Goal: Task Accomplishment & Management: Manage account settings

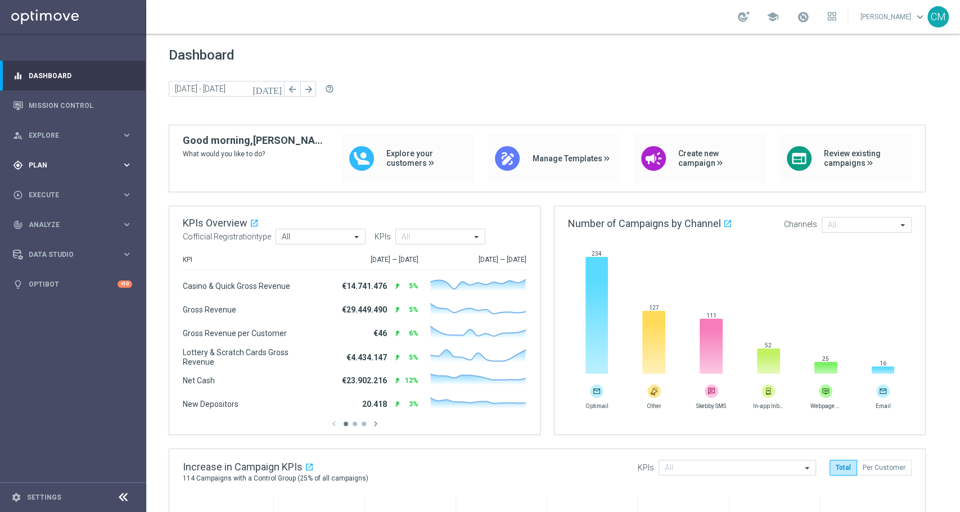
click at [48, 173] on div "gps_fixed Plan keyboard_arrow_right" at bounding box center [72, 165] width 145 height 30
click at [54, 186] on link "Target Groups" at bounding box center [73, 188] width 88 height 9
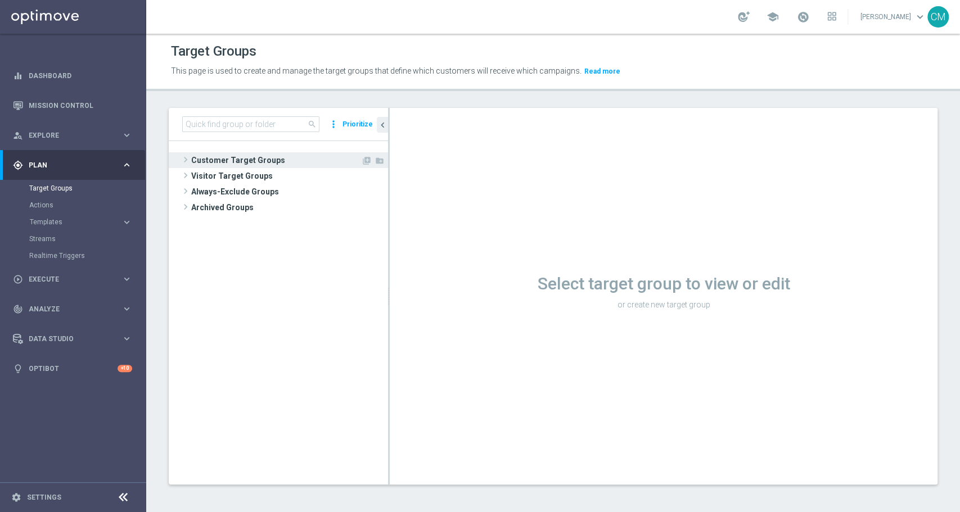
click at [220, 160] on span "Customer Target Groups" at bounding box center [276, 160] width 170 height 16
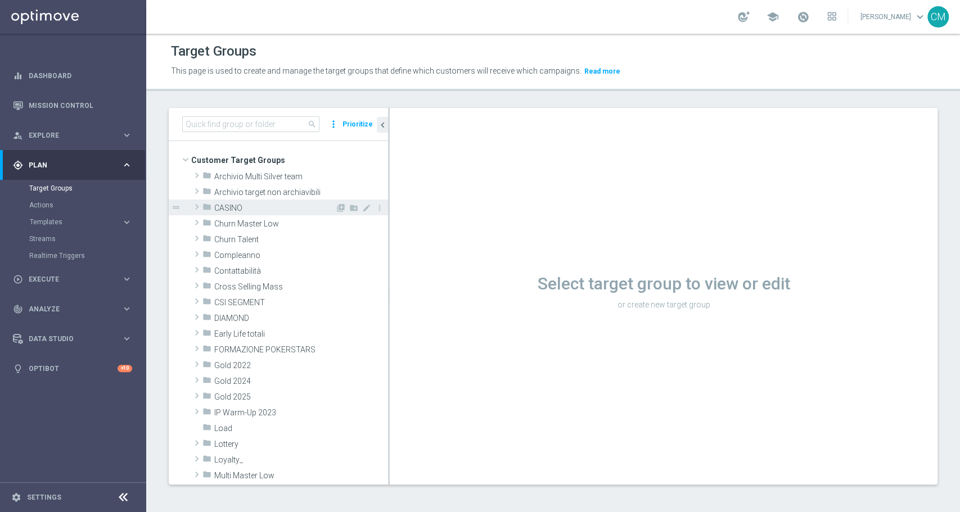
click at [223, 206] on span "CASINO" at bounding box center [274, 209] width 121 height 10
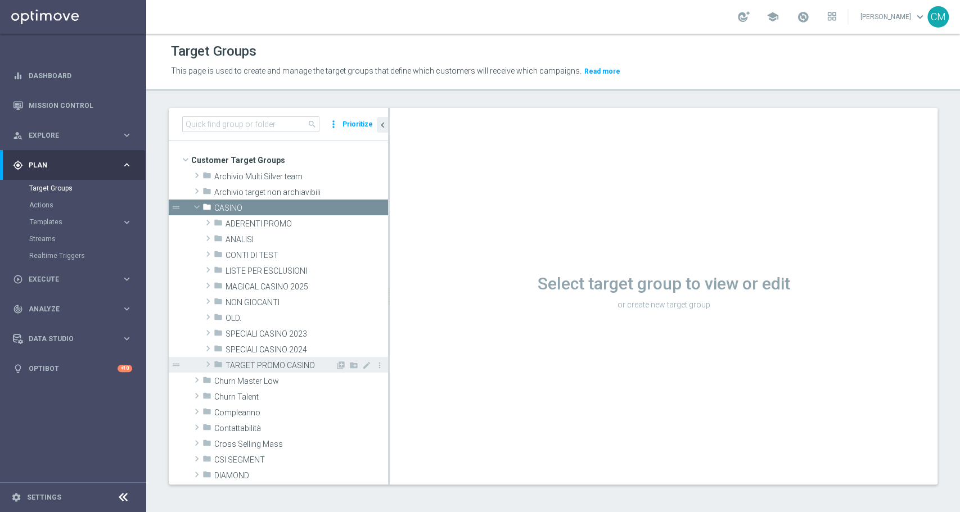
click at [259, 370] on div "folder TARGET PROMO CASINO" at bounding box center [274, 365] width 121 height 16
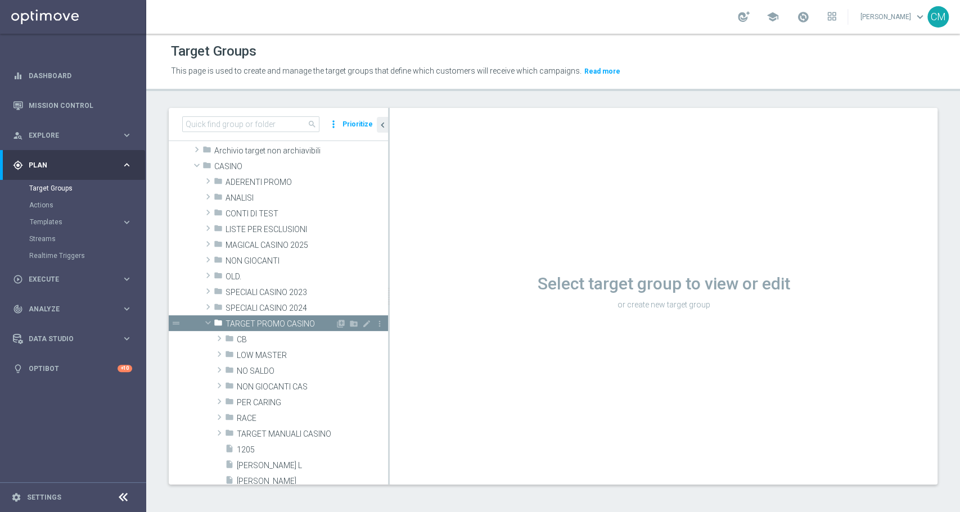
scroll to position [43, 0]
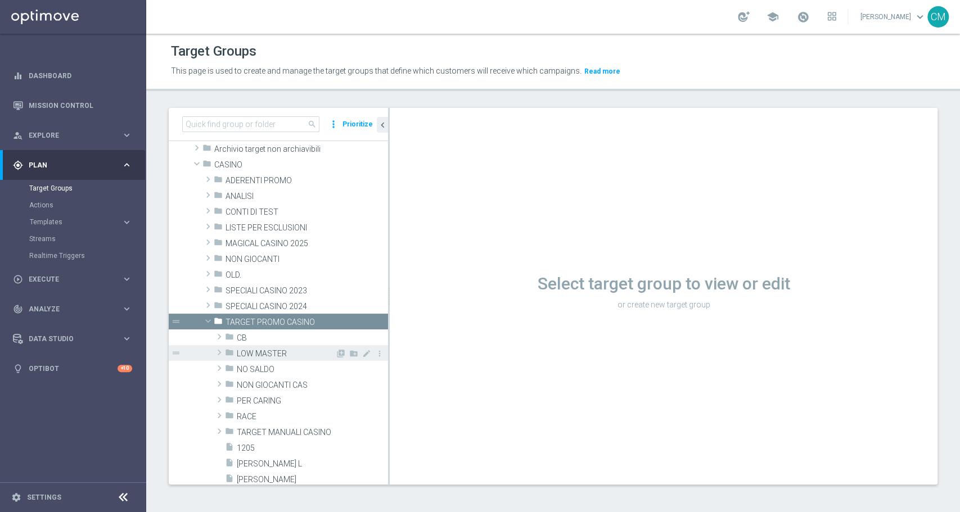
click at [267, 351] on span "LOW MASTER" at bounding box center [286, 354] width 98 height 10
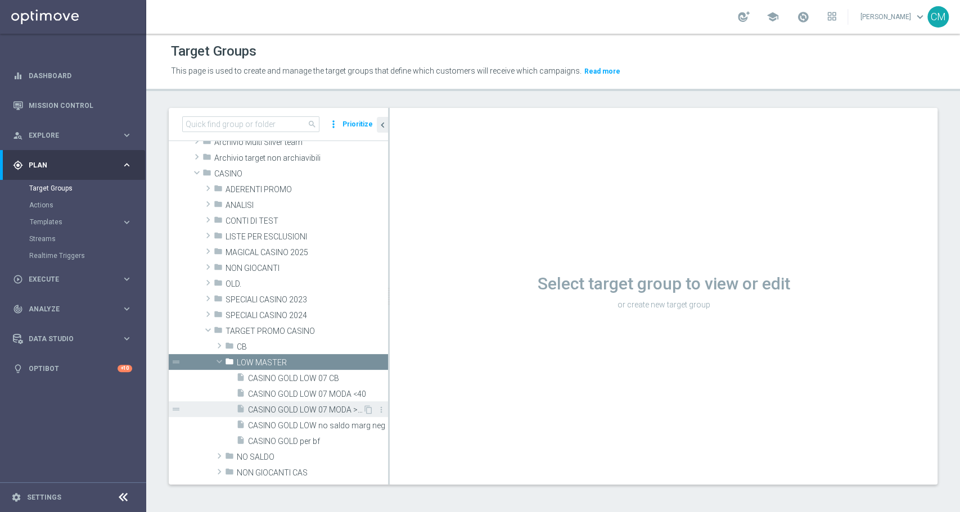
scroll to position [34, 0]
click at [301, 404] on div "insert_drive_file CASINO GOLD LOW 07 MODA >=40" at bounding box center [299, 410] width 127 height 16
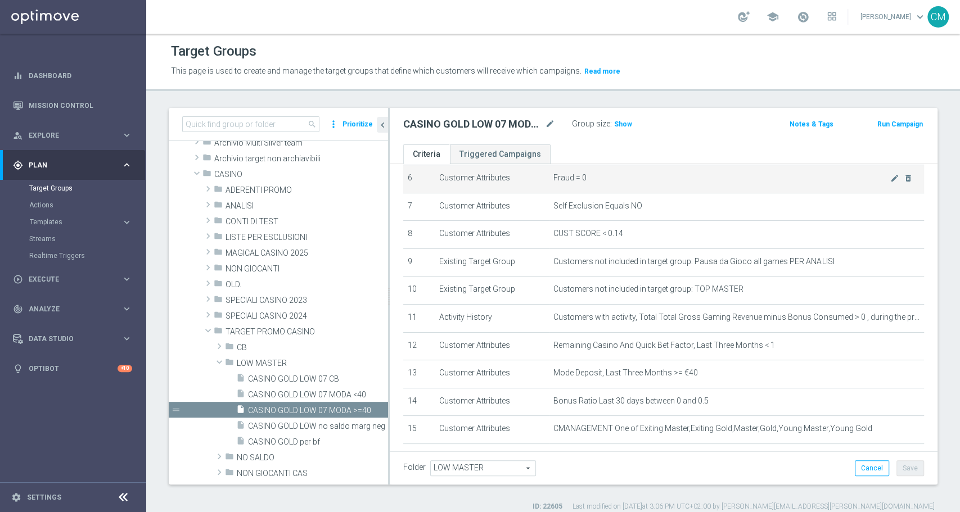
scroll to position [237, 0]
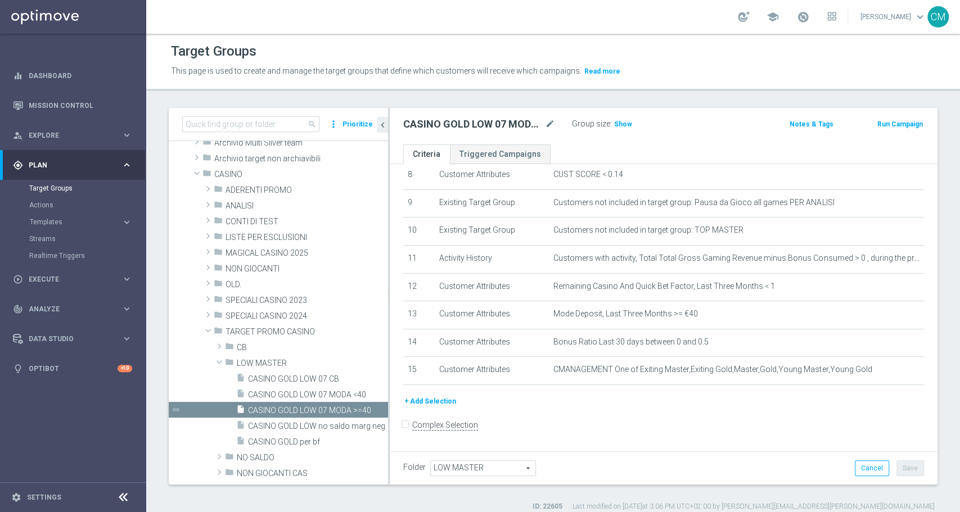
click at [426, 408] on button "+ Add Selection" at bounding box center [430, 401] width 54 height 12
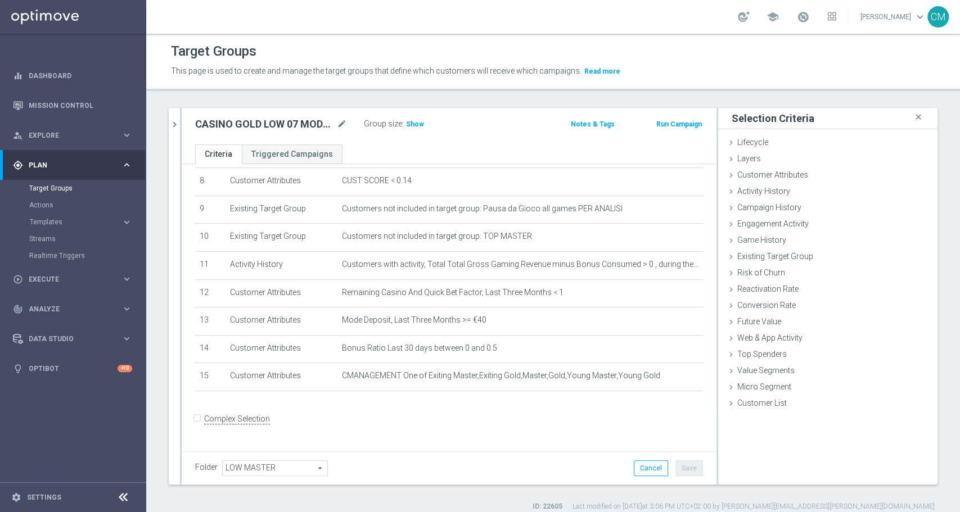
scroll to position [225, 0]
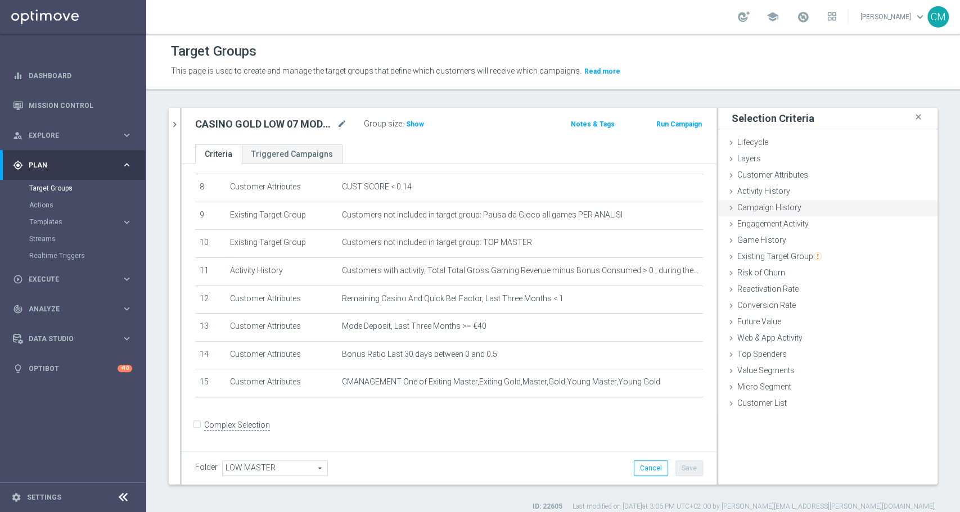
click at [784, 208] on span "Campaign History" at bounding box center [769, 207] width 64 height 9
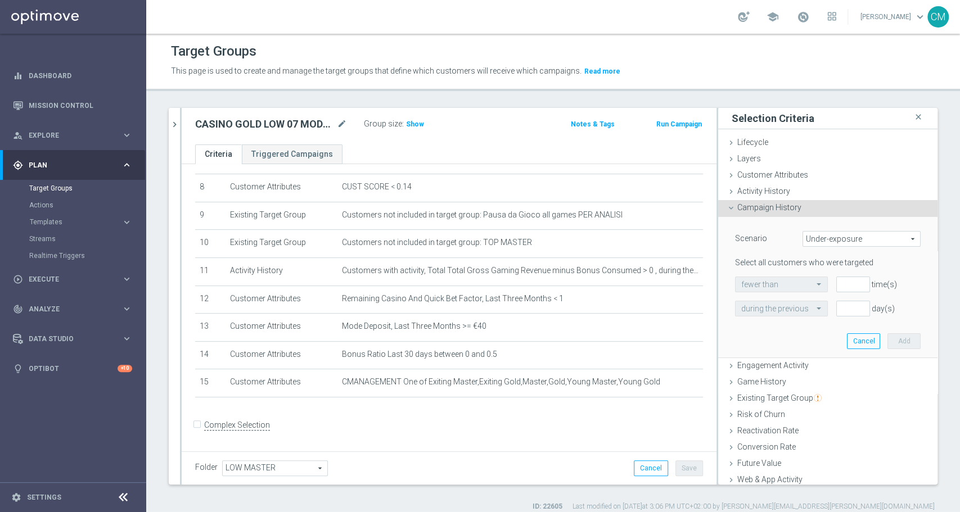
click at [829, 244] on span "Under-exposure" at bounding box center [861, 239] width 117 height 15
click at [844, 307] on label "Custom" at bounding box center [861, 313] width 117 height 15
type input "Custom"
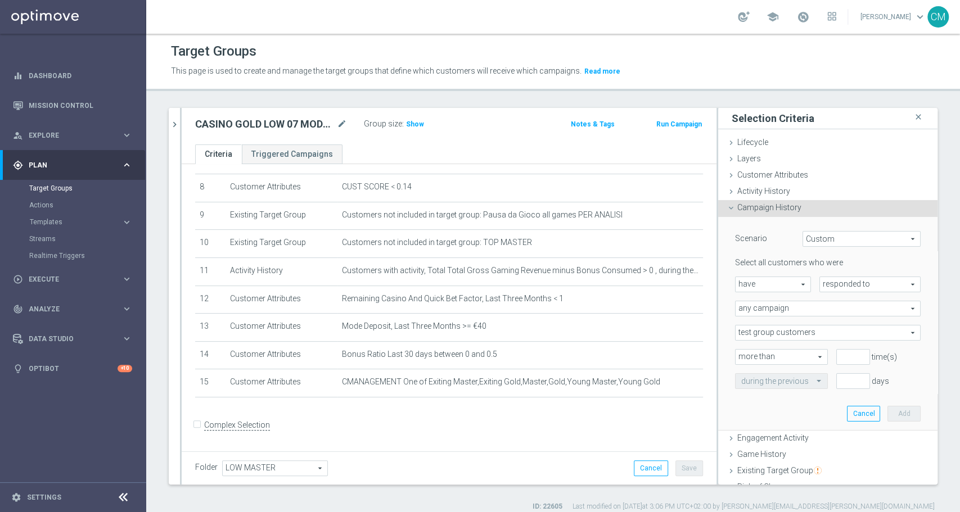
click at [777, 281] on span "have" at bounding box center [773, 284] width 75 height 15
click at [778, 312] on span "have not" at bounding box center [773, 315] width 64 height 9
type input "have not"
click at [842, 281] on span "responded to" at bounding box center [870, 284] width 100 height 15
click at [844, 314] on span "been targeted with" at bounding box center [870, 315] width 89 height 9
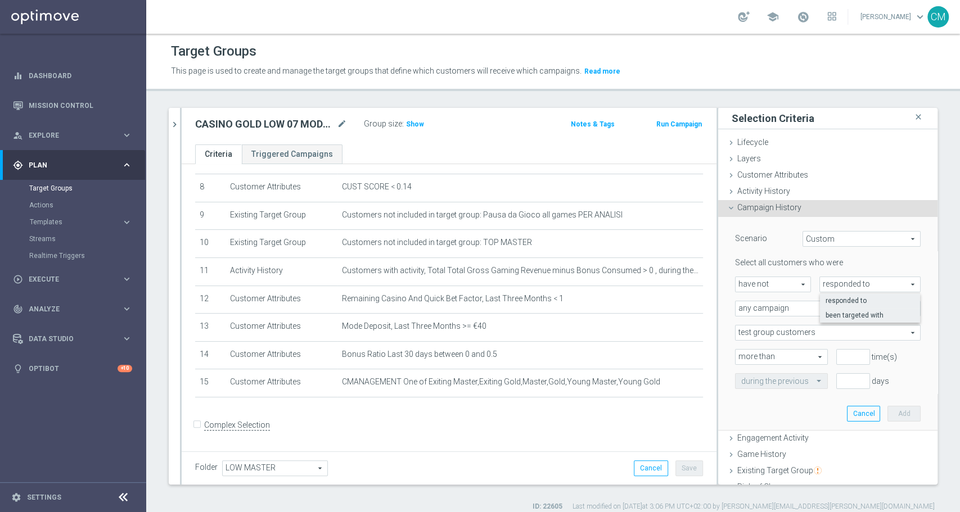
type input "been targeted with"
click at [803, 304] on span "any campaign" at bounding box center [828, 308] width 184 height 15
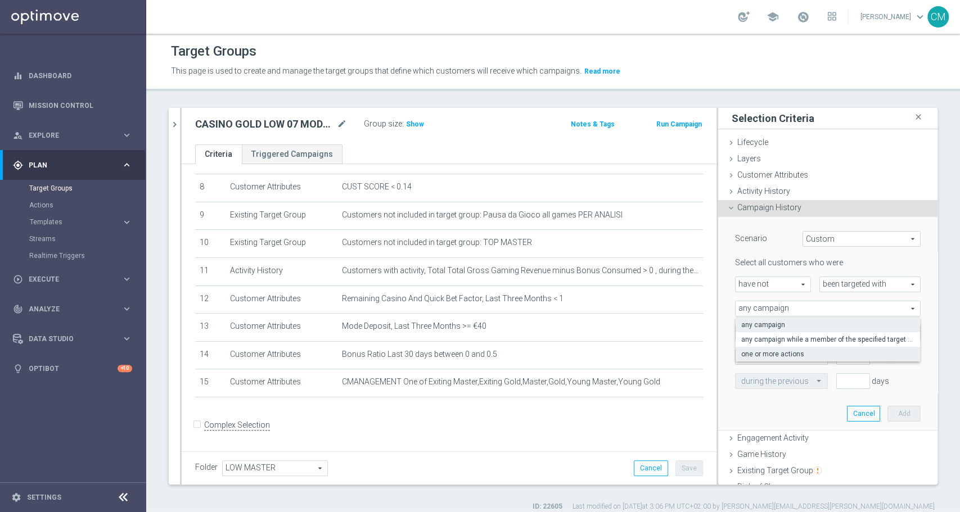
click at [808, 348] on label "one or more actions" at bounding box center [828, 354] width 184 height 15
type input "one or more actions"
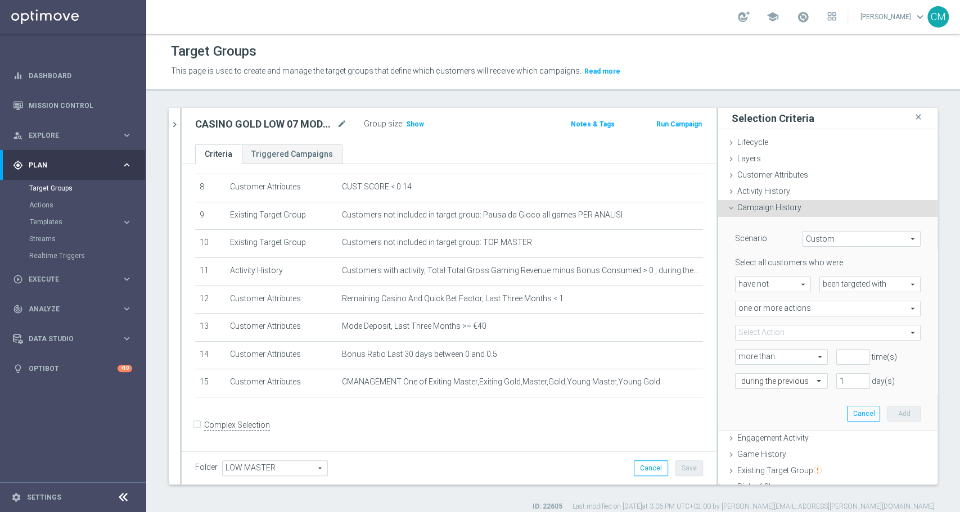
click at [793, 330] on span at bounding box center [828, 333] width 184 height 15
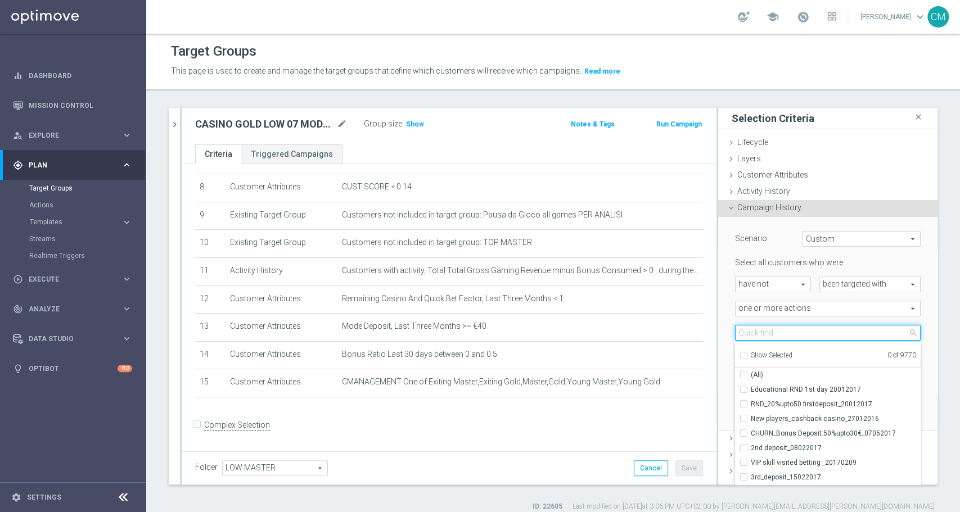
click at [793, 330] on input "search" at bounding box center [828, 333] width 186 height 16
paste input "RICORRENTE dep fasce up to 100€"
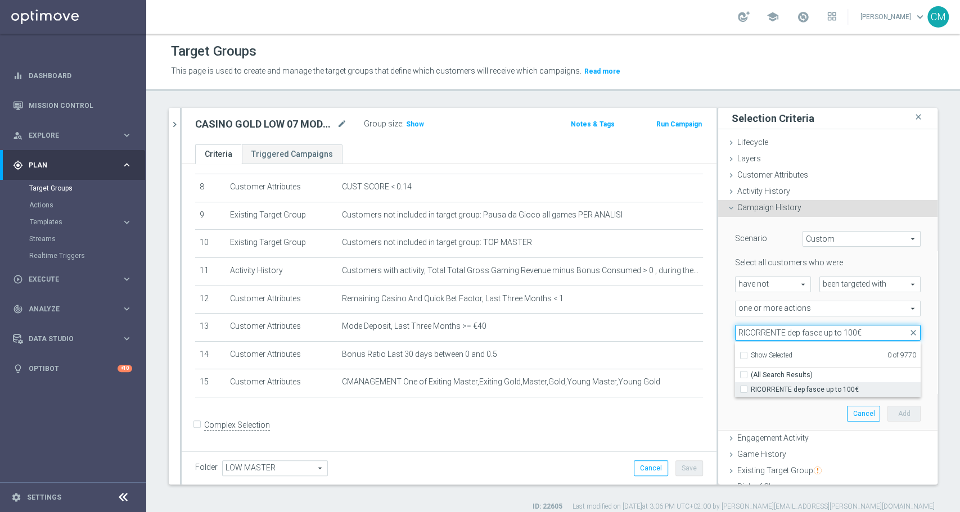
type input "RICORRENTE dep fasce up to 100€"
click at [811, 390] on span "RICORRENTE dep fasce up to 100€" at bounding box center [836, 389] width 170 height 9
click at [751, 390] on input "RICORRENTE dep fasce up to 100€" at bounding box center [746, 389] width 7 height 7
checkbox input "true"
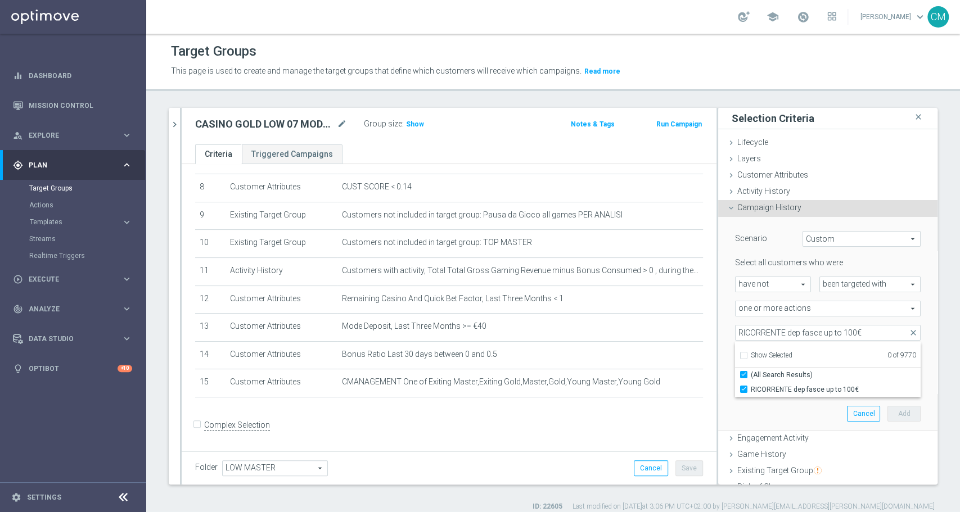
type input "RICORRENTE dep fasce up to 100€"
checkbox input "true"
click at [718, 326] on div "Scenario Custom Custom arrow_drop_down search Select all customers who were hav…" at bounding box center [827, 324] width 219 height 214
click at [846, 362] on input "number" at bounding box center [853, 357] width 34 height 16
type input "0"
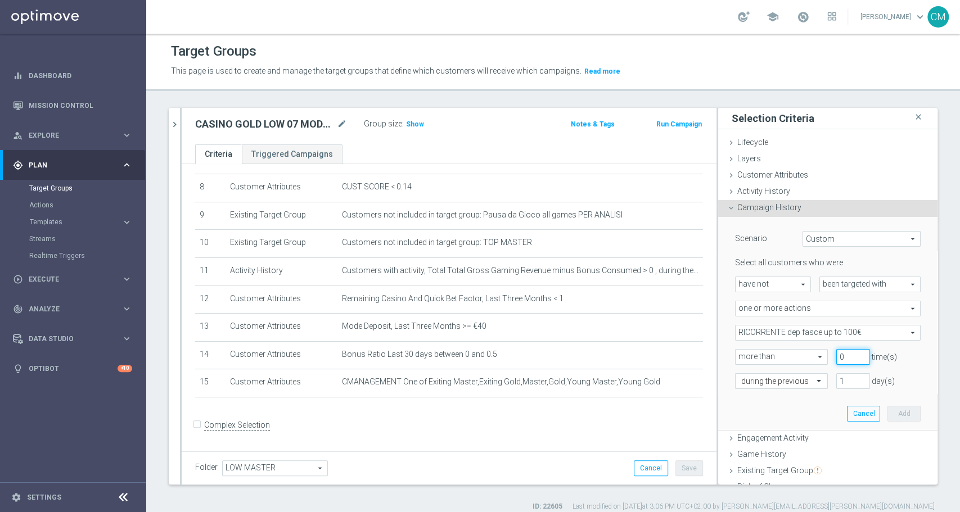
click at [841, 357] on input "0" at bounding box center [853, 357] width 34 height 16
click at [769, 385] on input "text" at bounding box center [770, 382] width 58 height 10
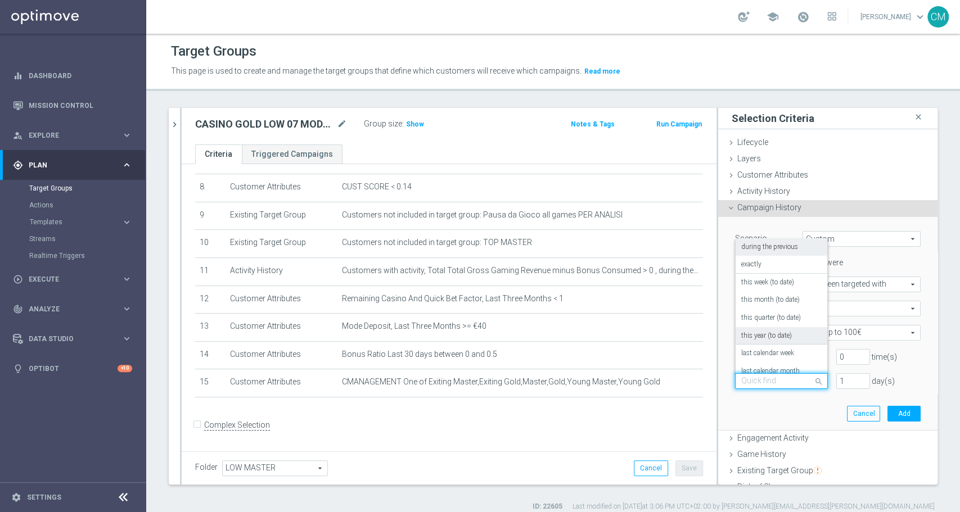
scroll to position [99, 0]
click at [761, 322] on label "on this date" at bounding box center [758, 326] width 34 height 9
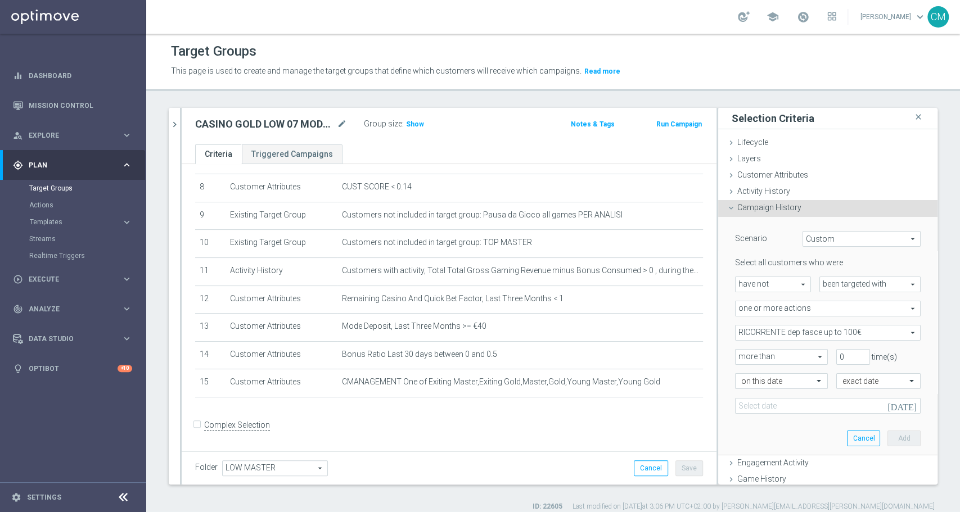
scroll to position [166, 0]
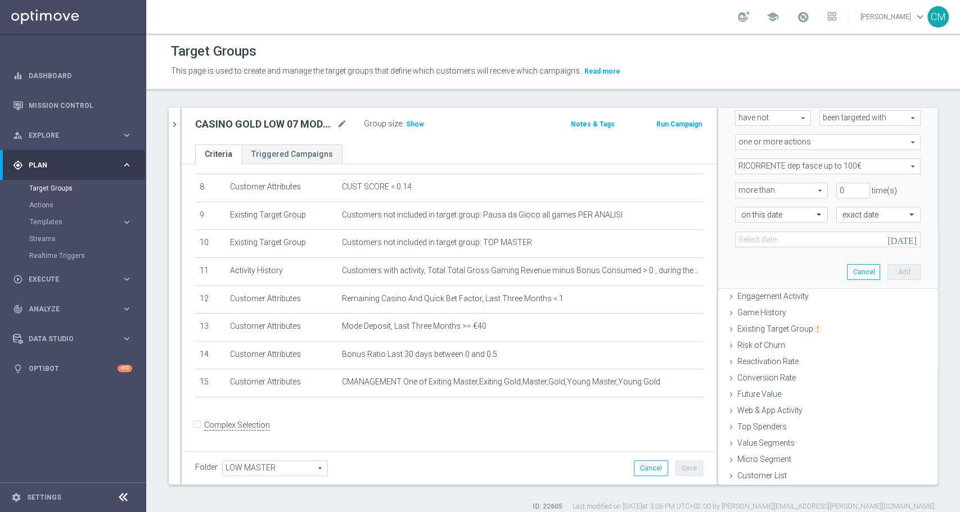
click at [889, 239] on icon "[DATE]" at bounding box center [903, 238] width 33 height 12
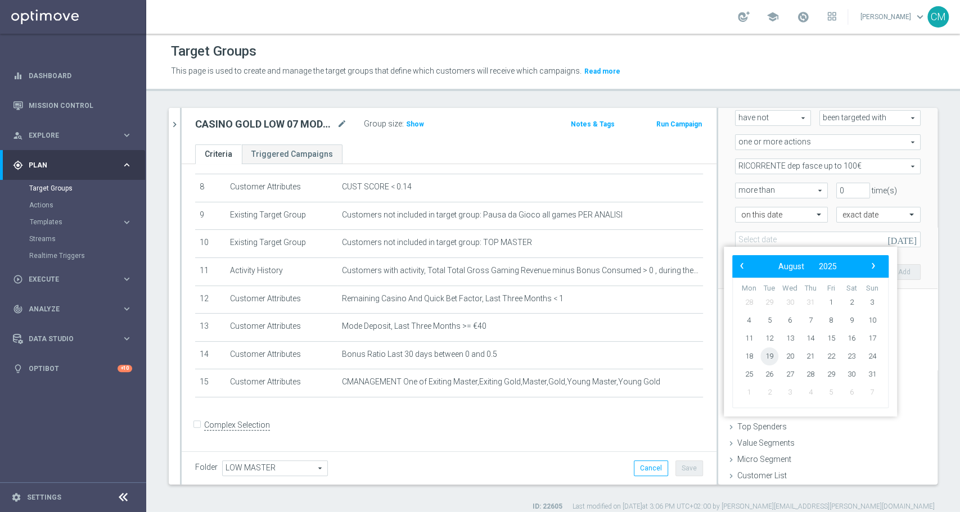
click at [768, 355] on span "19" at bounding box center [769, 357] width 18 height 18
type input "19 Aug 2025"
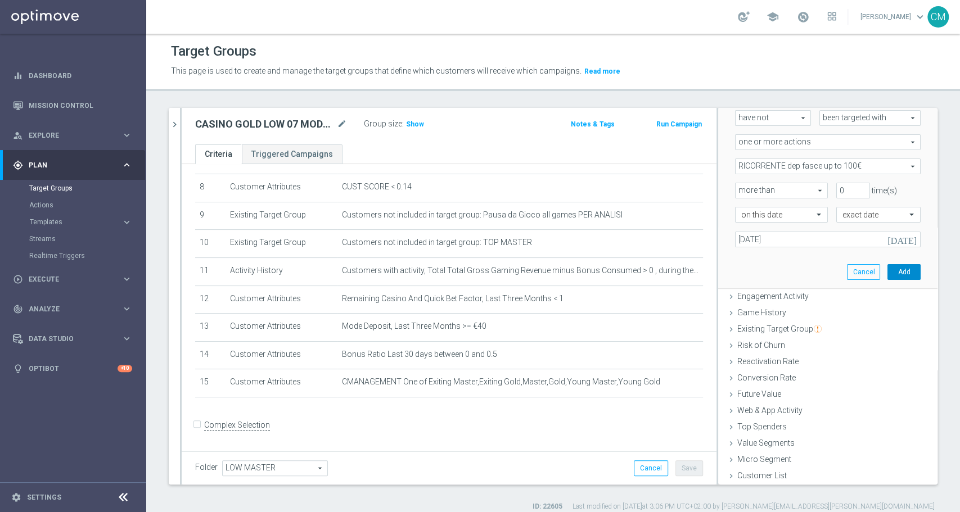
click at [889, 273] on button "Add" at bounding box center [903, 272] width 33 height 16
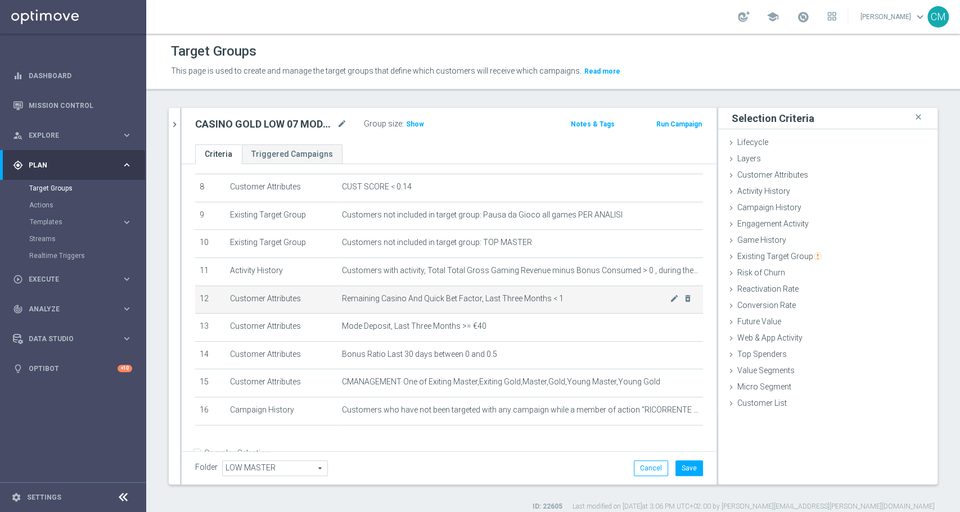
scroll to position [253, 0]
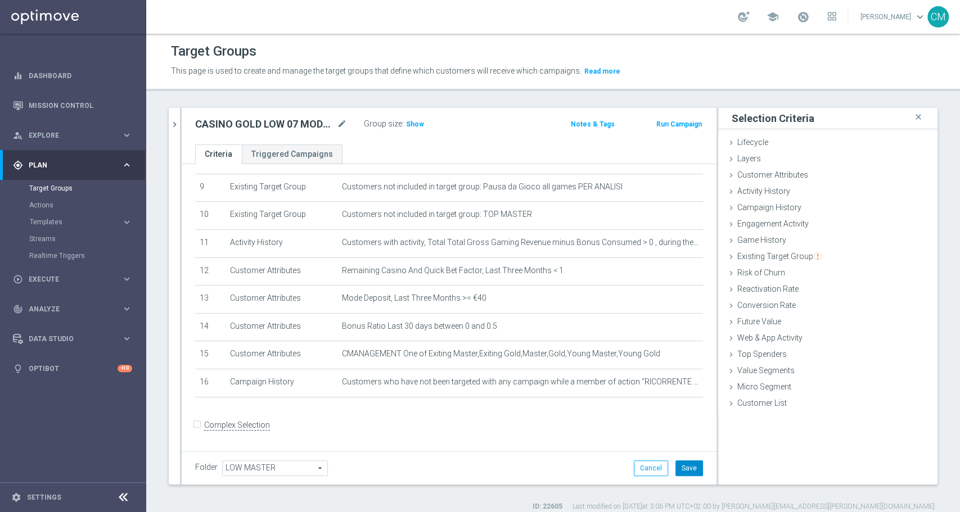
click at [684, 466] on button "Save" at bounding box center [689, 469] width 28 height 16
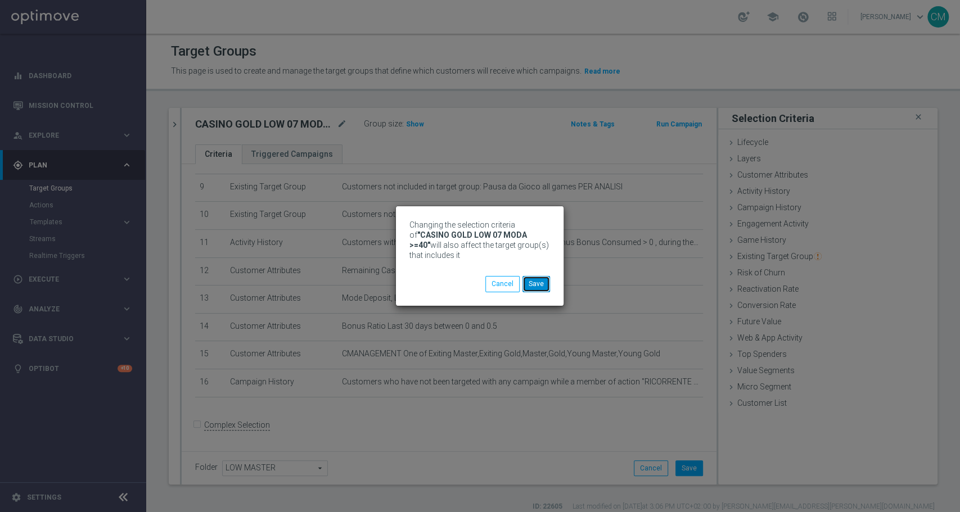
click at [535, 279] on button "Save" at bounding box center [536, 284] width 28 height 16
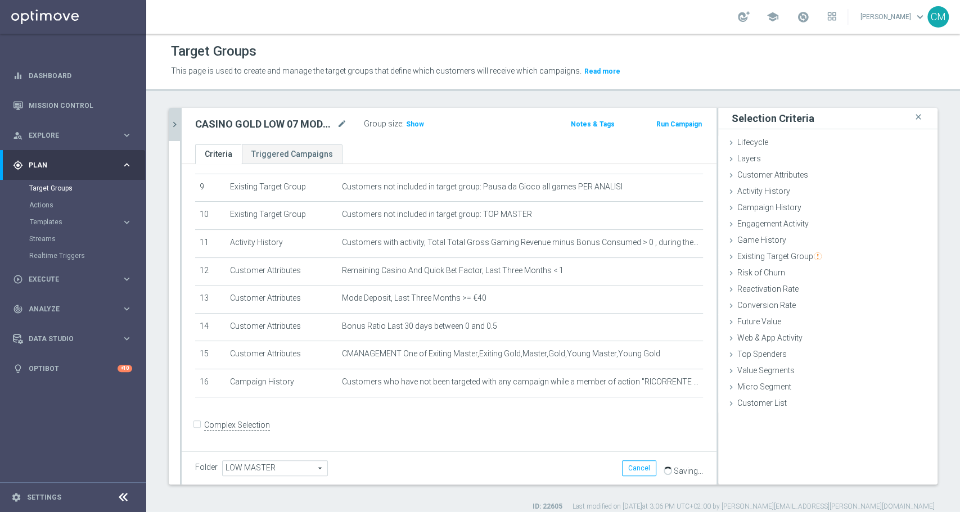
click at [178, 123] on icon "chevron_right" at bounding box center [174, 124] width 11 height 11
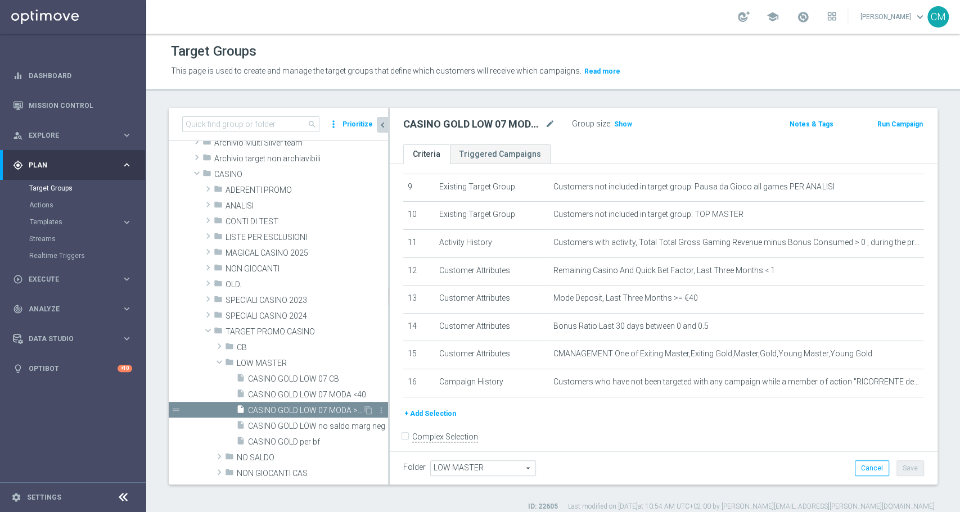
click at [302, 403] on div "insert_drive_file CASINO GOLD LOW 07 MODA >=40" at bounding box center [299, 410] width 127 height 16
click at [302, 393] on span "CASINO GOLD LOW 07 MODA <40" at bounding box center [305, 395] width 115 height 10
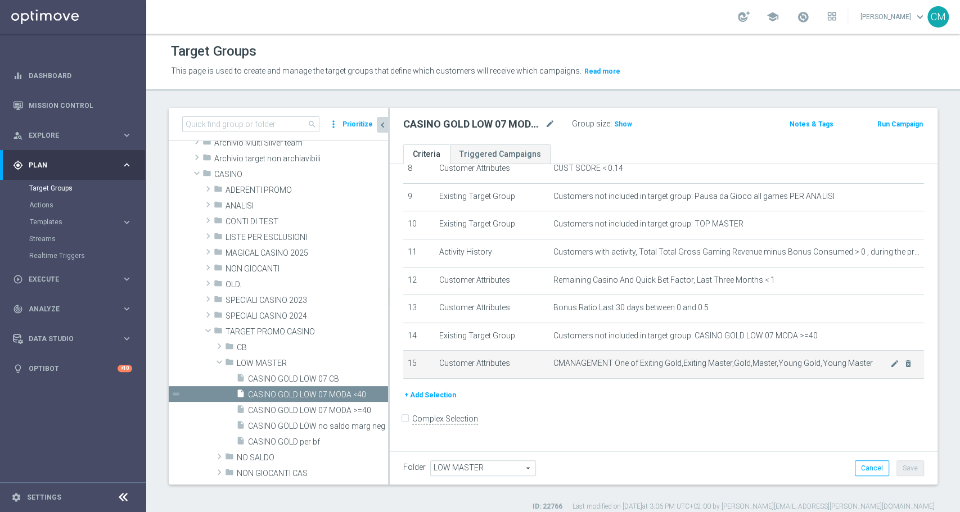
scroll to position [237, 0]
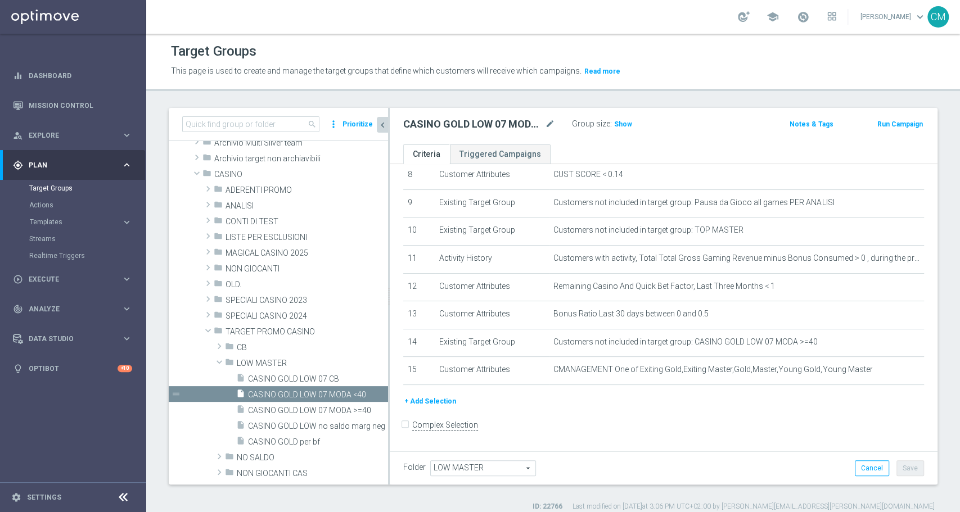
click at [436, 404] on button "+ Add Selection" at bounding box center [430, 401] width 54 height 12
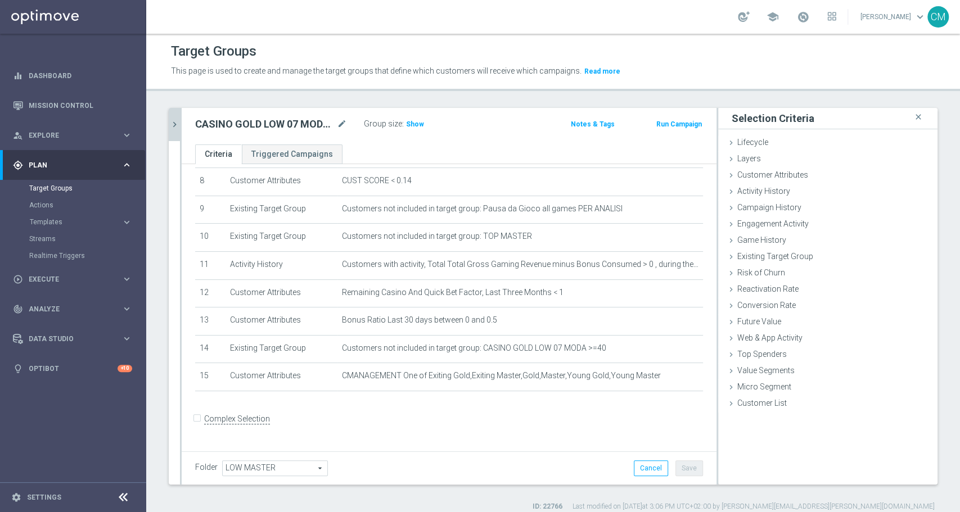
scroll to position [225, 0]
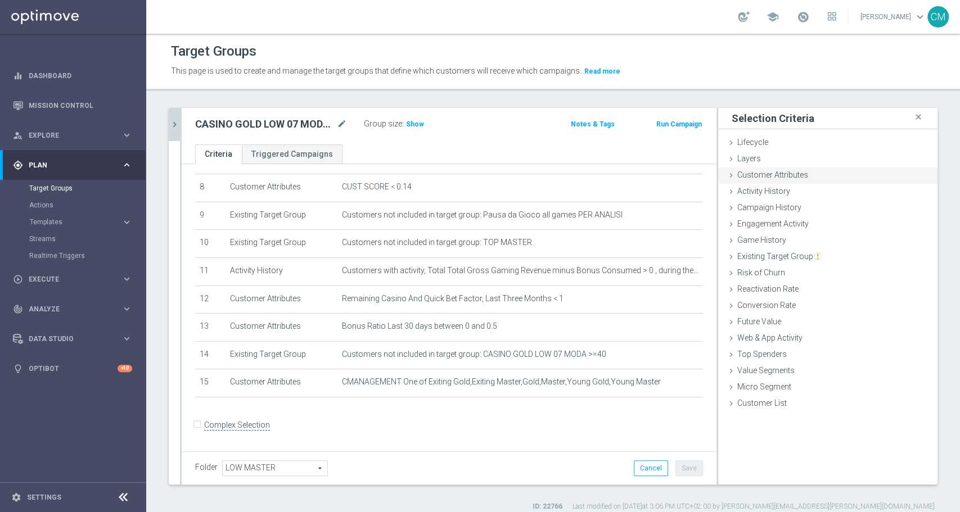
click at [770, 174] on span "Customer Attributes" at bounding box center [772, 174] width 71 height 9
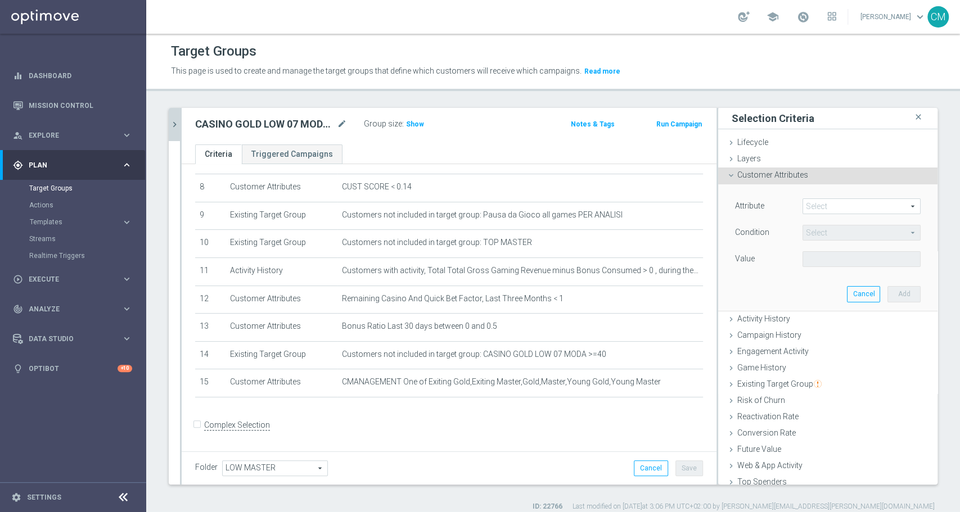
drag, startPoint x: 770, startPoint y: 174, endPoint x: 798, endPoint y: 178, distance: 28.4
click at [798, 178] on div "Customer Attributes done" at bounding box center [827, 176] width 219 height 17
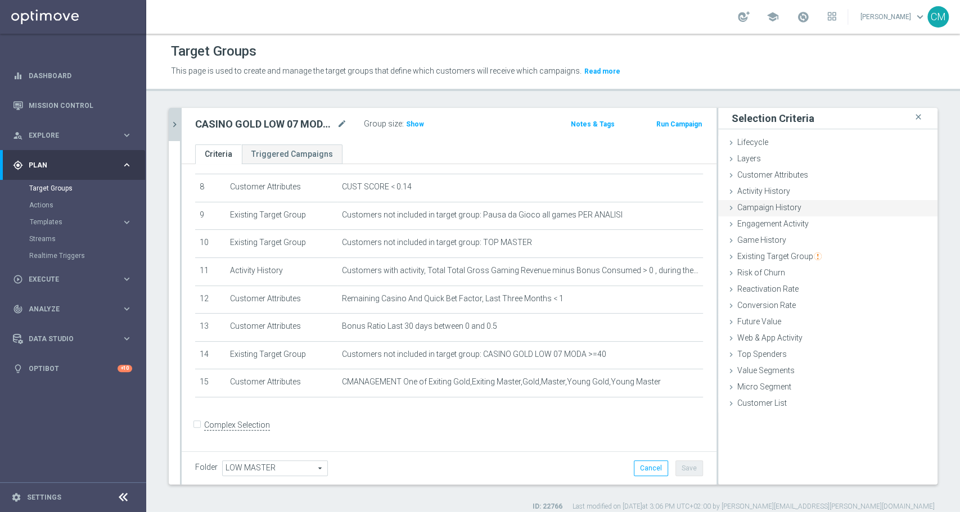
click at [786, 203] on span "Campaign History" at bounding box center [769, 207] width 64 height 9
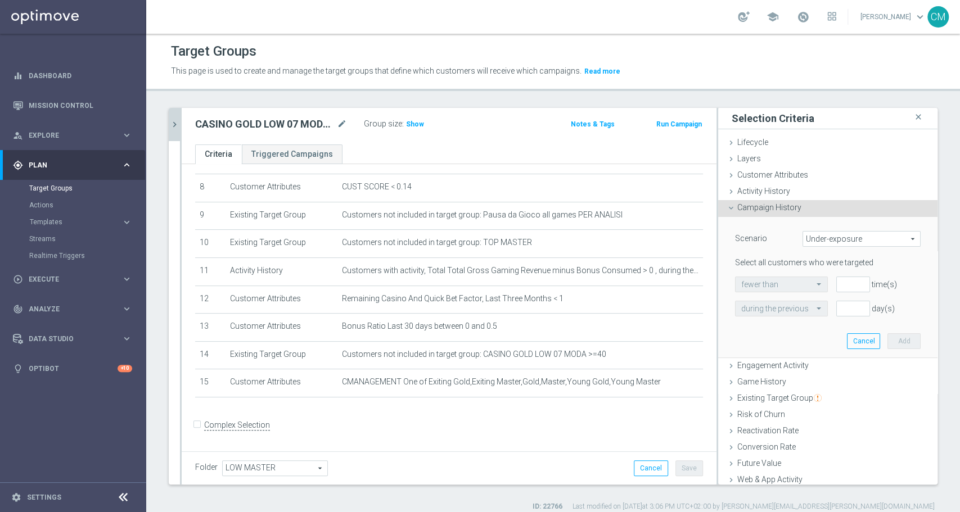
click at [806, 236] on span "Under-exposure" at bounding box center [861, 239] width 117 height 15
click at [824, 310] on span "Custom" at bounding box center [862, 313] width 106 height 9
type input "Custom"
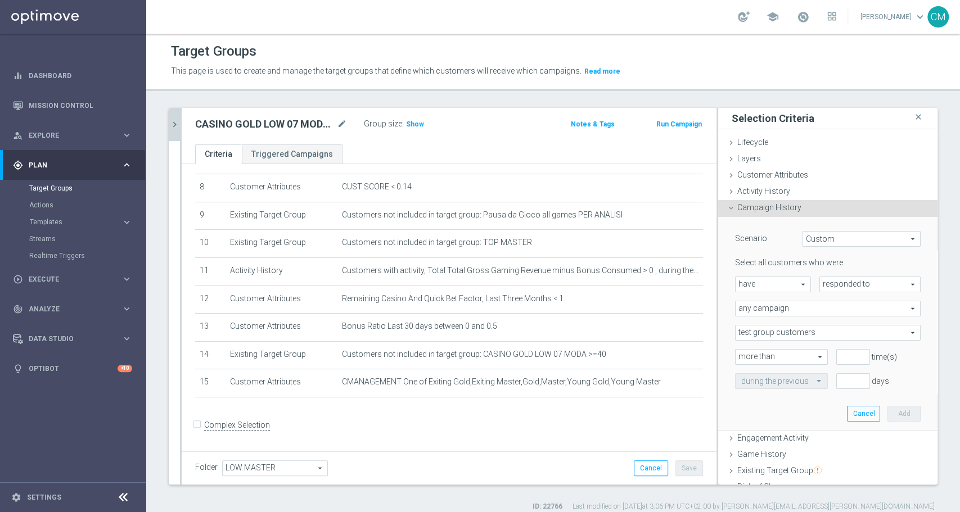
click at [767, 281] on span "have" at bounding box center [773, 284] width 75 height 15
click at [767, 313] on span "have not" at bounding box center [773, 315] width 64 height 9
type input "have not"
click at [831, 288] on span "responded to" at bounding box center [870, 284] width 100 height 15
click at [829, 312] on span "been targeted with" at bounding box center [870, 315] width 89 height 9
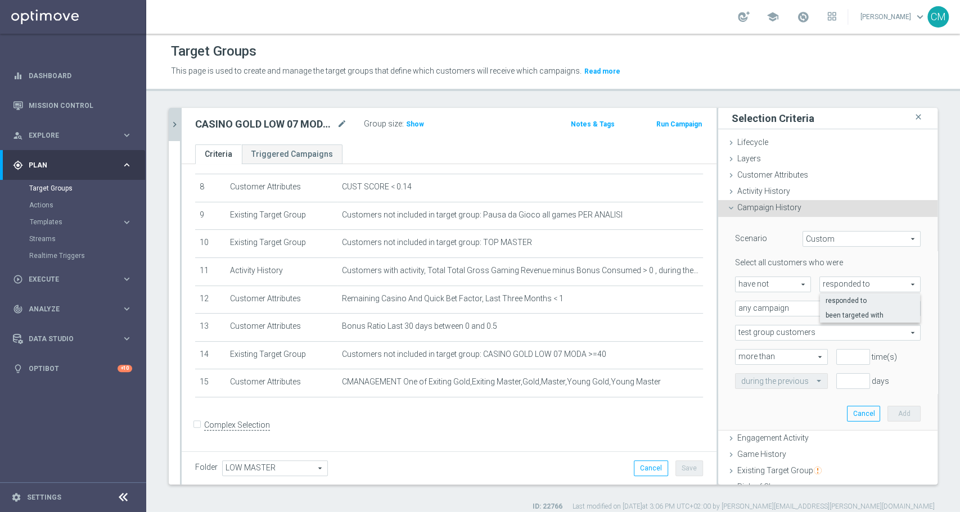
type input "been targeted with"
click at [823, 307] on span "any campaign" at bounding box center [828, 308] width 184 height 15
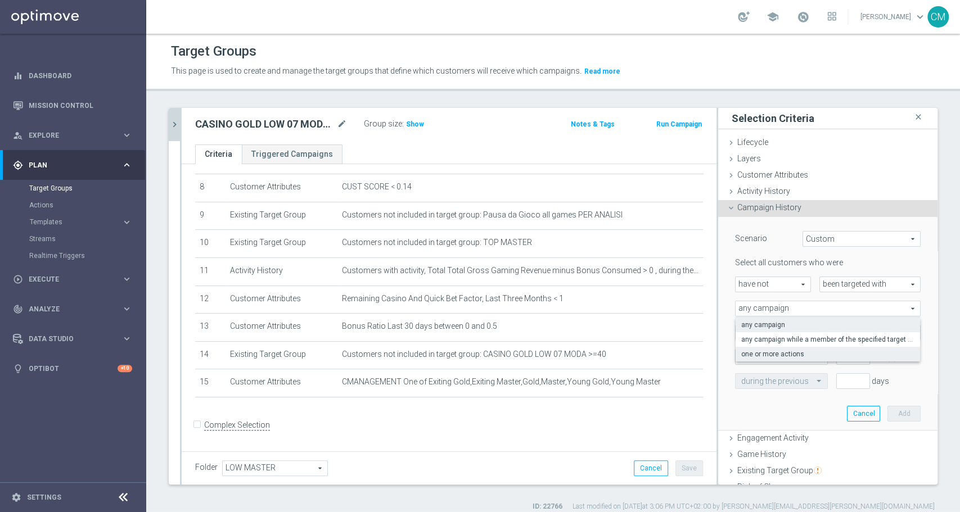
click at [823, 351] on span "one or more actions" at bounding box center [827, 354] width 173 height 9
type input "one or more actions"
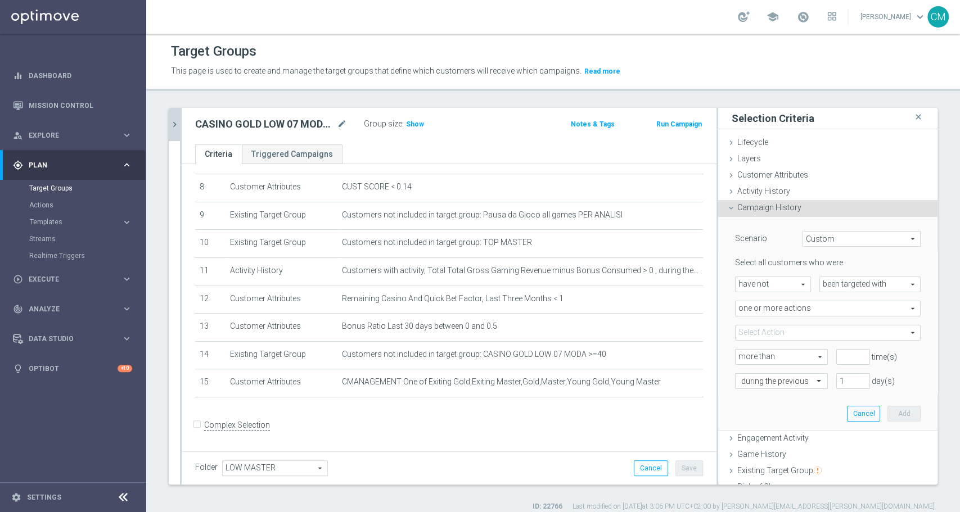
click at [822, 338] on span at bounding box center [828, 333] width 184 height 15
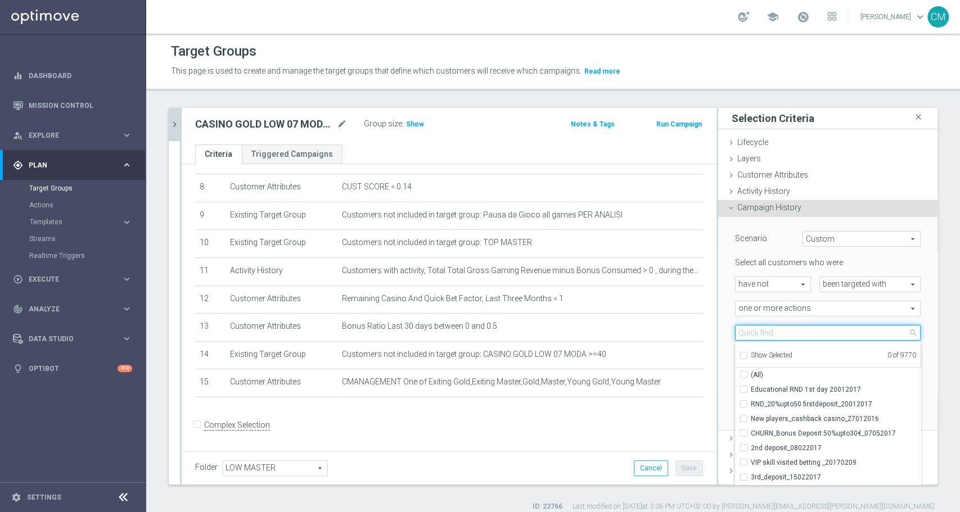
click at [822, 338] on input "search" at bounding box center [828, 333] width 186 height 16
paste input "RICORRENTE dep fasce up to 100€"
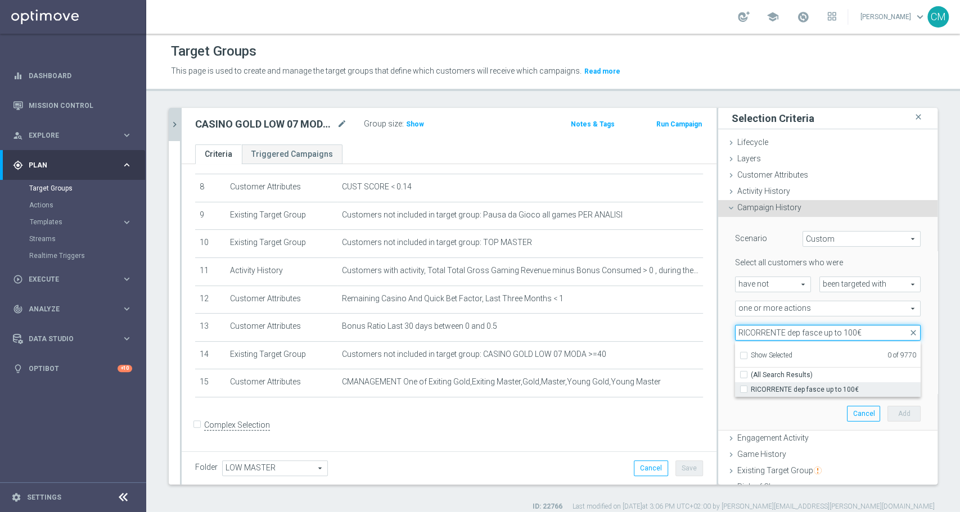
type input "RICORRENTE dep fasce up to 100€"
click at [831, 387] on span "RICORRENTE dep fasce up to 100€" at bounding box center [836, 389] width 170 height 9
click at [751, 387] on input "RICORRENTE dep fasce up to 100€" at bounding box center [746, 389] width 7 height 7
checkbox input "true"
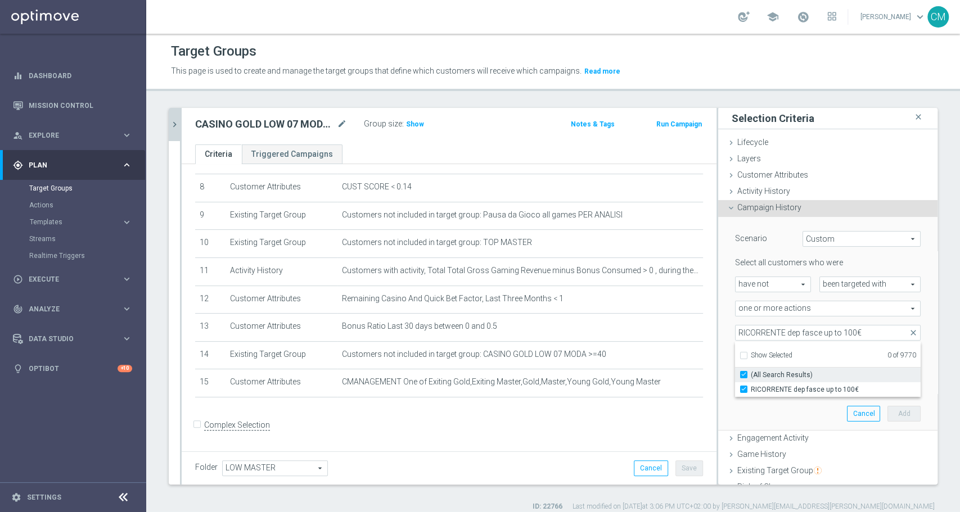
type input "RICORRENTE dep fasce up to 100€"
checkbox input "true"
click at [727, 310] on div "one or more actions one or more actions arrow_drop_down search" at bounding box center [828, 309] width 202 height 16
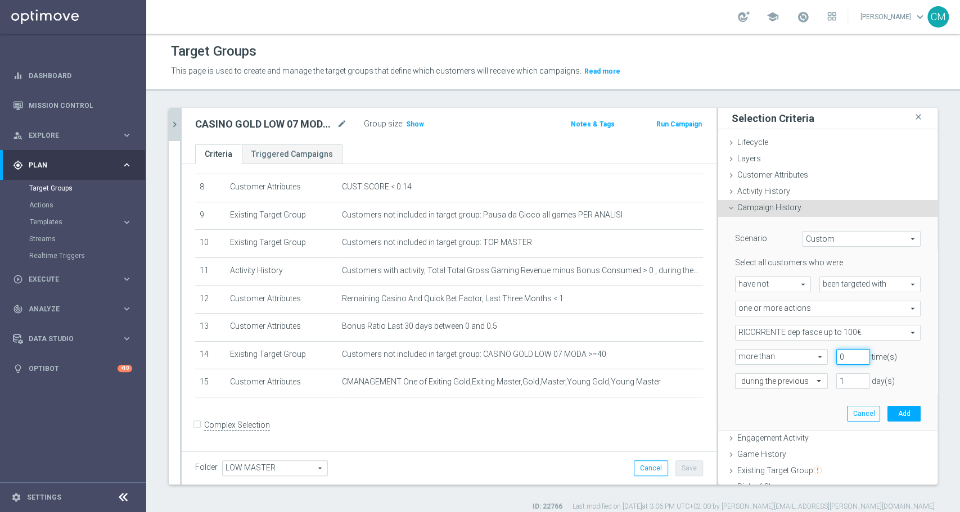
type input "0"
click at [844, 358] on input "0" at bounding box center [853, 357] width 34 height 16
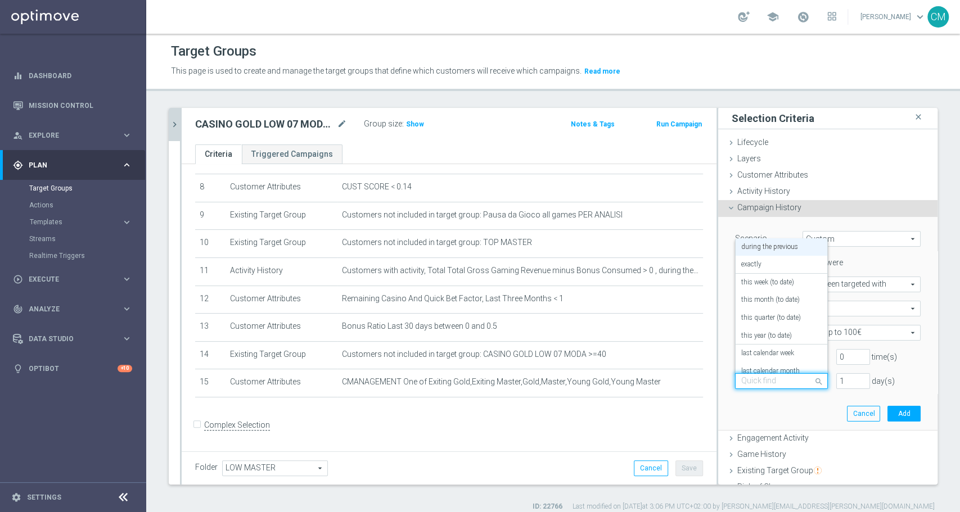
click at [769, 378] on input "text" at bounding box center [770, 382] width 58 height 10
click at [780, 325] on div "on this date" at bounding box center [781, 326] width 80 height 18
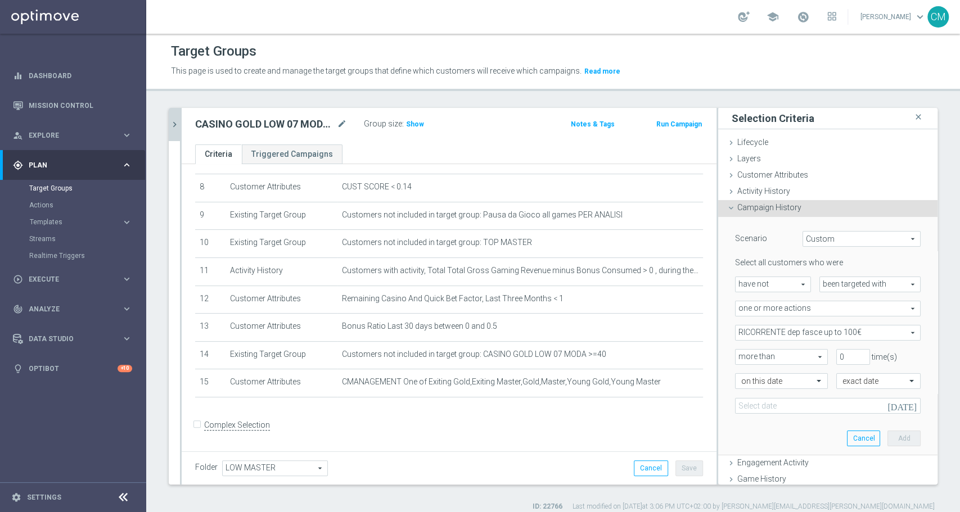
click at [894, 407] on icon "[DATE]" at bounding box center [903, 404] width 33 height 12
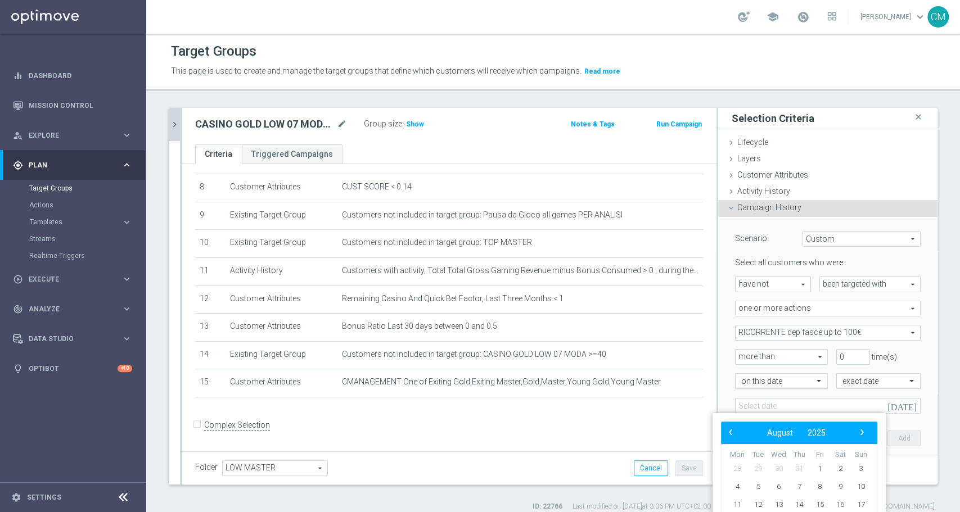
scroll to position [166, 0]
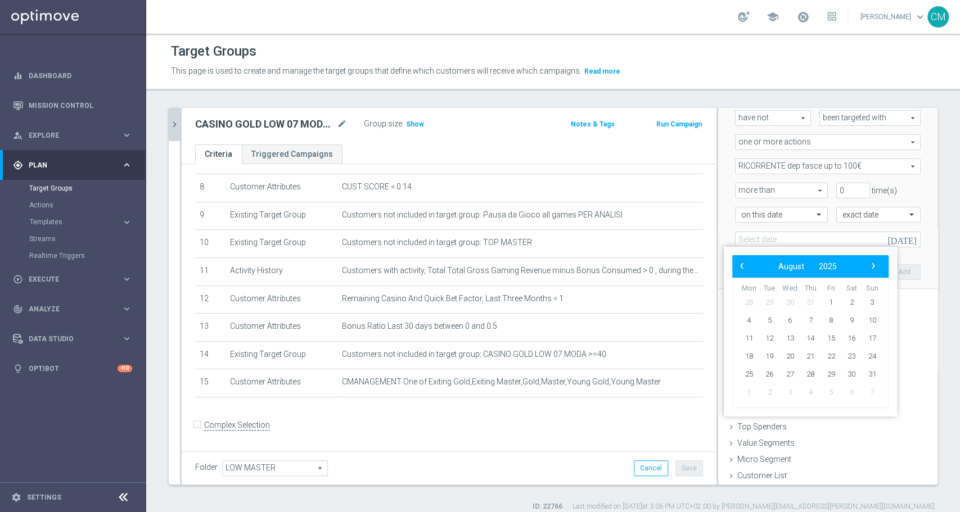
click at [878, 234] on div "[DATE]" at bounding box center [828, 240] width 186 height 16
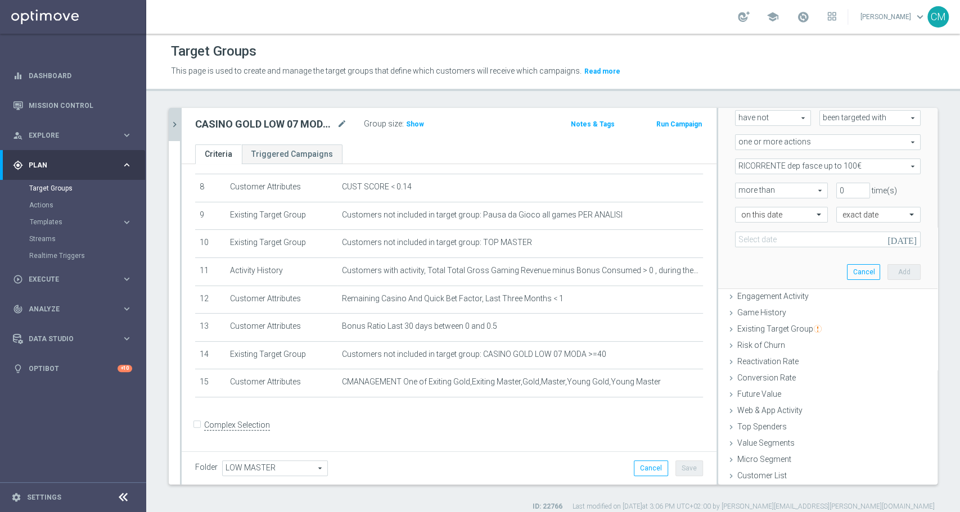
click at [889, 239] on icon "[DATE]" at bounding box center [903, 238] width 33 height 12
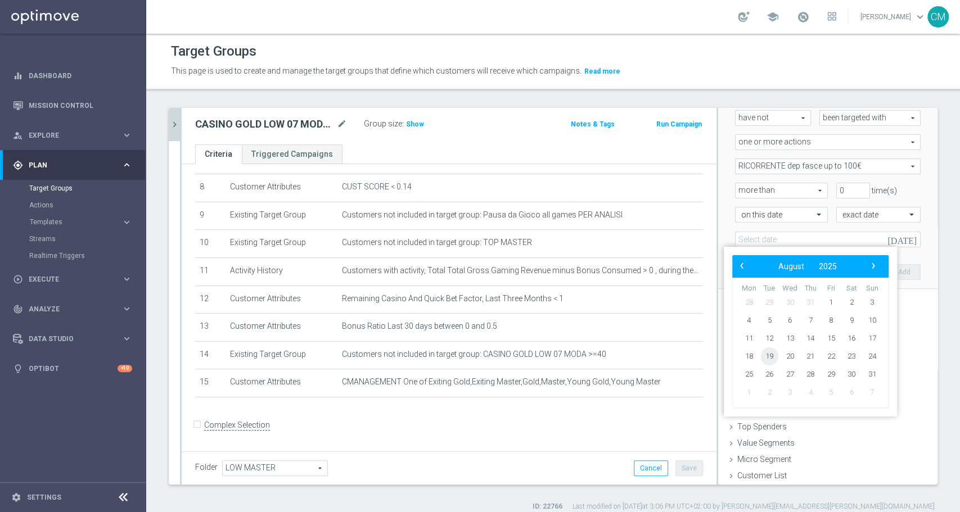
click at [771, 352] on span "19" at bounding box center [769, 357] width 18 height 18
type input "19 Aug 2025"
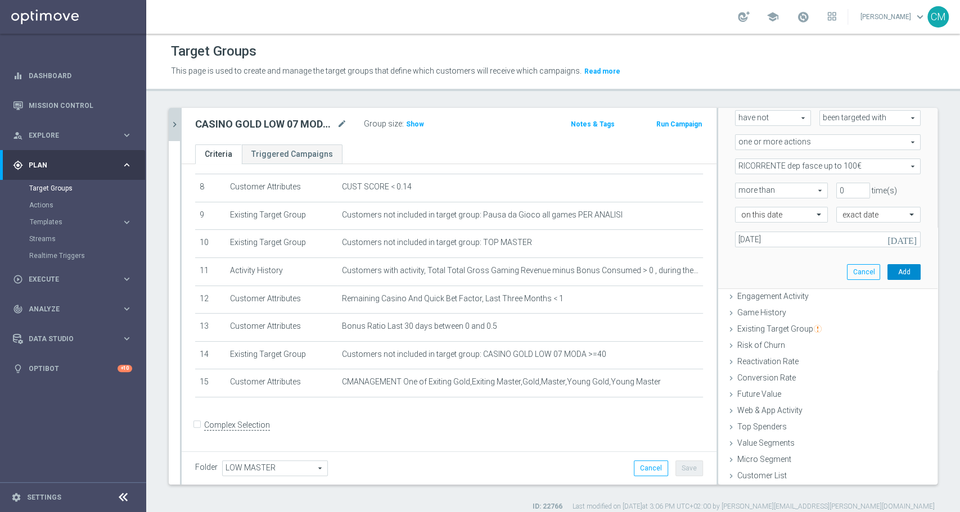
click at [887, 269] on button "Add" at bounding box center [903, 272] width 33 height 16
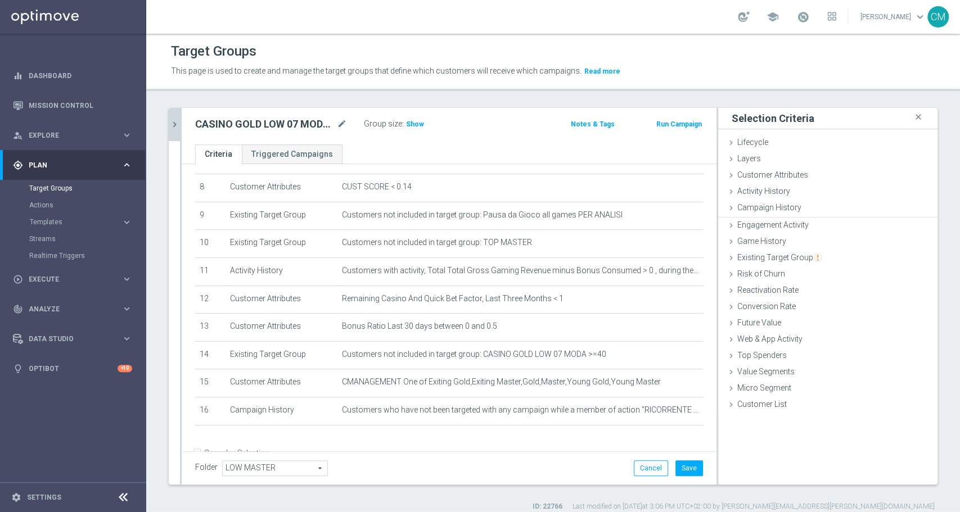
scroll to position [0, 0]
click at [684, 462] on button "Save" at bounding box center [689, 469] width 28 height 16
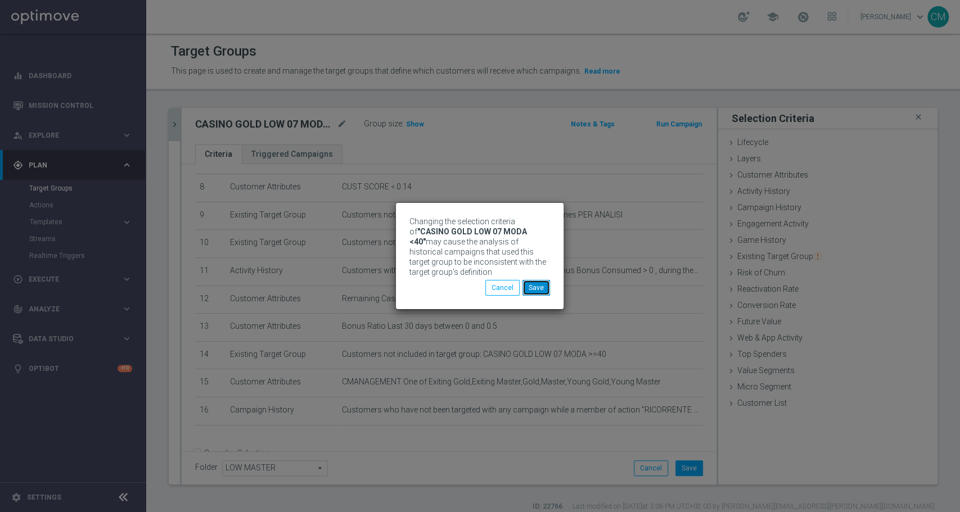
click at [539, 290] on button "Save" at bounding box center [536, 288] width 28 height 16
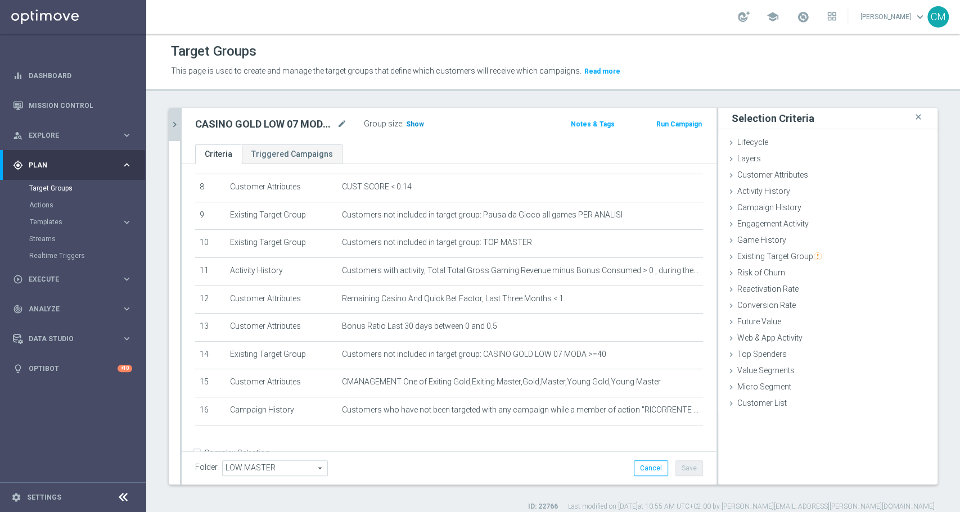
click at [412, 129] on h3 "Show" at bounding box center [415, 124] width 20 height 12
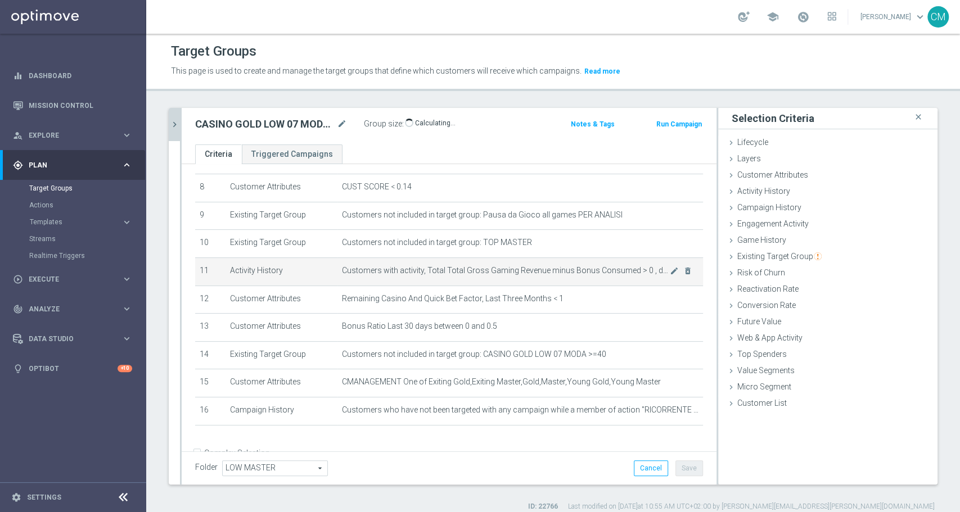
scroll to position [253, 0]
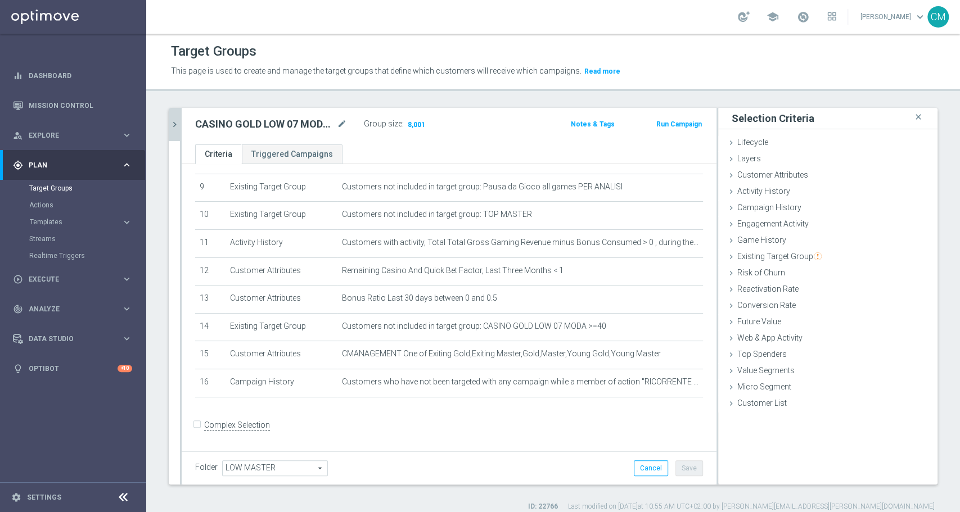
click at [177, 130] on button "chevron_right" at bounding box center [174, 124] width 11 height 33
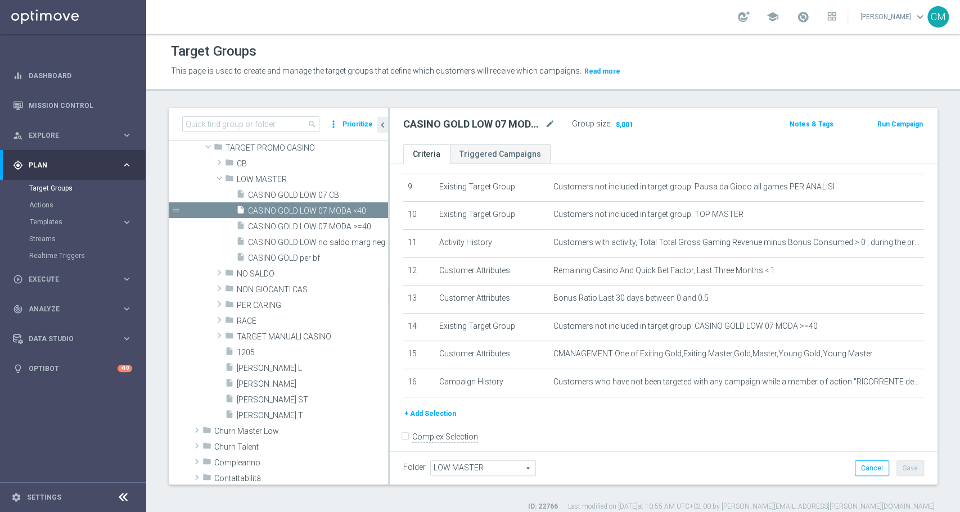
scroll to position [227, 0]
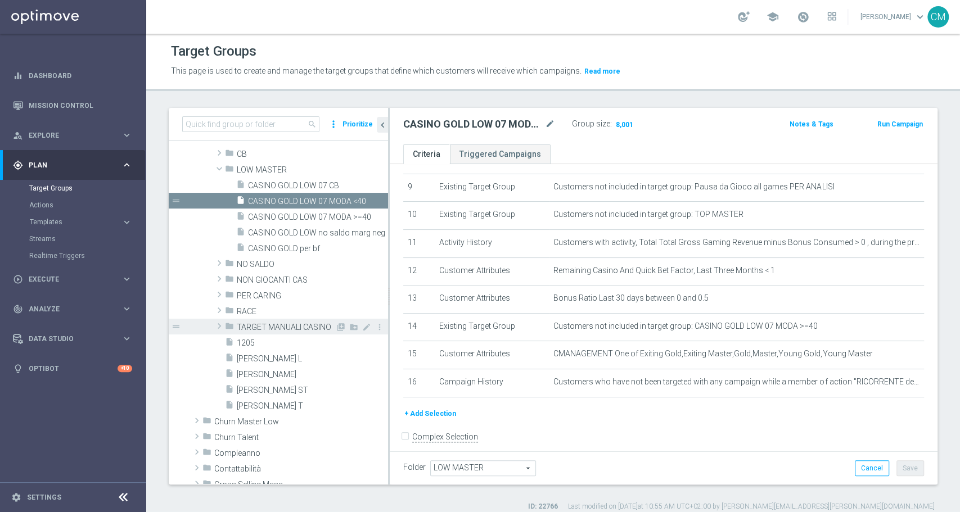
click at [254, 326] on span "TARGET MANUALI CASINO" at bounding box center [286, 328] width 98 height 10
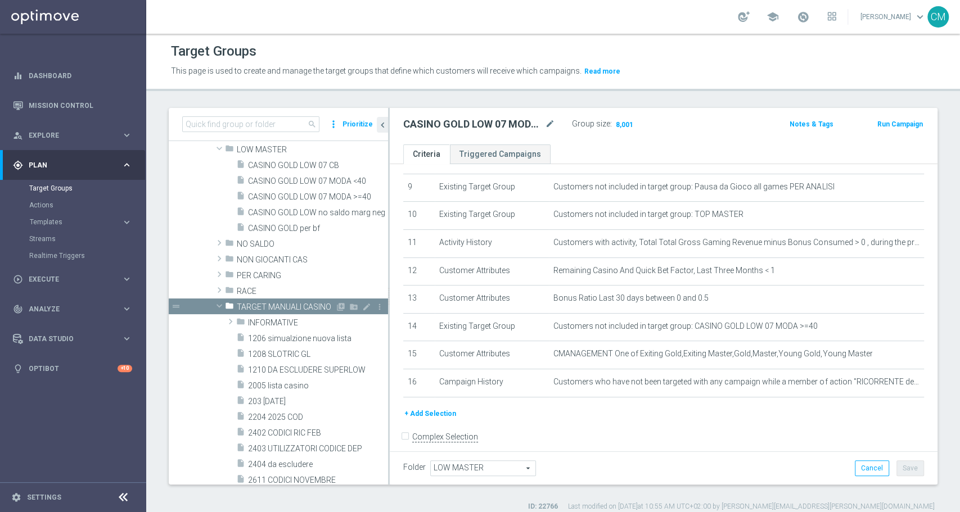
scroll to position [247, 0]
click at [270, 245] on span "NO SALDO" at bounding box center [286, 245] width 98 height 10
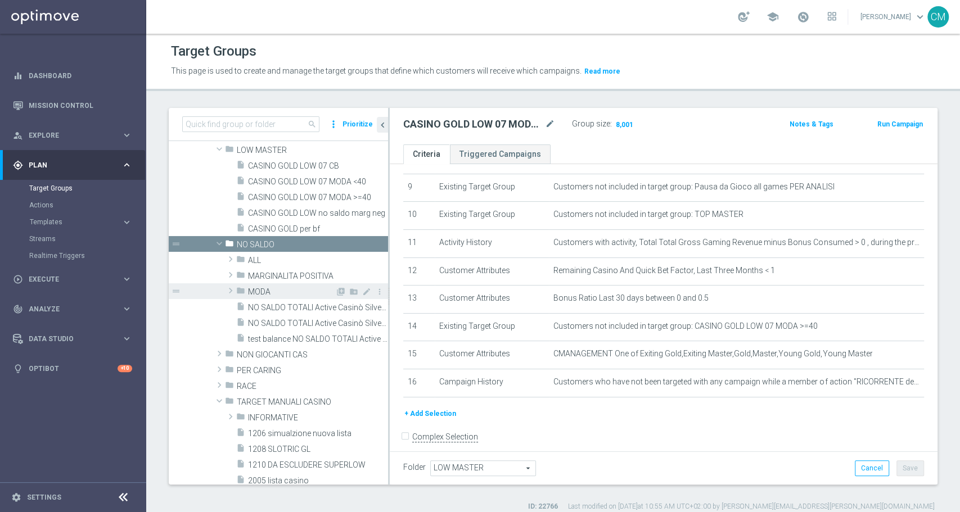
click at [282, 284] on div "folder MODA" at bounding box center [285, 291] width 99 height 16
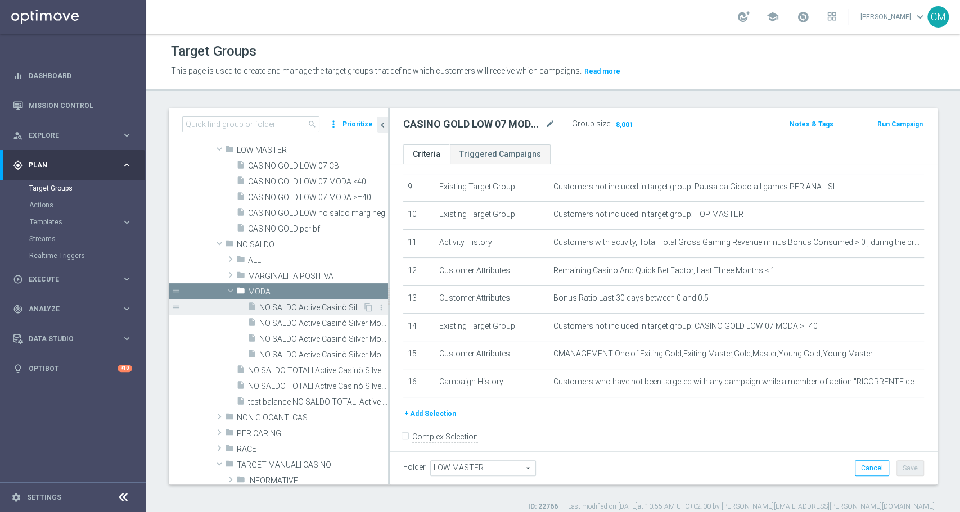
click at [299, 306] on span "NO SALDO Active Casinò Silver Moda >60" at bounding box center [310, 308] width 103 height 10
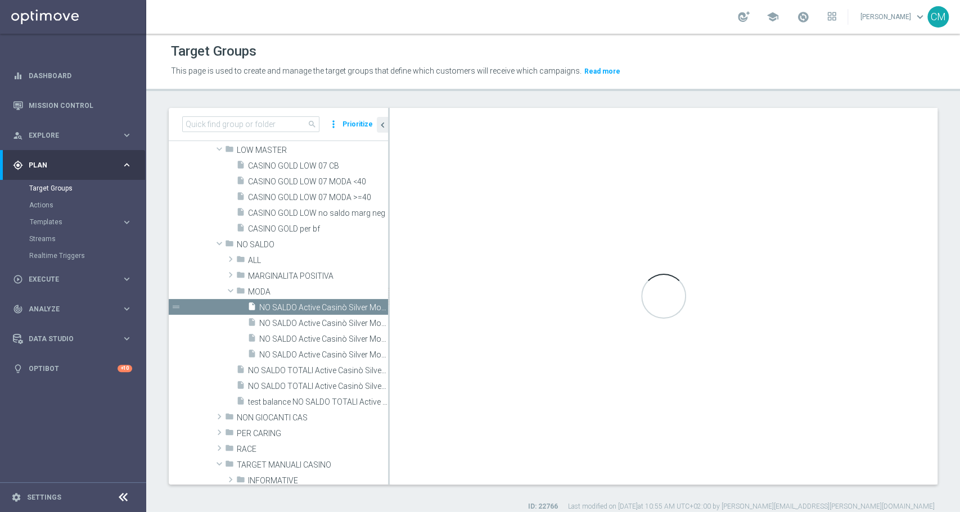
checkbox input "true"
type input "MODA"
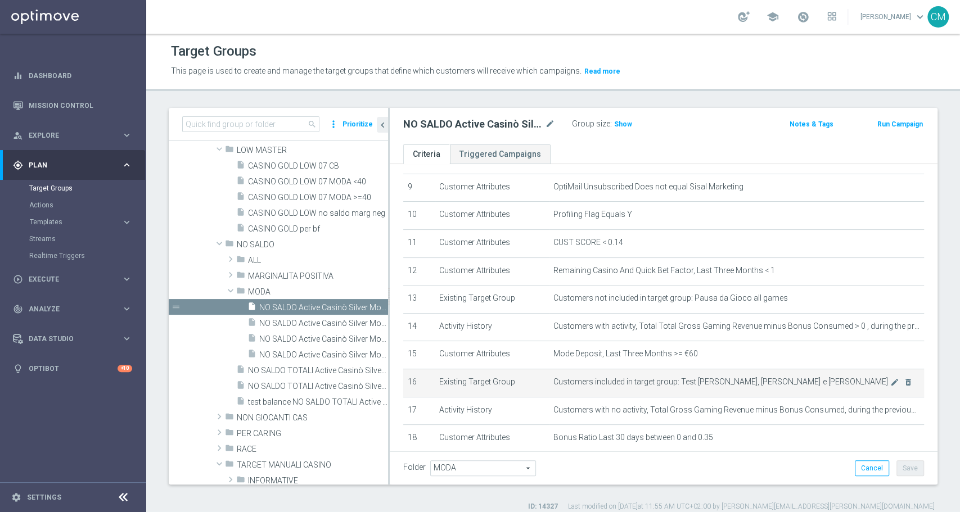
scroll to position [323, 0]
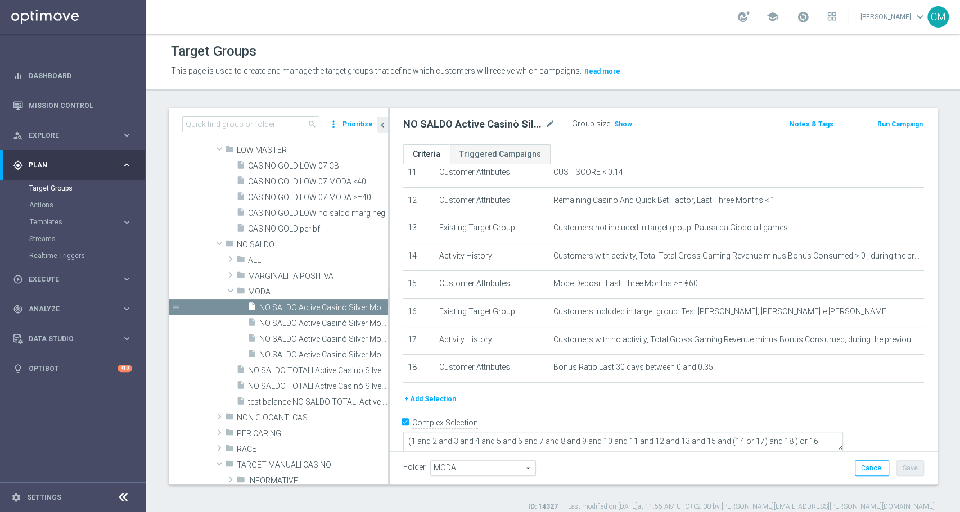
click at [440, 403] on button "+ Add Selection" at bounding box center [430, 399] width 54 height 12
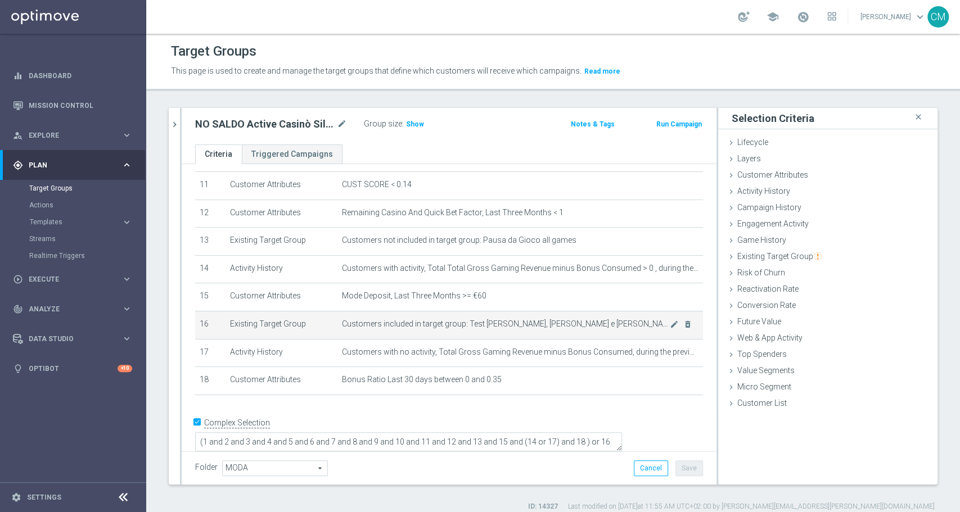
scroll to position [9, 0]
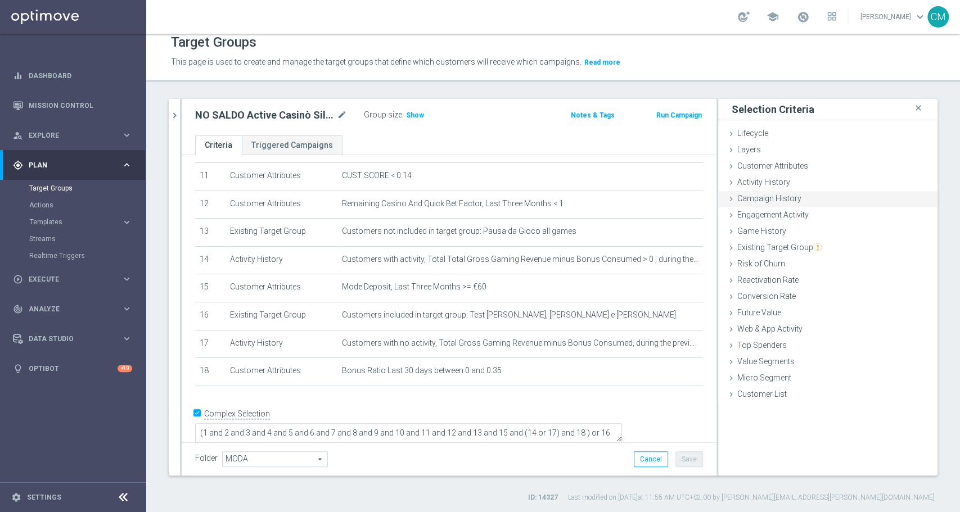
click at [751, 196] on span "Campaign History" at bounding box center [769, 198] width 64 height 9
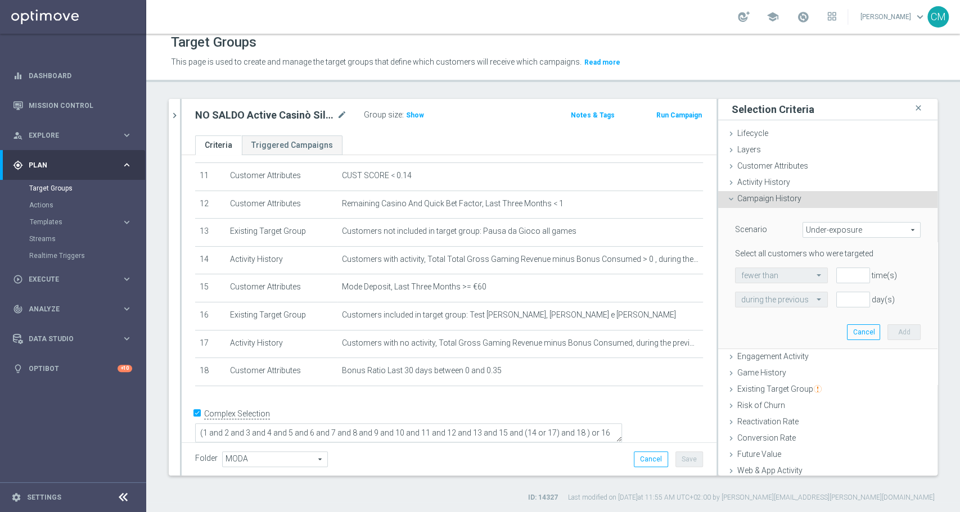
click at [805, 228] on span "Under-exposure" at bounding box center [861, 230] width 117 height 15
click at [811, 300] on span "Custom" at bounding box center [862, 304] width 106 height 9
type input "Custom"
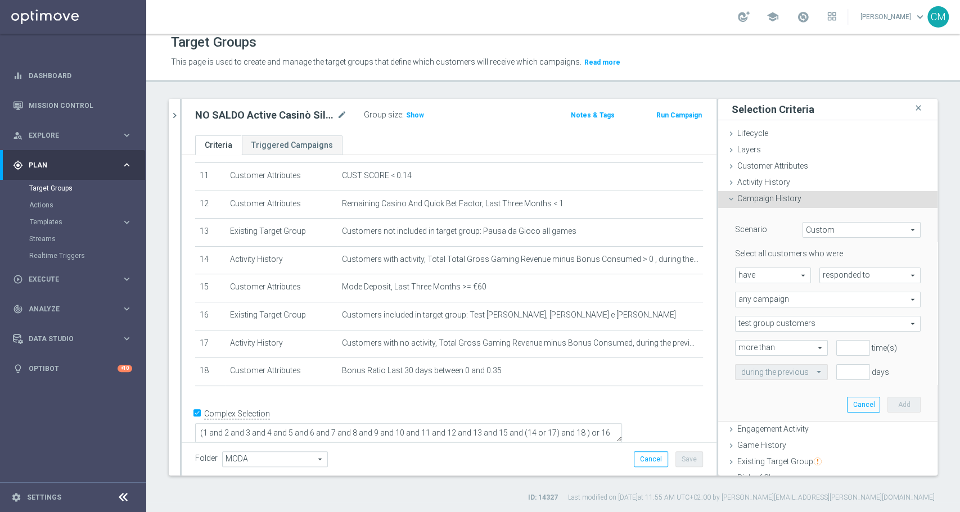
click at [767, 272] on span "have" at bounding box center [773, 275] width 75 height 15
click at [767, 303] on span "have not" at bounding box center [773, 306] width 64 height 9
type input "have not"
click at [820, 276] on span "responded to" at bounding box center [870, 275] width 100 height 15
click at [826, 302] on span "been targeted with" at bounding box center [870, 306] width 89 height 9
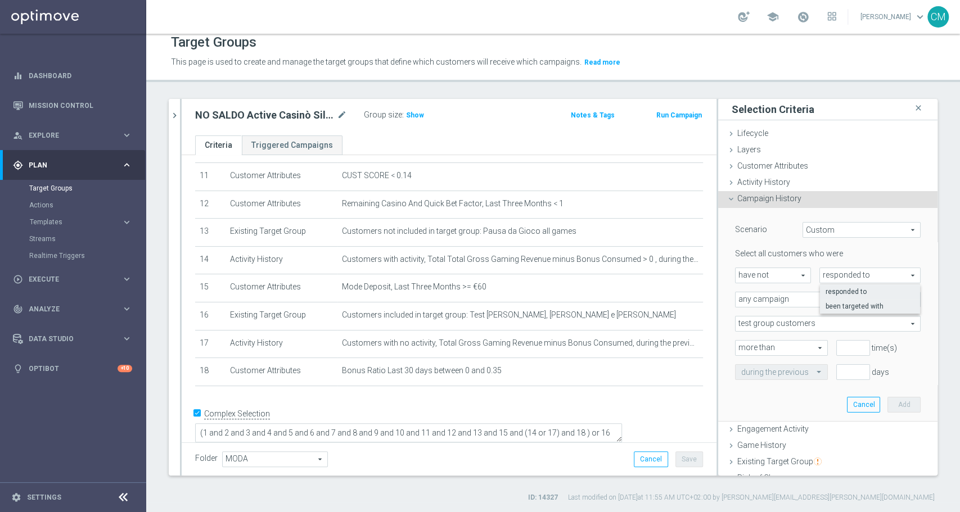
type input "been targeted with"
click at [761, 296] on span "any campaign" at bounding box center [828, 299] width 184 height 15
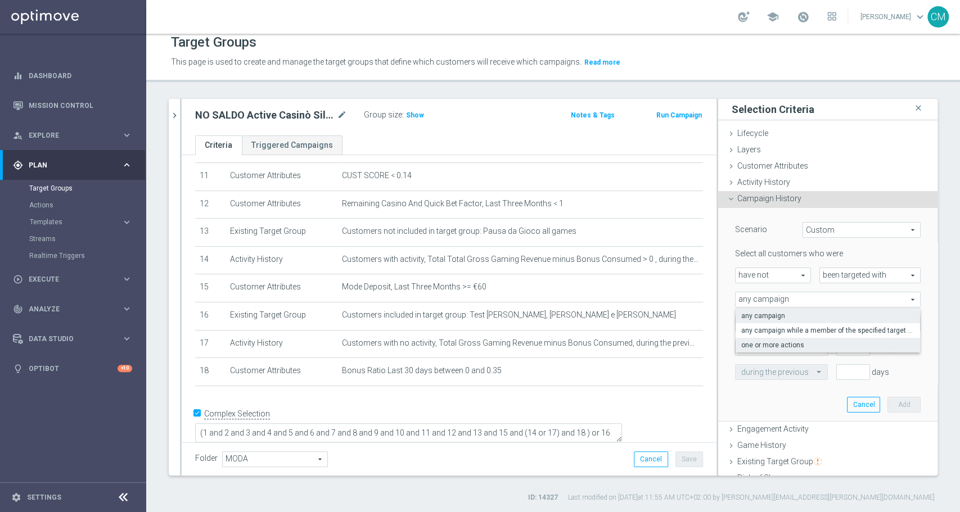
click at [772, 341] on span "one or more actions" at bounding box center [827, 345] width 173 height 9
type input "one or more actions"
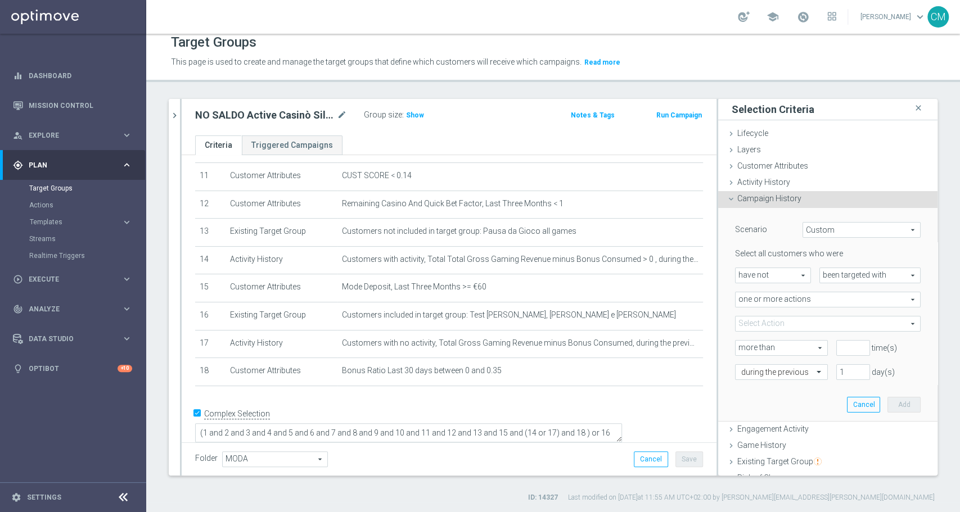
click at [767, 327] on span at bounding box center [828, 324] width 184 height 15
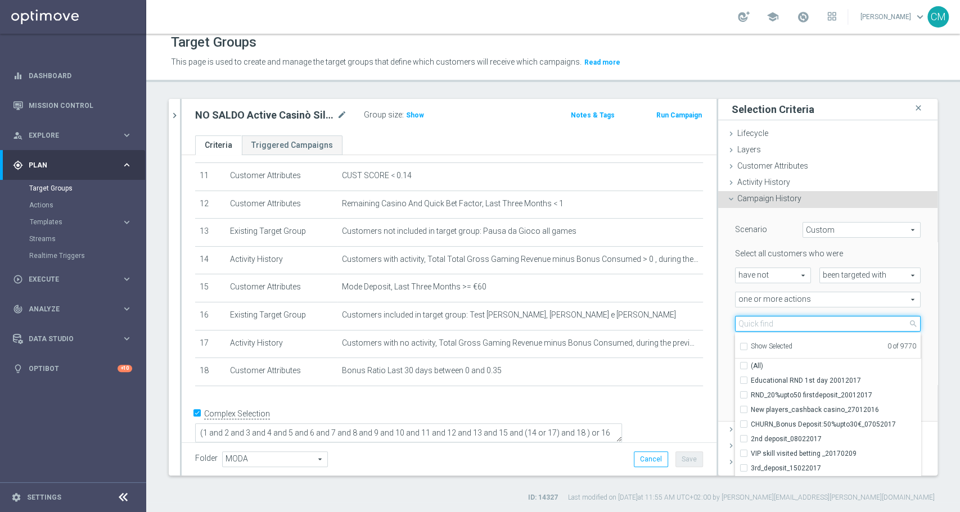
click at [767, 327] on input "search" at bounding box center [828, 324] width 186 height 16
paste input "RICORRENTE dep 20€ per 20% fino a 80€"
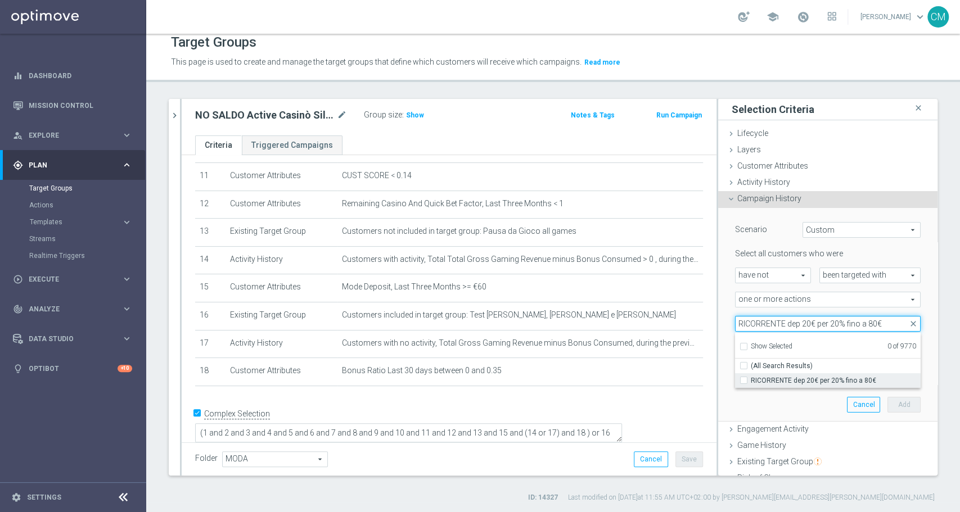
type input "RICORRENTE dep 20€ per 20% fino a 80€"
click at [799, 378] on span "RICORRENTE dep 20€ per 20% fino a 80€" at bounding box center [836, 380] width 170 height 9
click at [751, 378] on input "RICORRENTE dep 20€ per 20% fino a 80€" at bounding box center [746, 380] width 7 height 7
checkbox input "true"
type input "RICORRENTE dep 20€ per 20% fino a 80€"
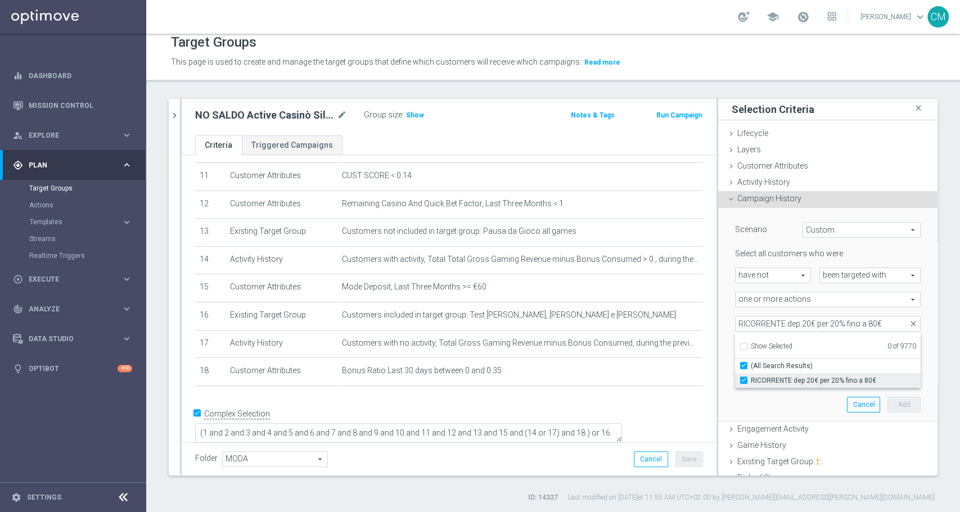
checkbox input "true"
click at [718, 303] on div "Scenario Custom Custom arrow_drop_down search Select all customers who were hav…" at bounding box center [827, 315] width 219 height 214
click at [762, 322] on span "RICORRENTE dep 20€ per 20% fino a 80€" at bounding box center [828, 324] width 184 height 15
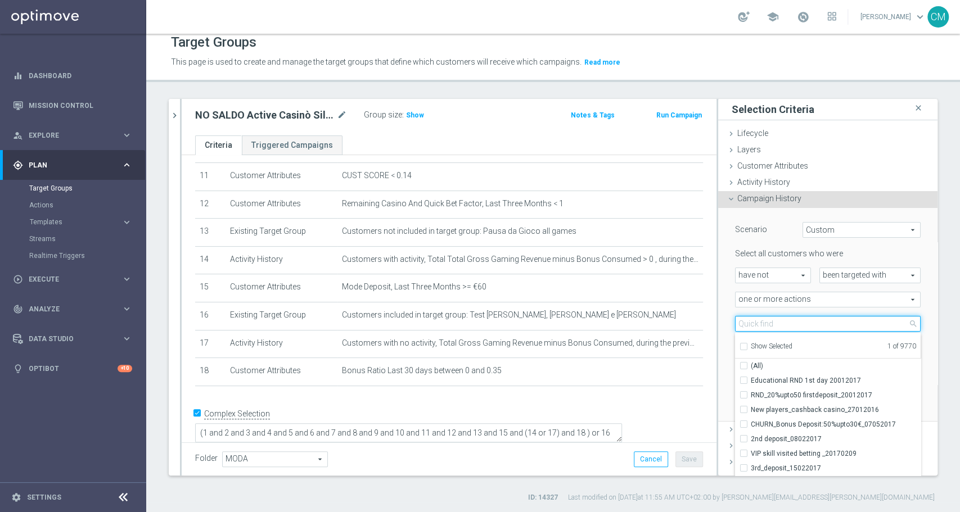
click at [762, 322] on input "search" at bounding box center [828, 324] width 186 height 16
paste input "RICORRENTE DEP fasce up to 20000"
type input "RICORRENTE DEP fasce up to 20000"
checkbox input "true"
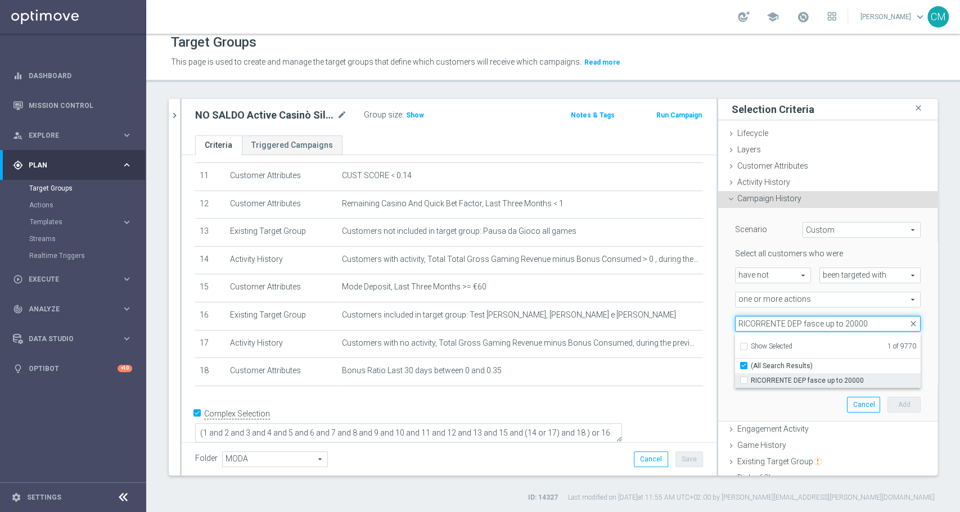
type input "RICORRENTE DEP fasce up to 20000"
click at [803, 376] on span "RICORRENTE DEP fasce up to 20000" at bounding box center [836, 380] width 170 height 9
click at [751, 377] on input "RICORRENTE DEP fasce up to 20000" at bounding box center [746, 380] width 7 height 7
checkbox input "true"
type input "Selected 2 of 9770"
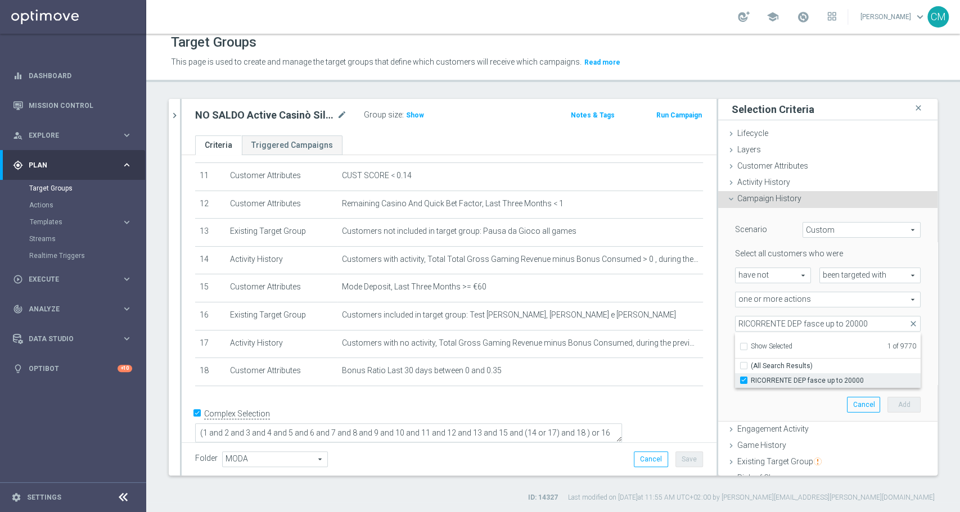
checkbox input "false"
click at [727, 317] on div "Selected 2 of 9770 arrow_drop_down RICORRENTE DEP fasce up to 20000 close Show …" at bounding box center [828, 324] width 202 height 16
type input "0"
click at [842, 350] on input "0" at bounding box center [853, 348] width 34 height 16
click at [789, 368] on div at bounding box center [782, 373] width 92 height 10
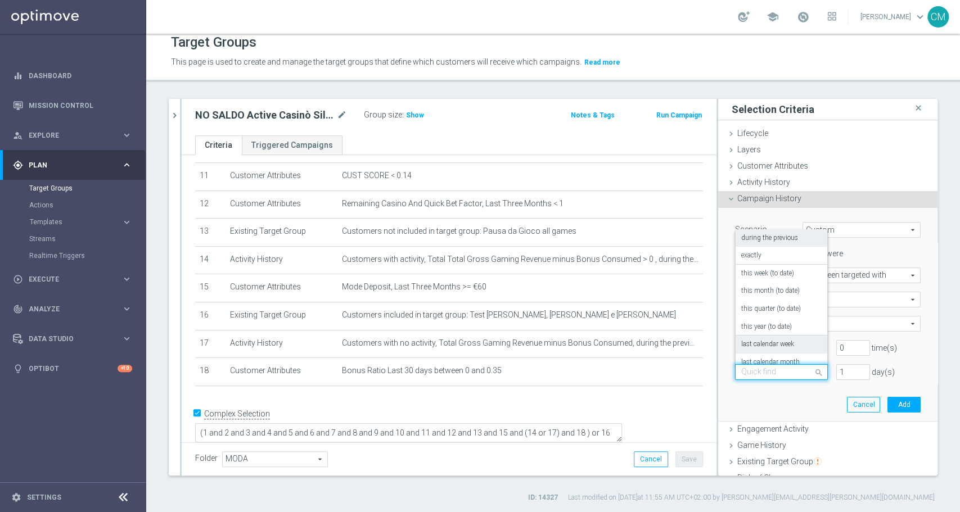
scroll to position [99, 0]
click at [755, 314] on label "on this date" at bounding box center [758, 317] width 34 height 9
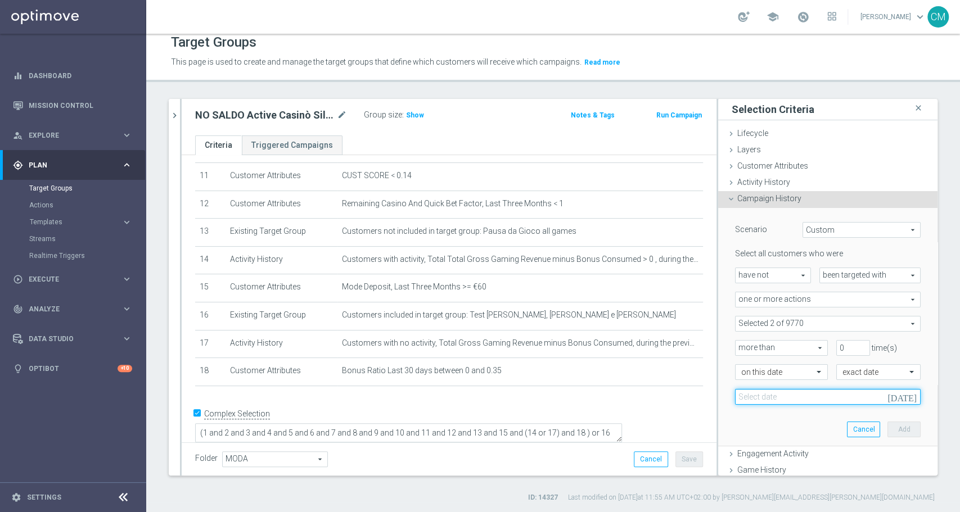
click at [883, 396] on input at bounding box center [828, 397] width 186 height 16
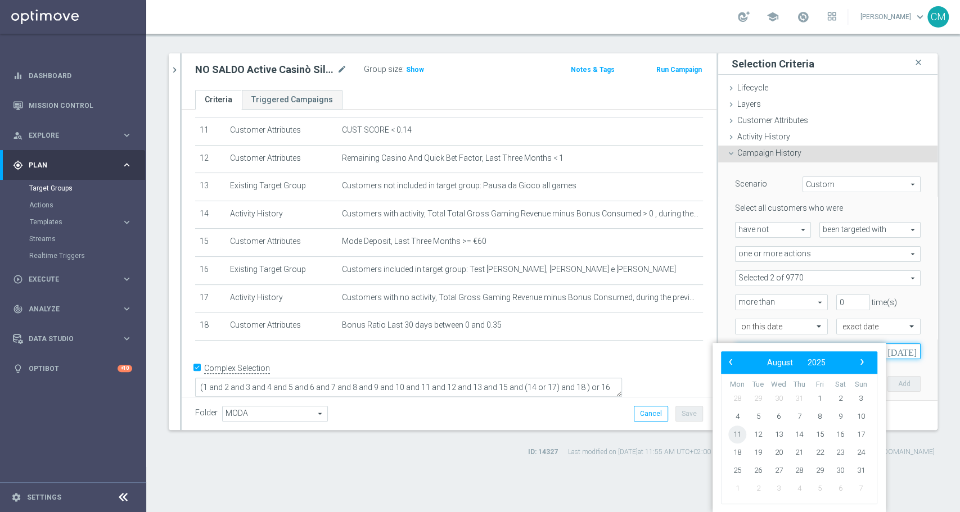
scroll to position [15, 0]
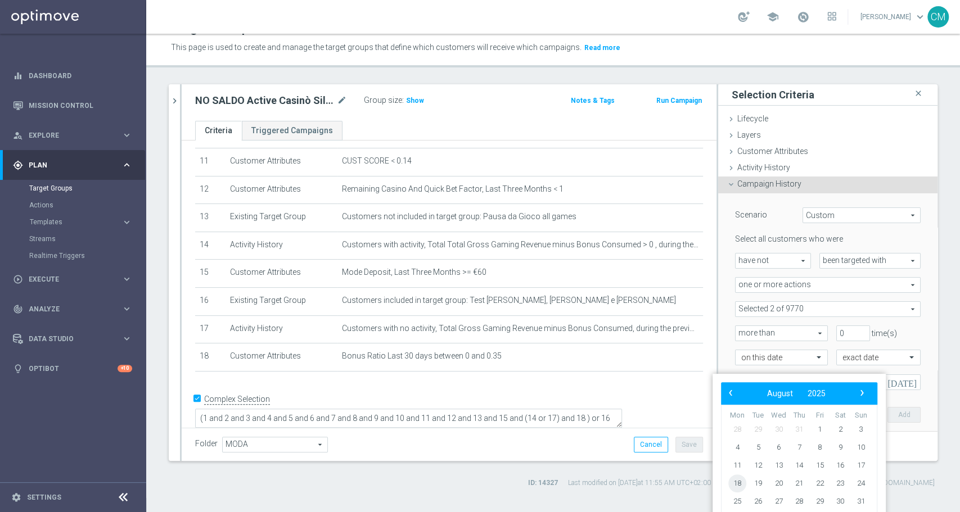
click at [740, 479] on span "18" at bounding box center [737, 484] width 18 height 18
type input "[DATE]"
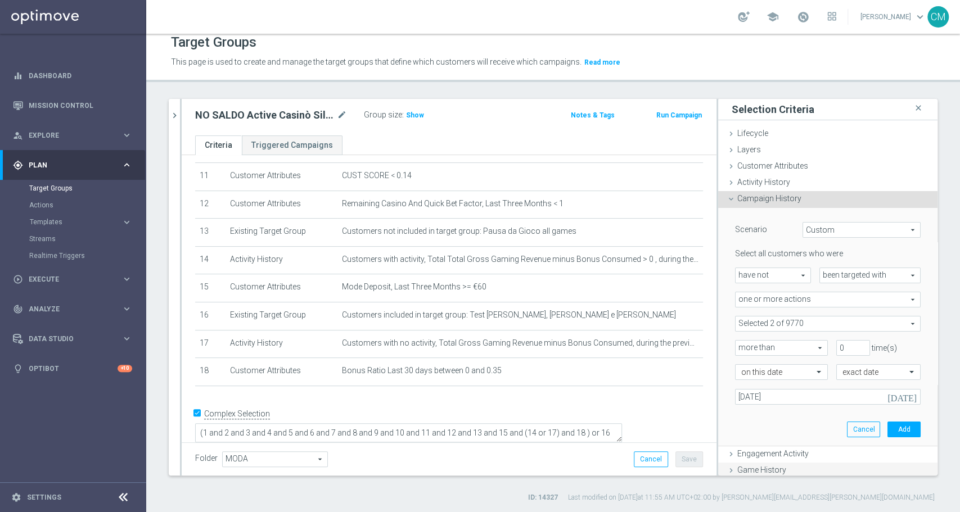
scroll to position [0, 0]
click at [940, 402] on div "search more_vert Prioritize Customer Target Groups library_add create_new_folde…" at bounding box center [553, 301] width 814 height 404
click at [893, 423] on button "Add" at bounding box center [903, 430] width 33 height 16
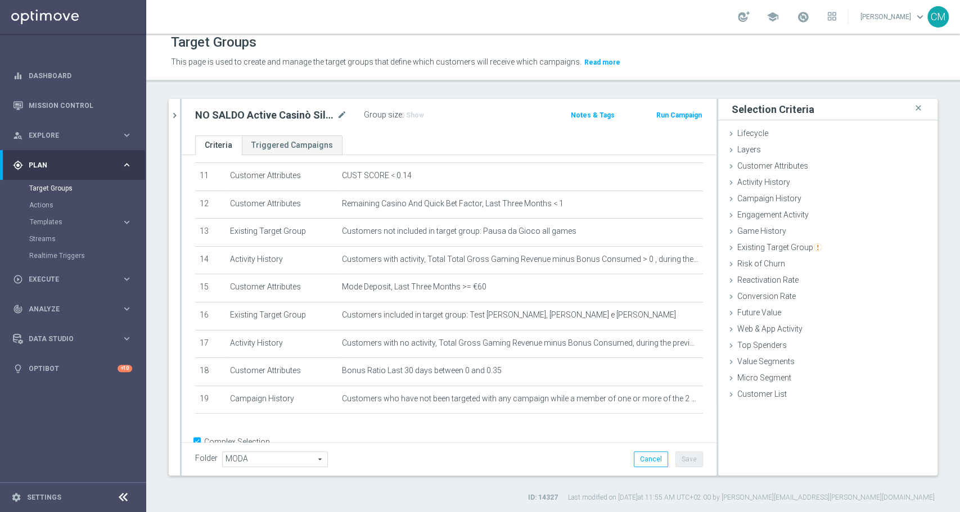
scroll to position [341, 0]
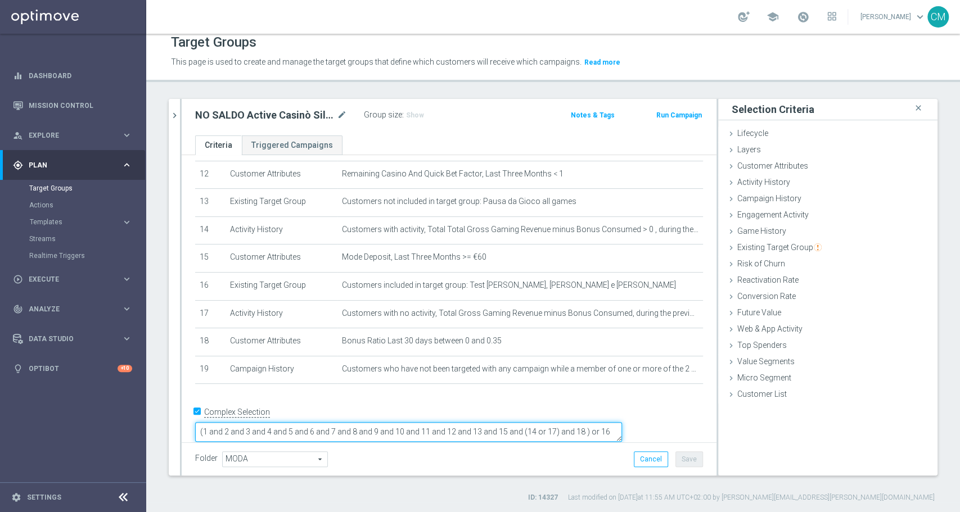
click at [280, 425] on textarea "(1 and 2 and 3 and 4 and 5 and 6 and 7 and 8 and 9 and 10 and 11 and 12 and 13 …" at bounding box center [408, 432] width 427 height 20
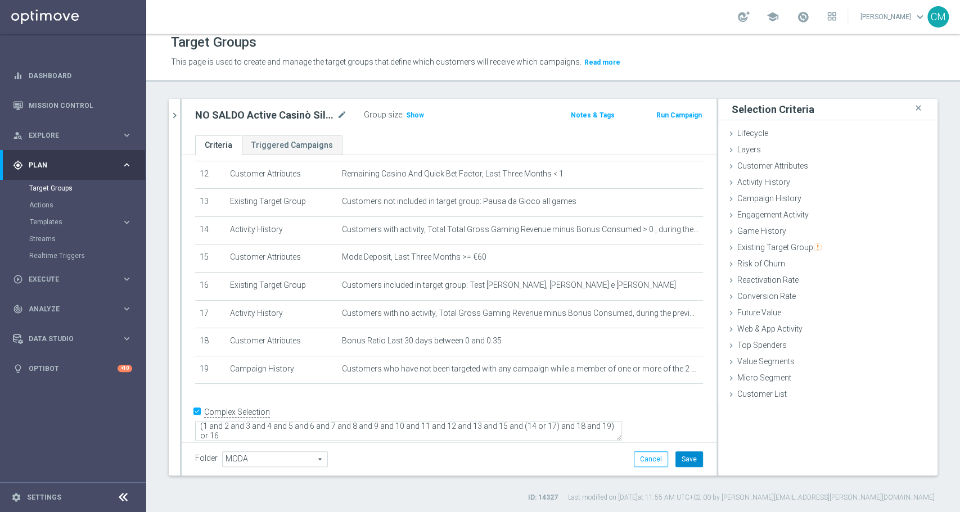
click at [675, 456] on button "Save" at bounding box center [689, 460] width 28 height 16
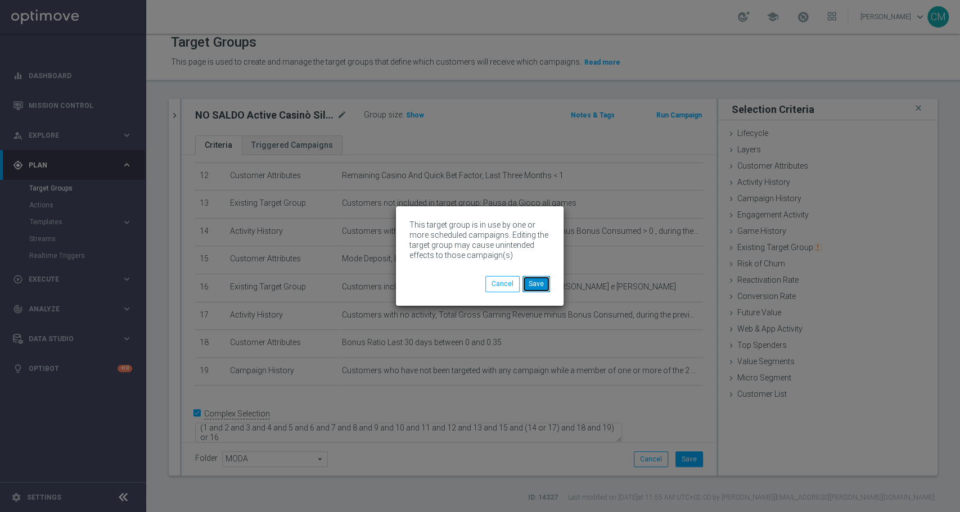
click at [545, 279] on button "Save" at bounding box center [536, 284] width 28 height 16
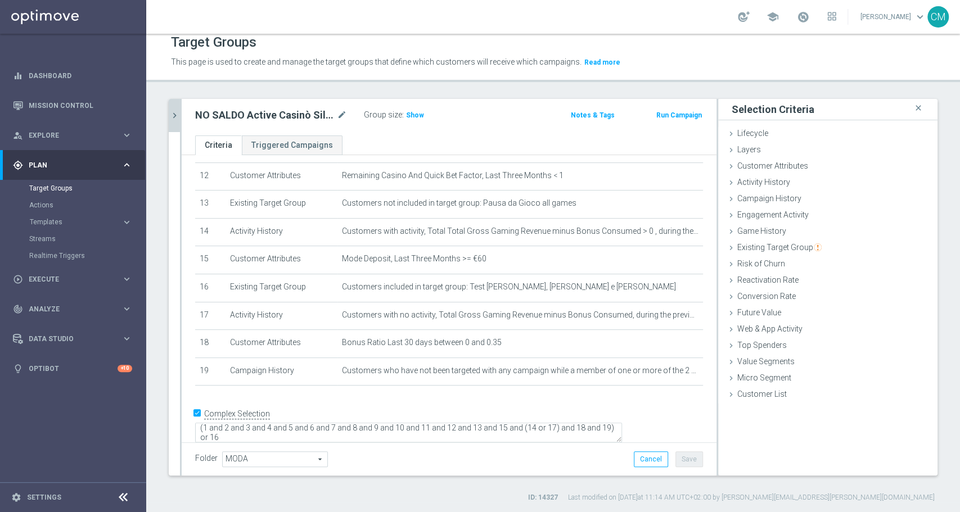
click at [171, 115] on icon "chevron_right" at bounding box center [174, 115] width 11 height 11
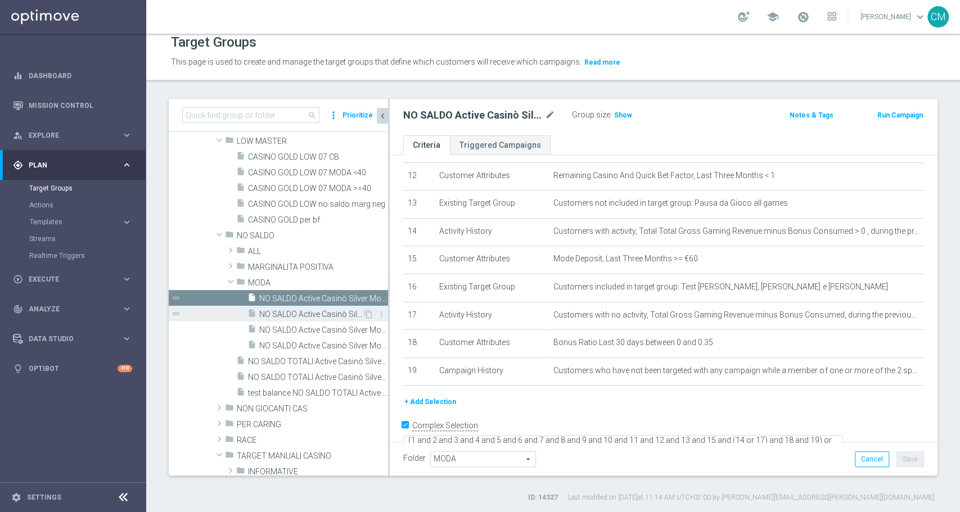
click at [287, 310] on span "NO SALDO Active Casinò Silver Moda 0-15€" at bounding box center [310, 315] width 103 height 10
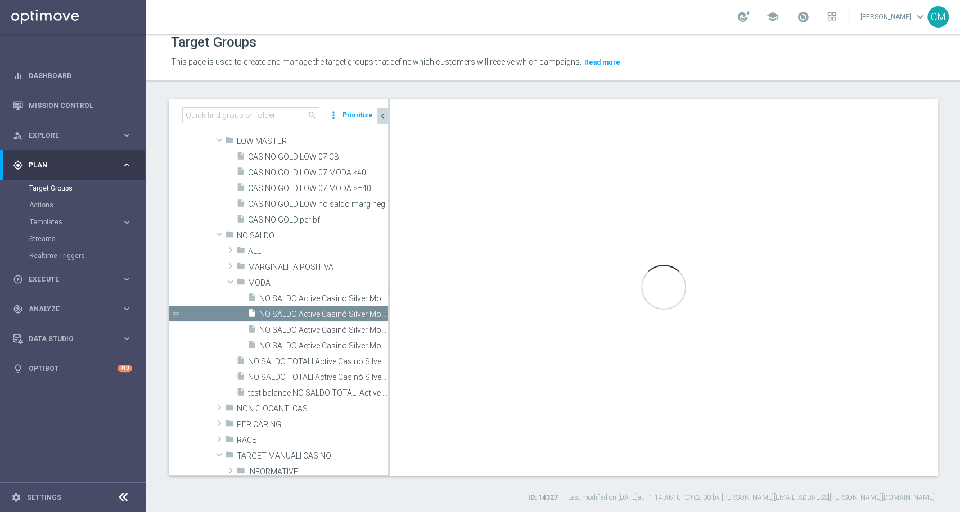
type textarea "(1 and 2 and 3 and 4 and 5 and 6 and 7 and 8 and 9 and 10 and 11 and 12 and 13 …"
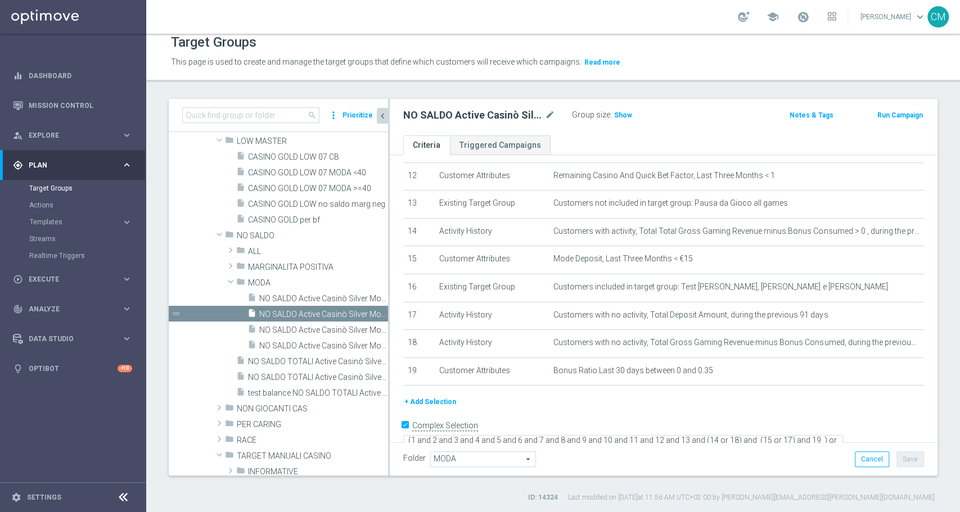
click at [442, 403] on button "+ Add Selection" at bounding box center [430, 402] width 54 height 12
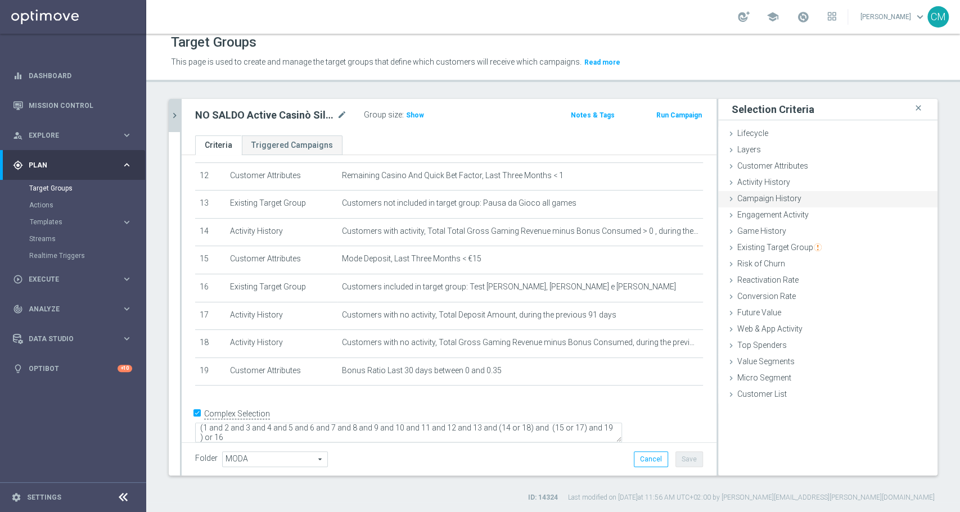
click at [758, 192] on div "Campaign History done selection saved" at bounding box center [827, 199] width 219 height 17
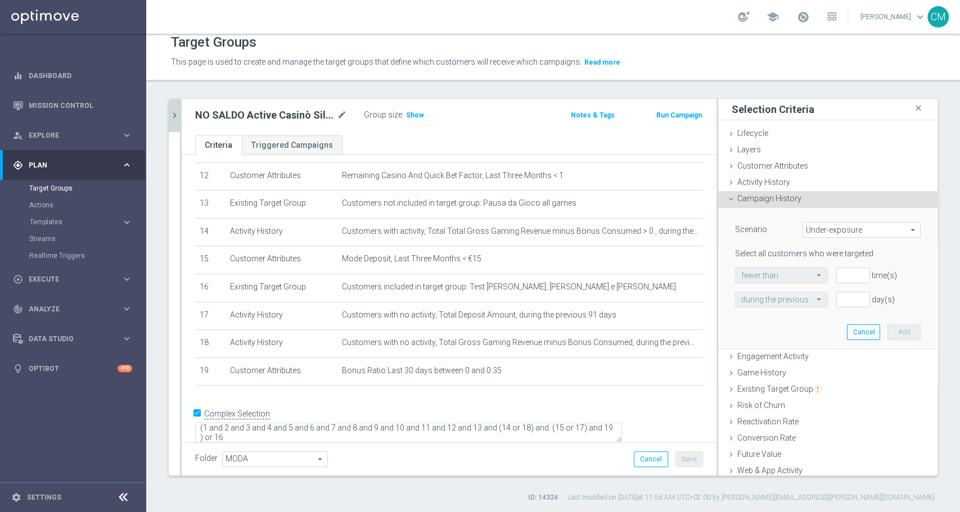
click at [803, 228] on span "Under-exposure" at bounding box center [861, 230] width 117 height 15
click at [811, 304] on span "Custom" at bounding box center [862, 304] width 106 height 9
type input "Custom"
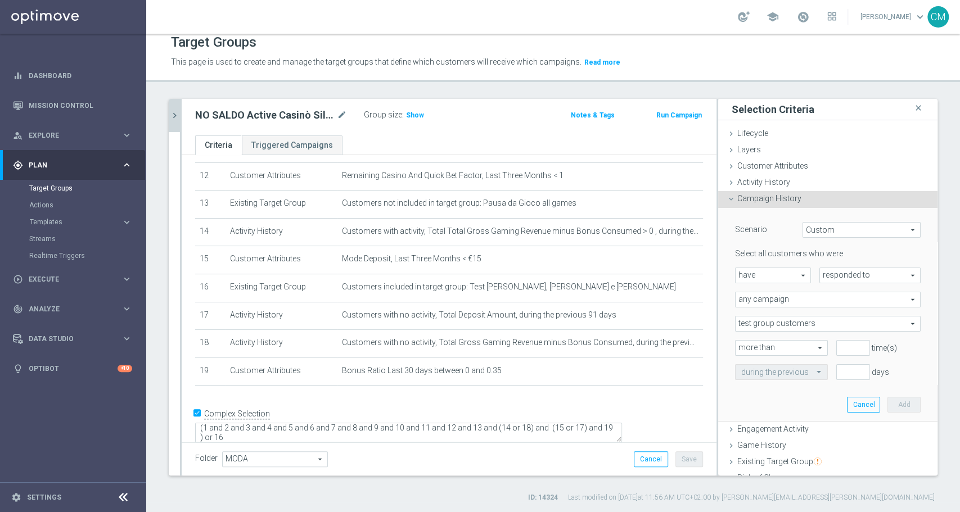
click at [764, 272] on span "have" at bounding box center [773, 275] width 75 height 15
click at [763, 299] on label "have not" at bounding box center [773, 306] width 75 height 15
type input "have not"
click at [820, 269] on span "responded to" at bounding box center [870, 275] width 100 height 15
click at [826, 303] on span "been targeted with" at bounding box center [870, 306] width 89 height 9
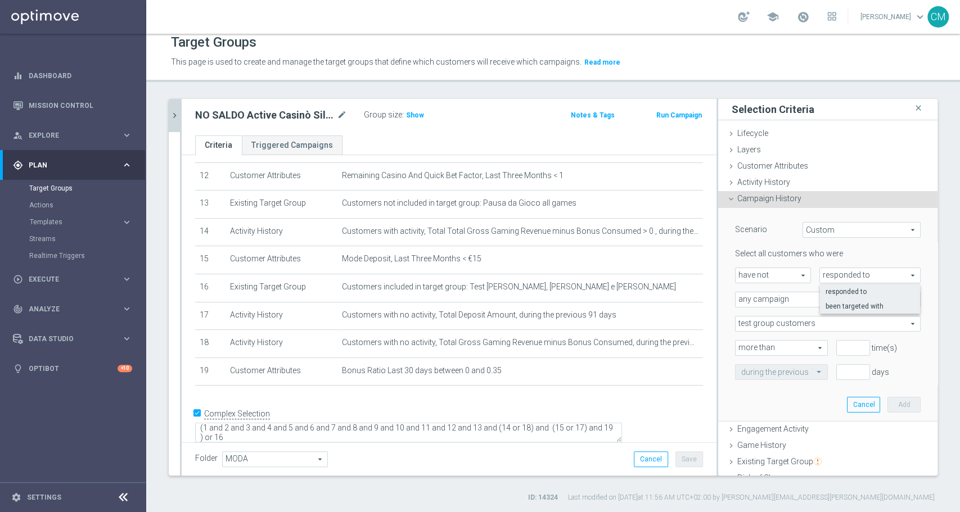
type input "been targeted with"
click at [777, 295] on span "any campaign" at bounding box center [828, 299] width 184 height 15
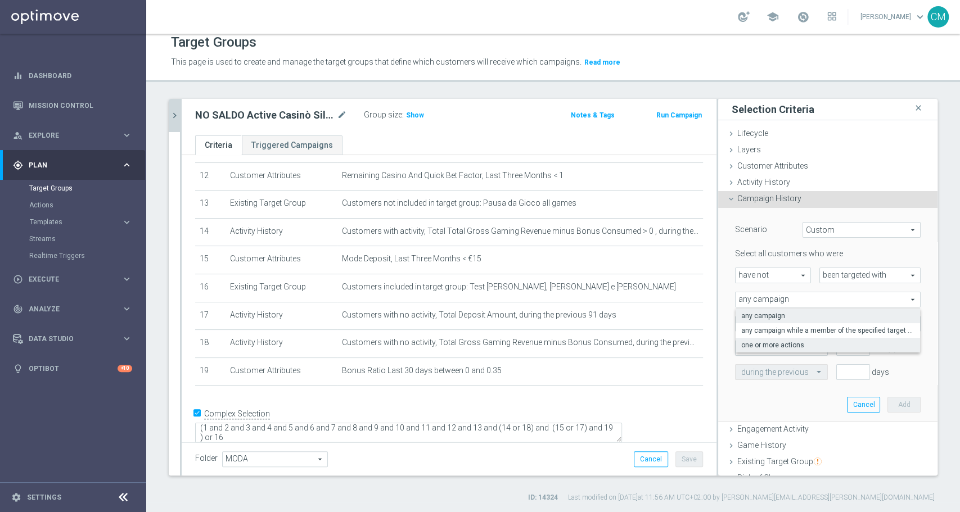
click at [778, 339] on label "one or more actions" at bounding box center [828, 345] width 184 height 15
type input "one or more actions"
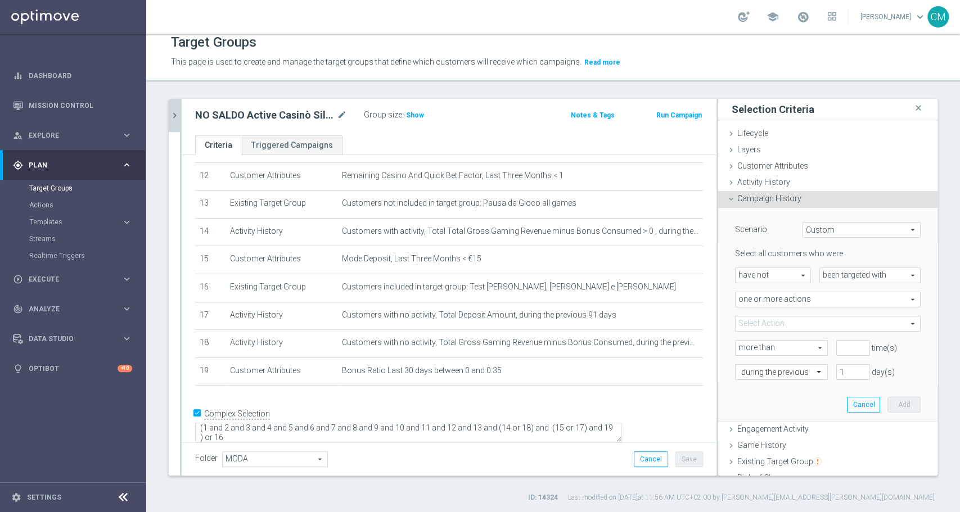
click at [774, 329] on span at bounding box center [828, 324] width 184 height 15
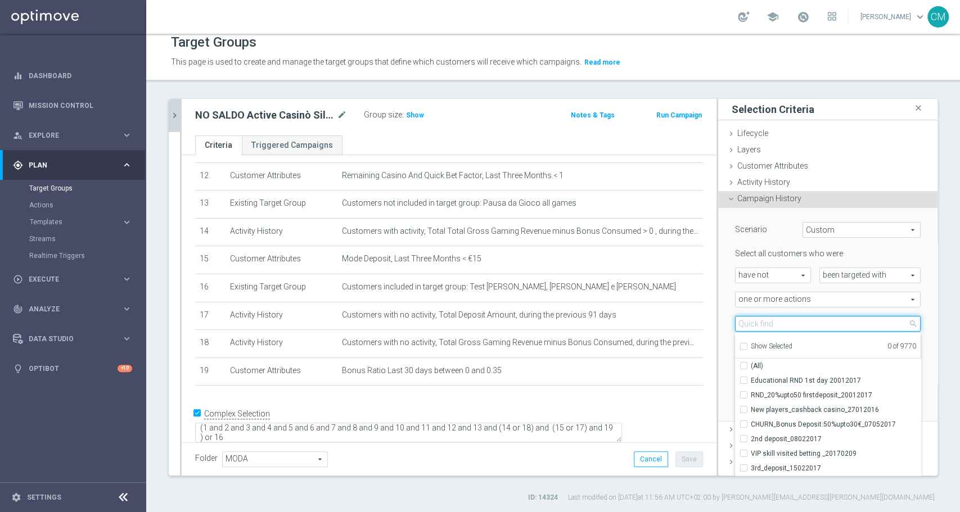
click at [774, 329] on input "search" at bounding box center [828, 324] width 186 height 16
paste input "RICORRENTE DEP fasce up to 20000"
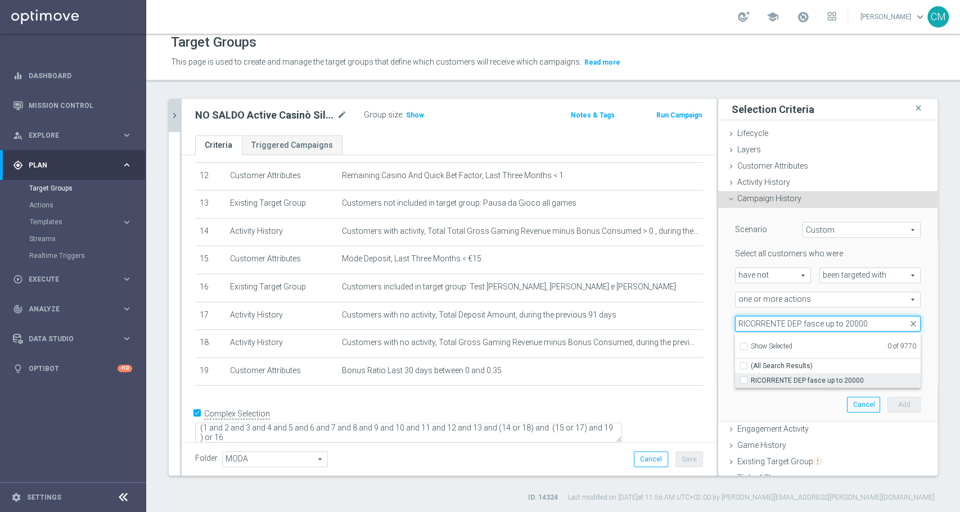
type input "RICORRENTE DEP fasce up to 20000"
click at [809, 376] on span "RICORRENTE DEP fasce up to 20000" at bounding box center [836, 380] width 170 height 9
click at [751, 377] on input "RICORRENTE DEP fasce up to 20000" at bounding box center [746, 380] width 7 height 7
checkbox input "true"
type input "RICORRENTE DEP fasce up to 20000"
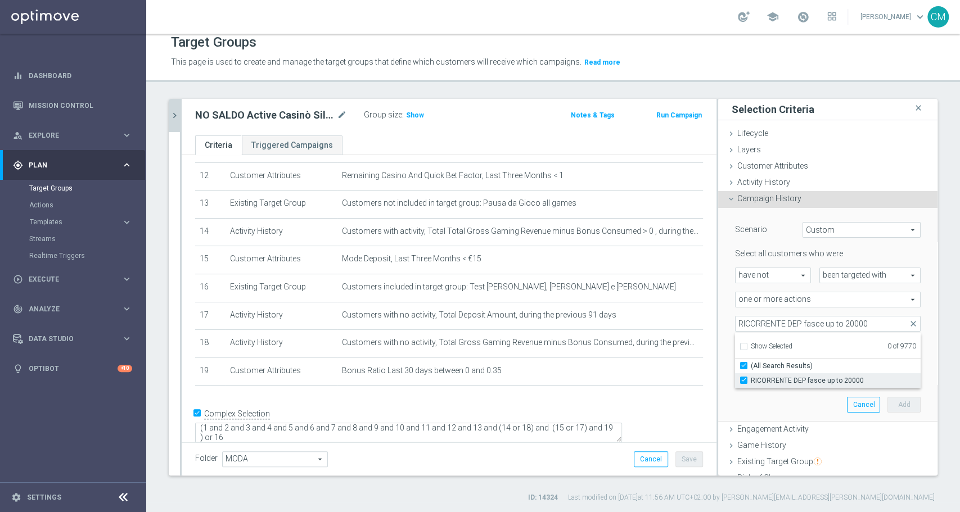
checkbox input "true"
click at [727, 313] on div "Scenario Custom Custom arrow_drop_down search Select all customers who were hav…" at bounding box center [828, 314] width 202 height 213
click at [773, 322] on span "RICORRENTE DEP fasce up to 20000" at bounding box center [828, 324] width 184 height 15
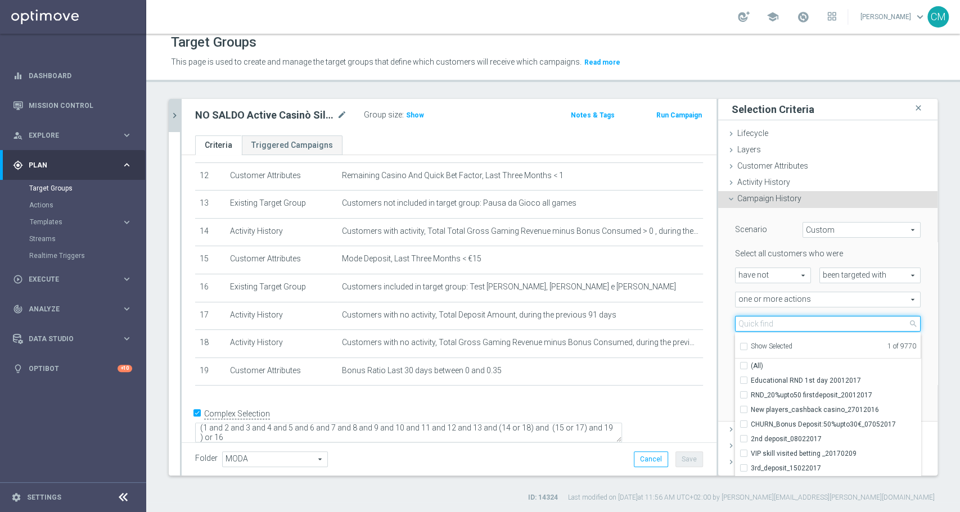
click at [773, 322] on input "search" at bounding box center [828, 324] width 186 height 16
paste input "RICORRENTE dep 20€ per 20% fino a 80€"
type input "RICORRENTE dep 20€ per 20% fino a 80€"
checkbox input "true"
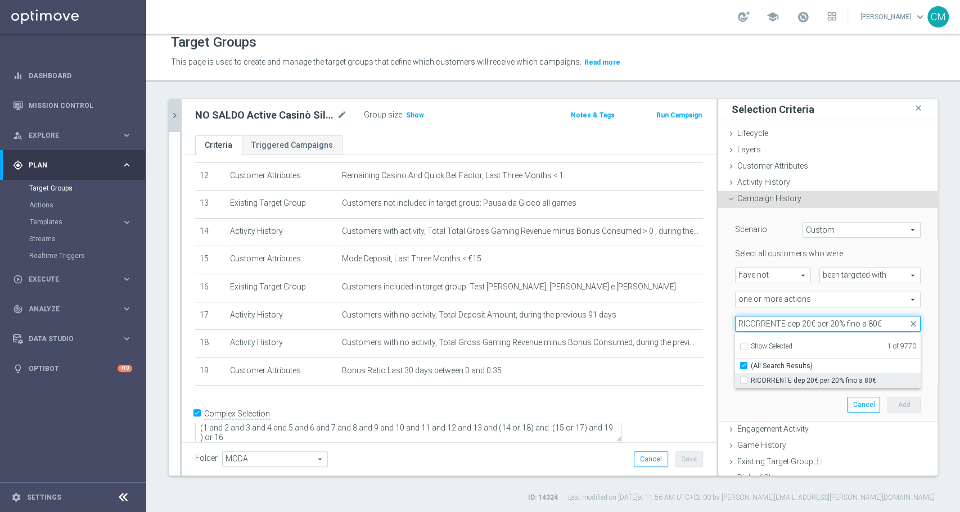
type input "RICORRENTE dep 20€ per 20% fino a 80€"
click at [808, 382] on span "RICORRENTE dep 20€ per 20% fino a 80€" at bounding box center [836, 380] width 170 height 9
click at [751, 382] on input "RICORRENTE dep 20€ per 20% fino a 80€" at bounding box center [746, 380] width 7 height 7
checkbox input "true"
type input "Selected 2 of 9770"
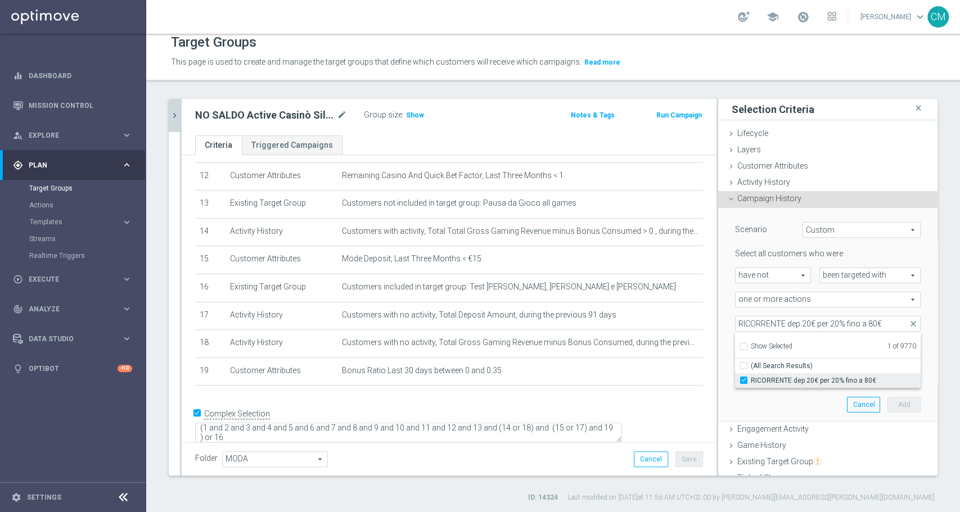
checkbox input "false"
click at [727, 297] on div "one or more actions one or more actions arrow_drop_down search" at bounding box center [828, 300] width 202 height 16
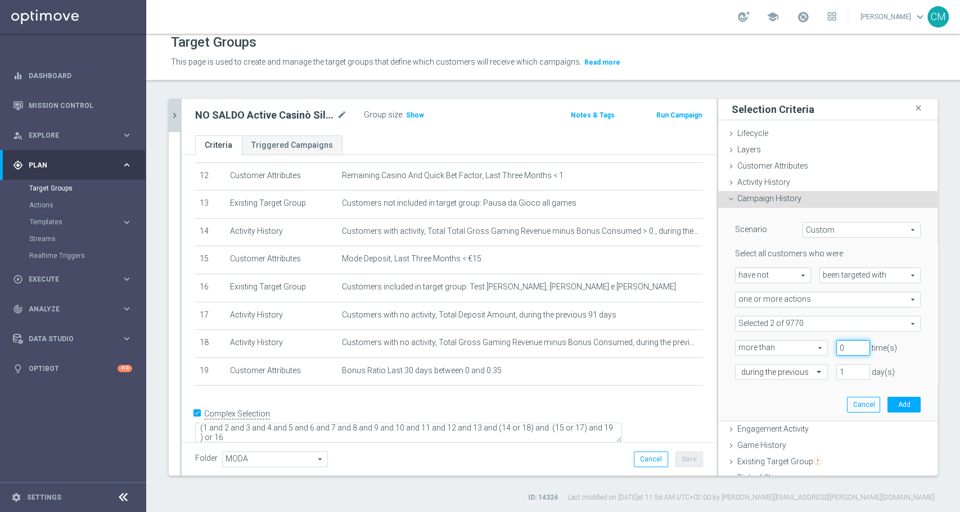
type input "0"
click at [842, 350] on input "0" at bounding box center [853, 348] width 34 height 16
click at [777, 373] on input "text" at bounding box center [770, 373] width 58 height 10
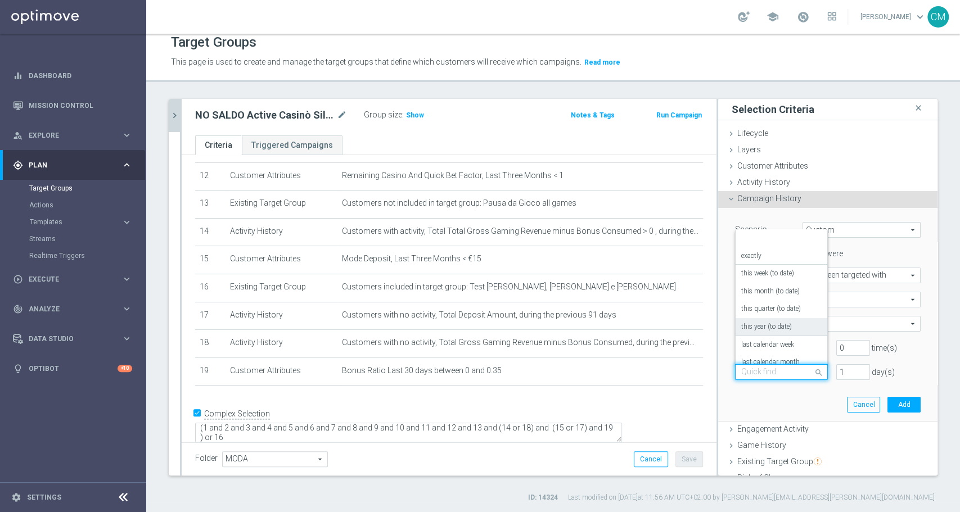
scroll to position [99, 0]
click at [764, 319] on label "on this date" at bounding box center [758, 317] width 34 height 9
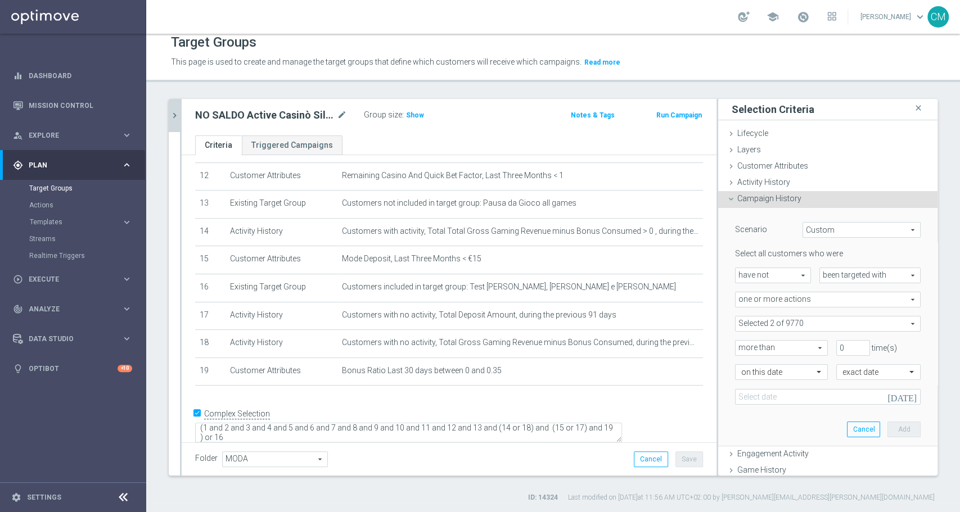
click at [887, 394] on icon "[DATE]" at bounding box center [903, 395] width 33 height 12
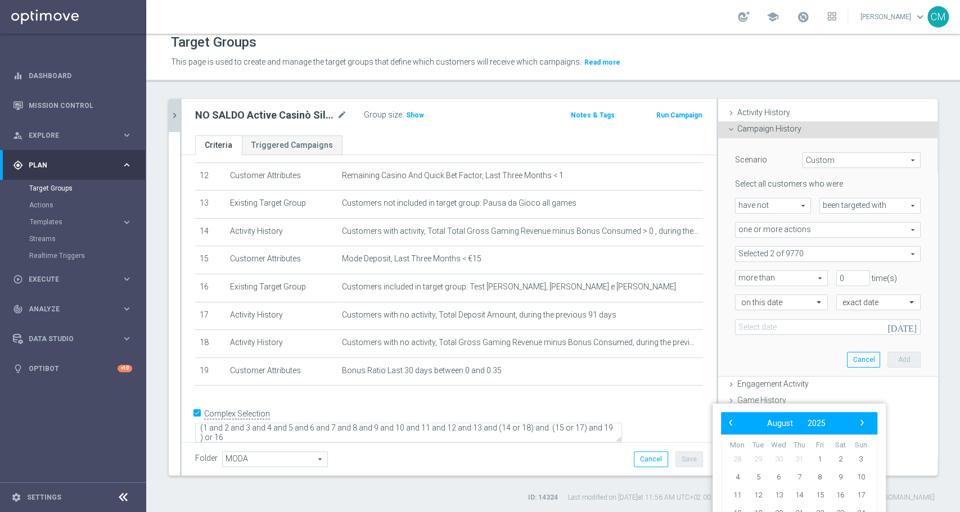
scroll to position [70, 0]
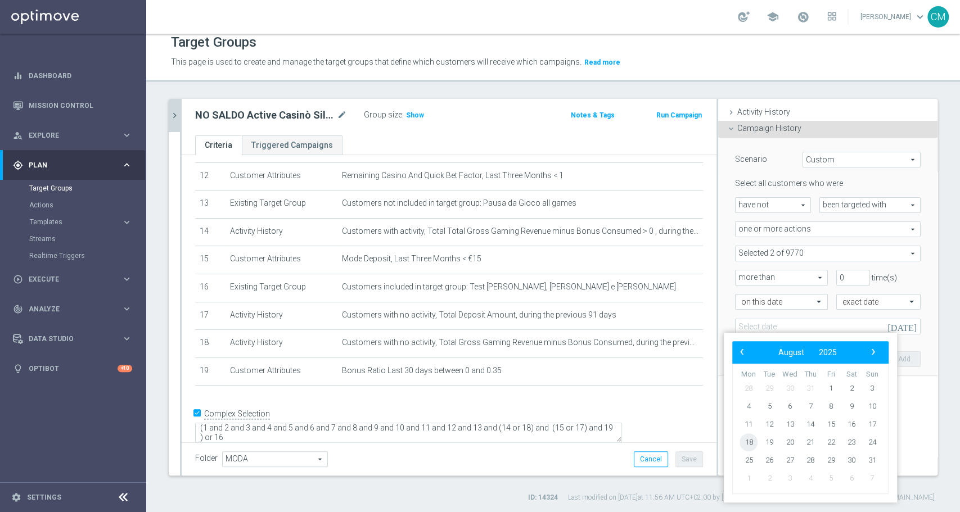
click at [751, 449] on span "18" at bounding box center [749, 443] width 18 height 18
type input "[DATE]"
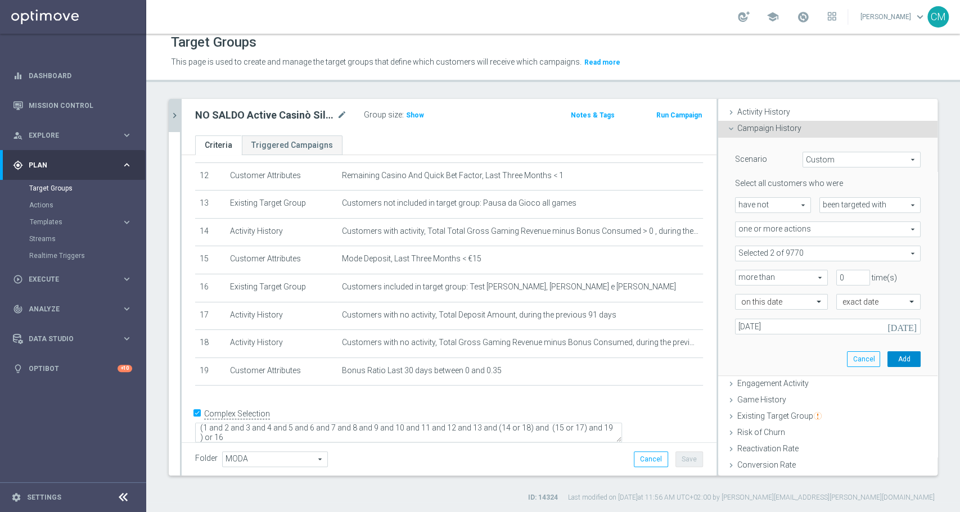
click at [890, 358] on button "Add" at bounding box center [903, 359] width 33 height 16
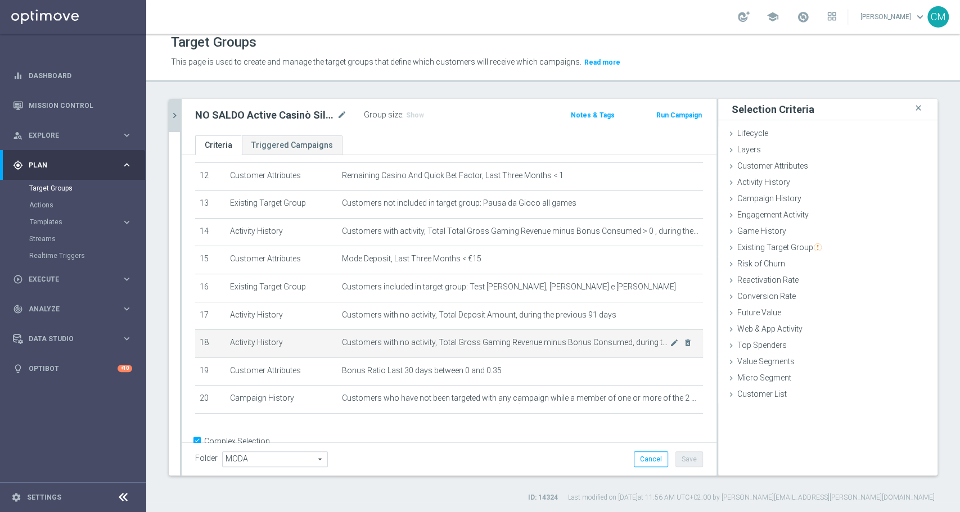
scroll to position [369, 0]
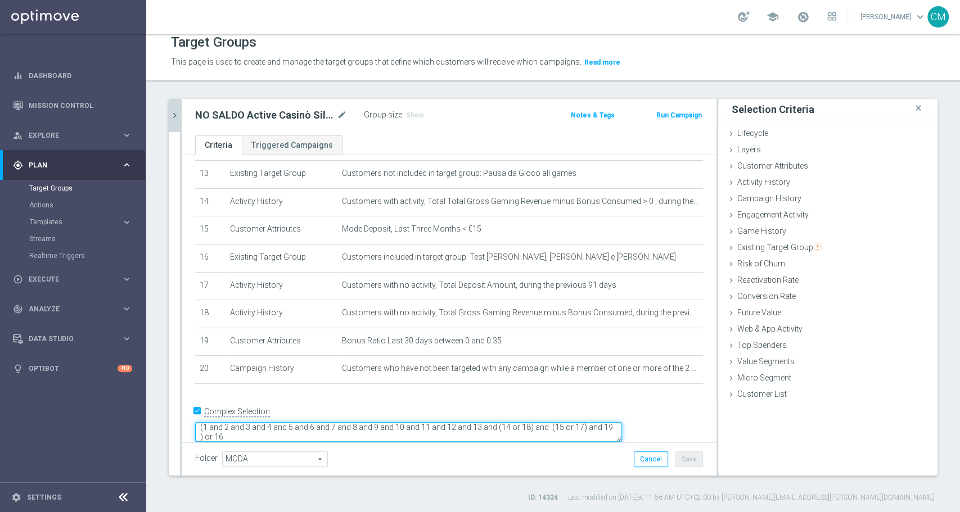
click at [305, 422] on textarea "(1 and 2 and 3 and 4 and 5 and 6 and 7 and 8 and 9 and 10 and 11 and 12 and 13 …" at bounding box center [408, 432] width 427 height 20
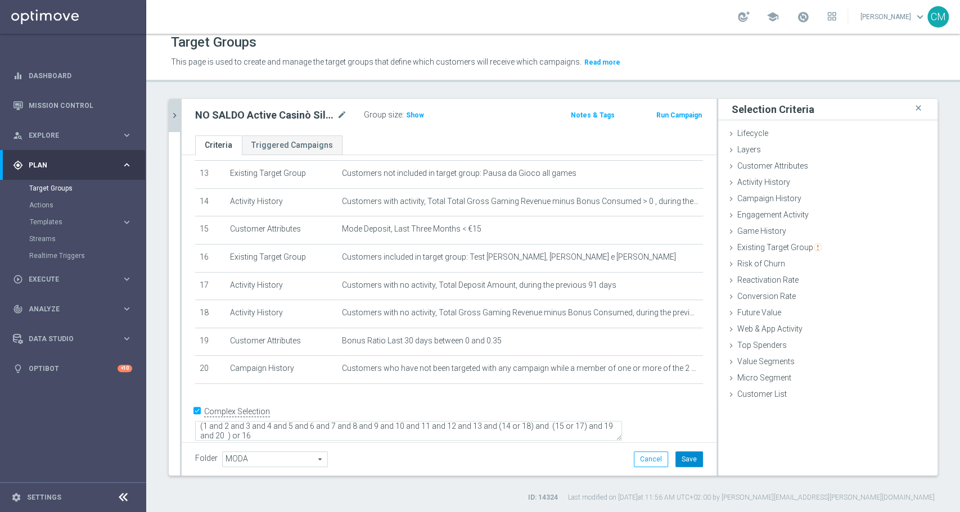
click at [680, 458] on button "Save" at bounding box center [689, 460] width 28 height 16
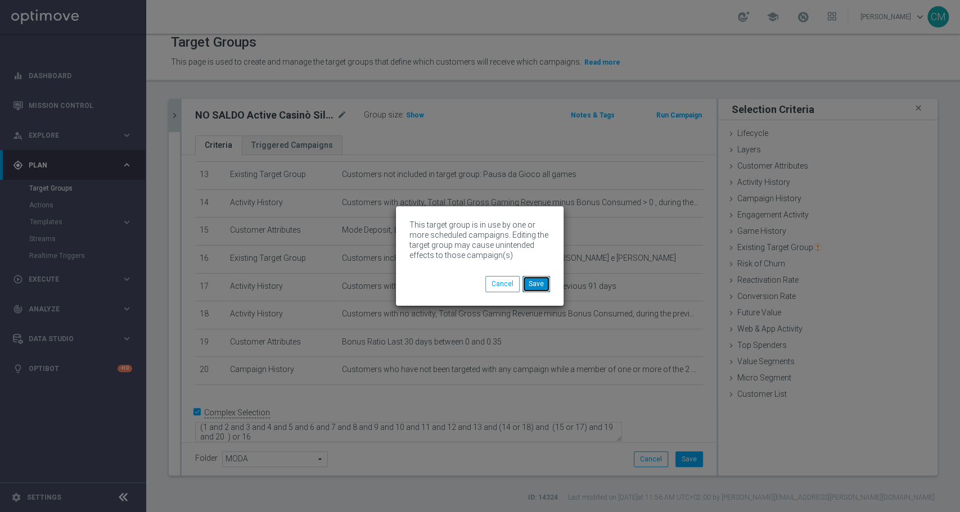
click at [544, 287] on button "Save" at bounding box center [536, 284] width 28 height 16
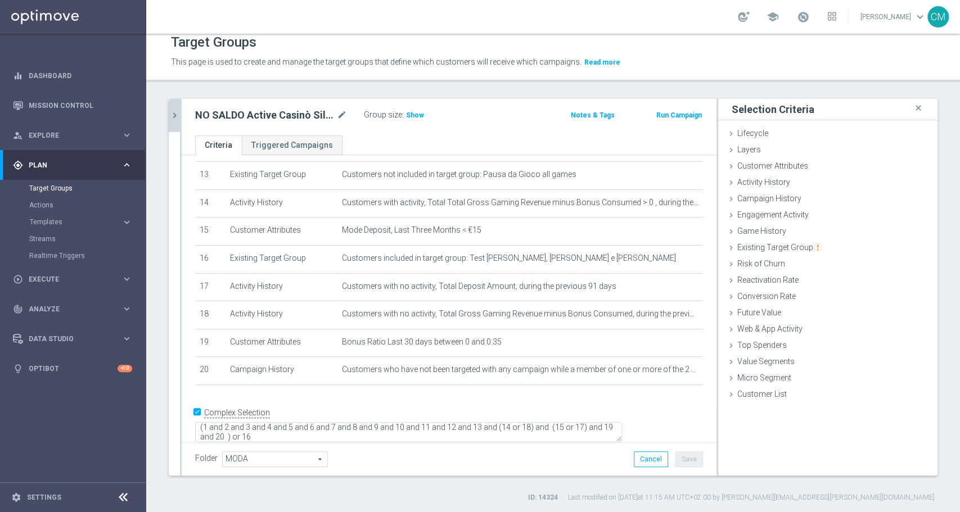
click at [175, 110] on icon "chevron_right" at bounding box center [174, 115] width 11 height 11
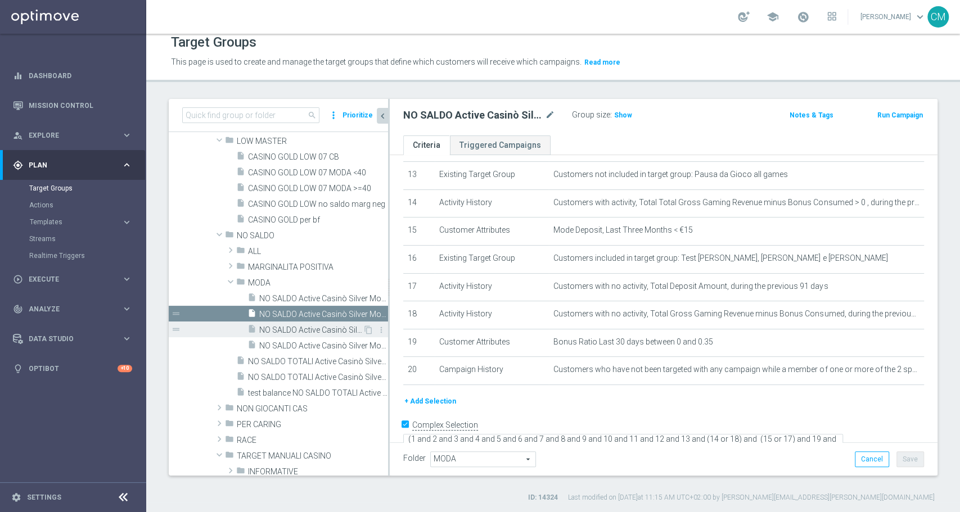
click at [308, 331] on span "NO SALDO Active Casinò Silver Moda 15-29,99" at bounding box center [310, 331] width 103 height 10
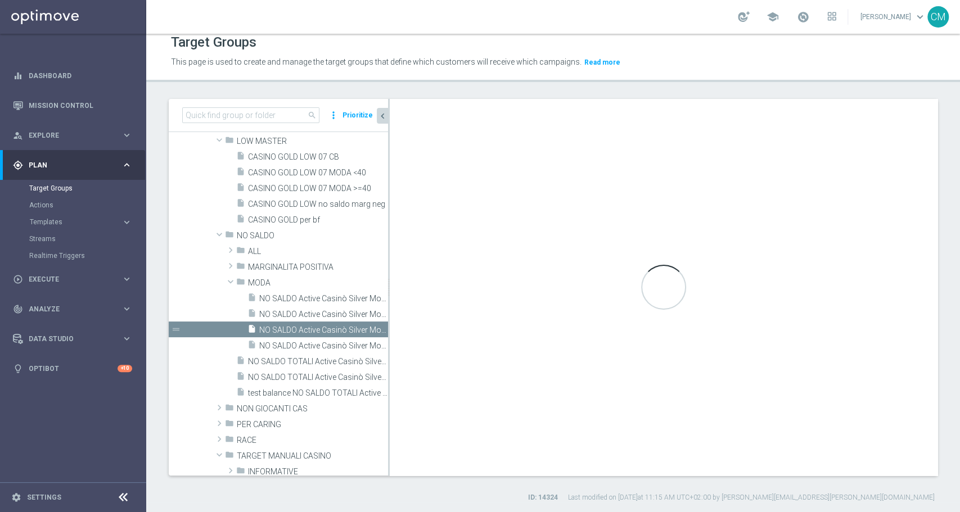
type textarea "(1 and 2 and 3 and 4 and 5 and 6 and 7 and 8 and 9 and 10 and 11 and 12 and 13 …"
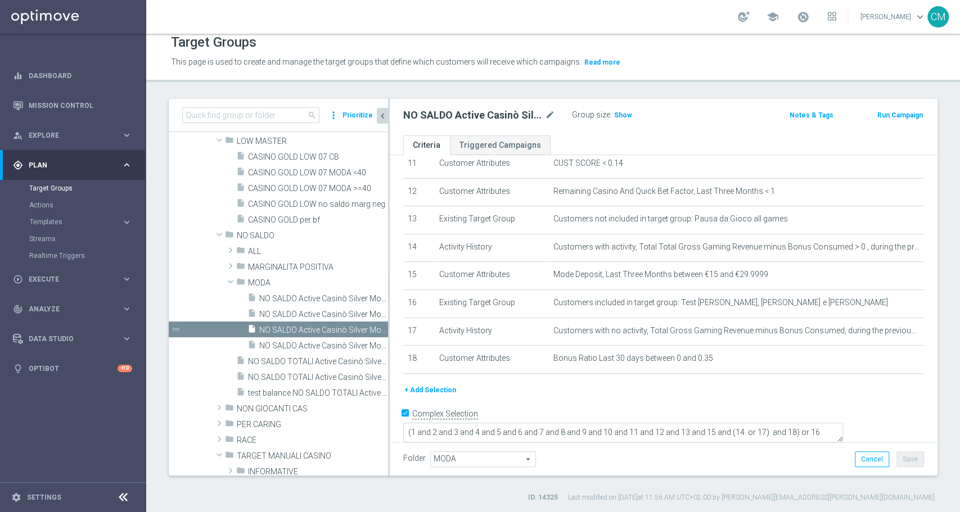
click at [432, 391] on button "+ Add Selection" at bounding box center [430, 390] width 54 height 12
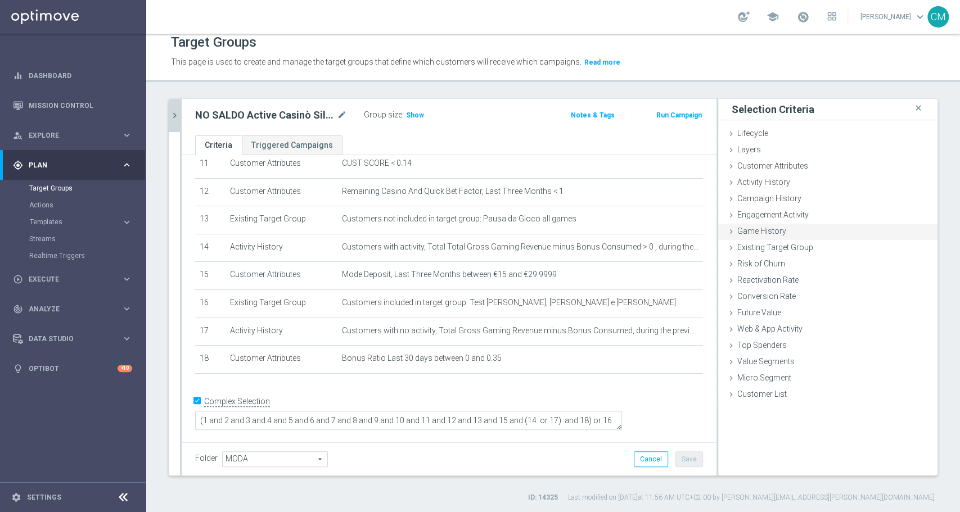
scroll to position [311, 0]
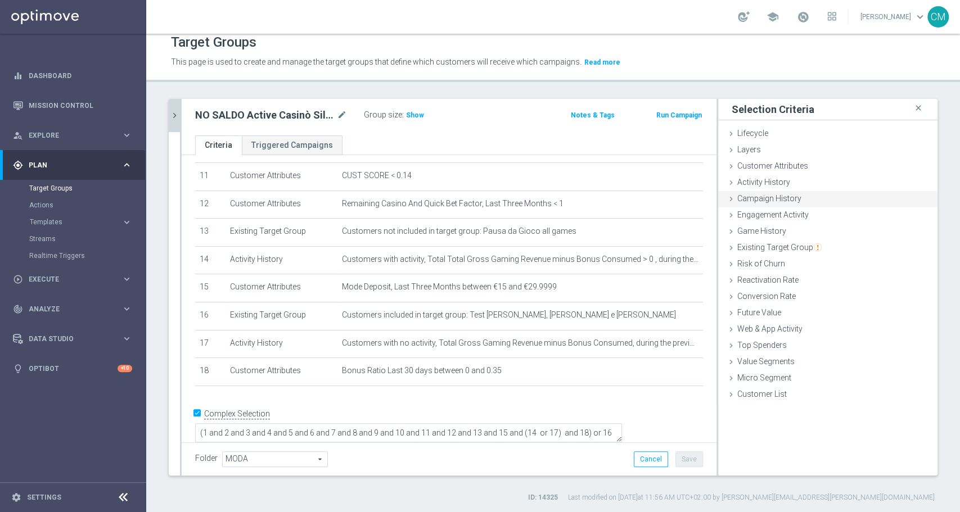
click at [774, 195] on span "Campaign History" at bounding box center [769, 198] width 64 height 9
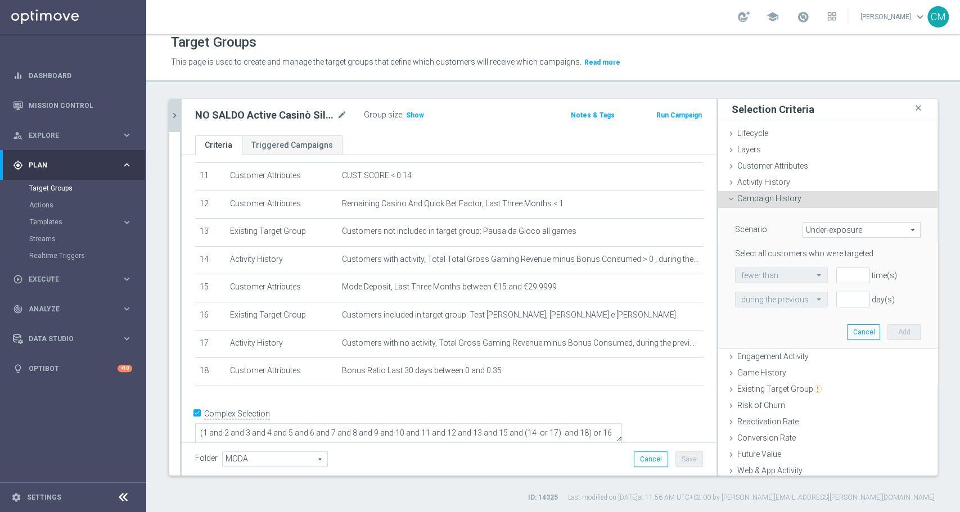
click at [803, 232] on span "Under-exposure" at bounding box center [861, 230] width 117 height 15
click at [819, 297] on label "Custom" at bounding box center [861, 304] width 117 height 15
type input "Custom"
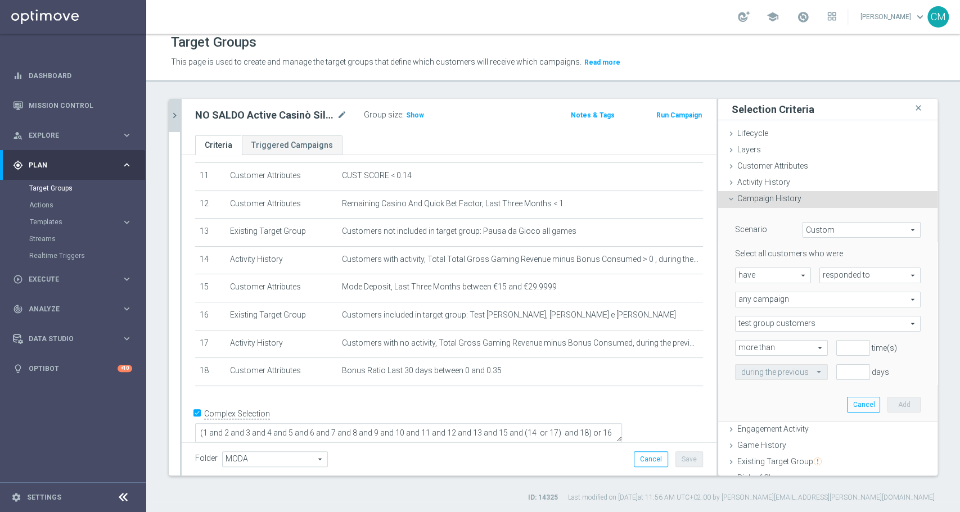
click at [765, 274] on span "have" at bounding box center [773, 275] width 75 height 15
click at [774, 306] on span "have not" at bounding box center [773, 306] width 64 height 9
type input "have not"
click at [823, 277] on span "responded to" at bounding box center [870, 275] width 100 height 15
click at [826, 304] on span "been targeted with" at bounding box center [870, 306] width 89 height 9
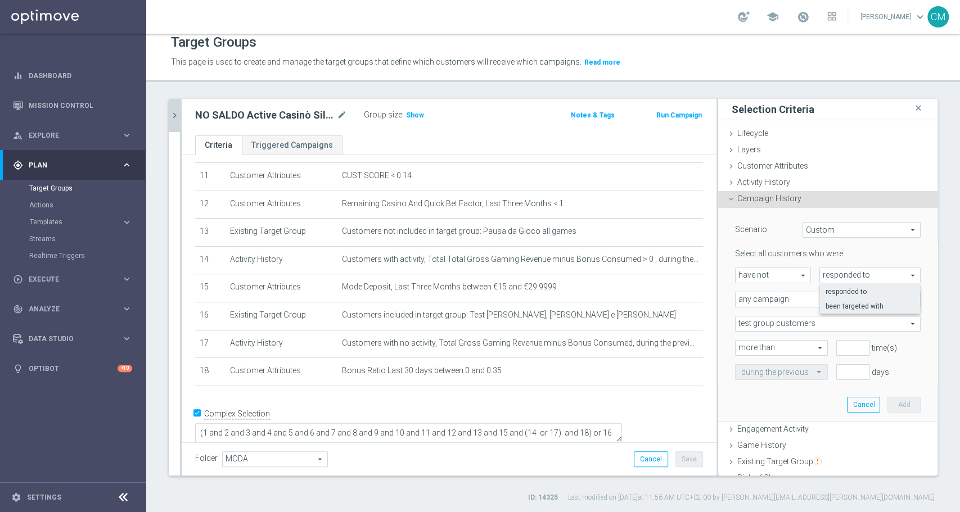
type input "been targeted with"
click at [800, 297] on span "any campaign" at bounding box center [828, 299] width 184 height 15
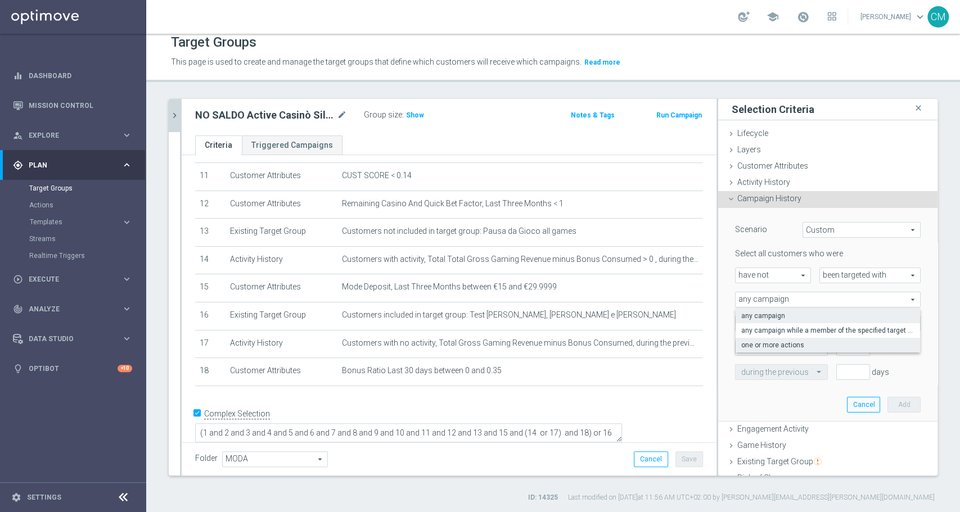
click at [809, 344] on span "one or more actions" at bounding box center [827, 345] width 173 height 9
type input "one or more actions"
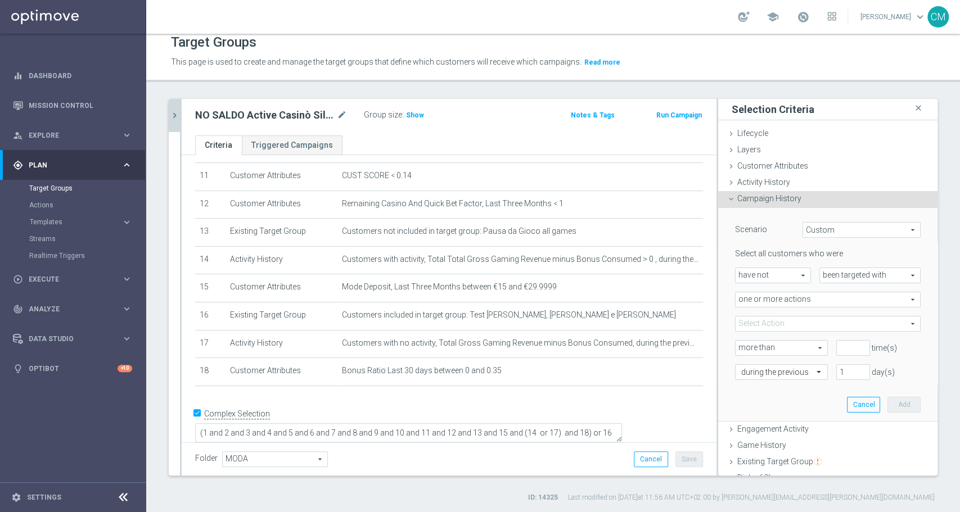
click at [798, 325] on span at bounding box center [828, 324] width 184 height 15
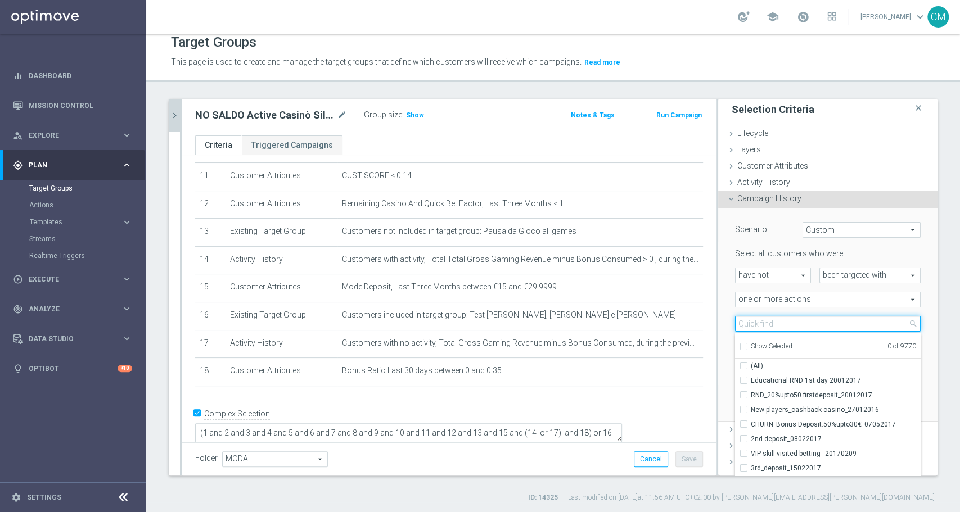
click at [798, 325] on input "search" at bounding box center [828, 324] width 186 height 16
paste input "RICORRENTE dep 20€ per 20% fino a 80€"
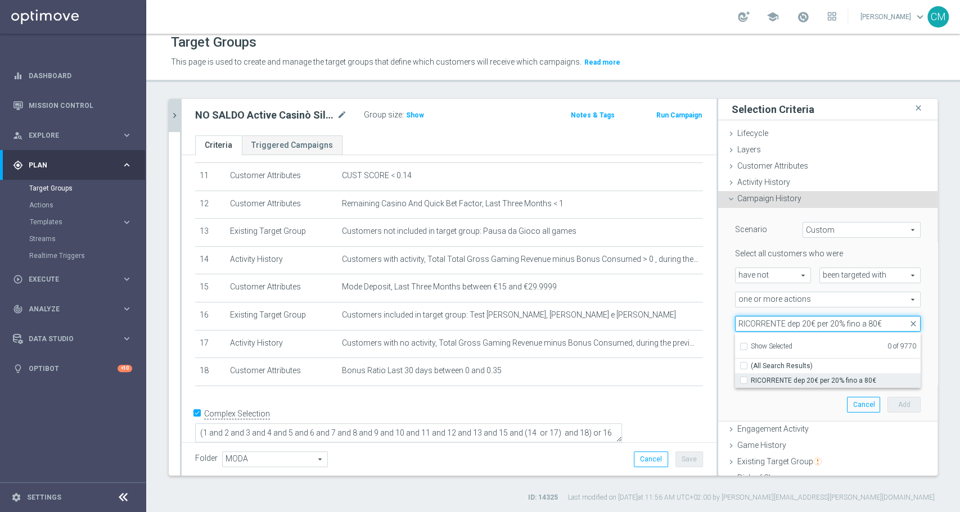
type input "RICORRENTE dep 20€ per 20% fino a 80€"
click at [828, 380] on span "RICORRENTE dep 20€ per 20% fino a 80€" at bounding box center [836, 380] width 170 height 9
click at [751, 380] on input "RICORRENTE dep 20€ per 20% fino a 80€" at bounding box center [746, 380] width 7 height 7
checkbox input "true"
type input "RICORRENTE dep 20€ per 20% fino a 80€"
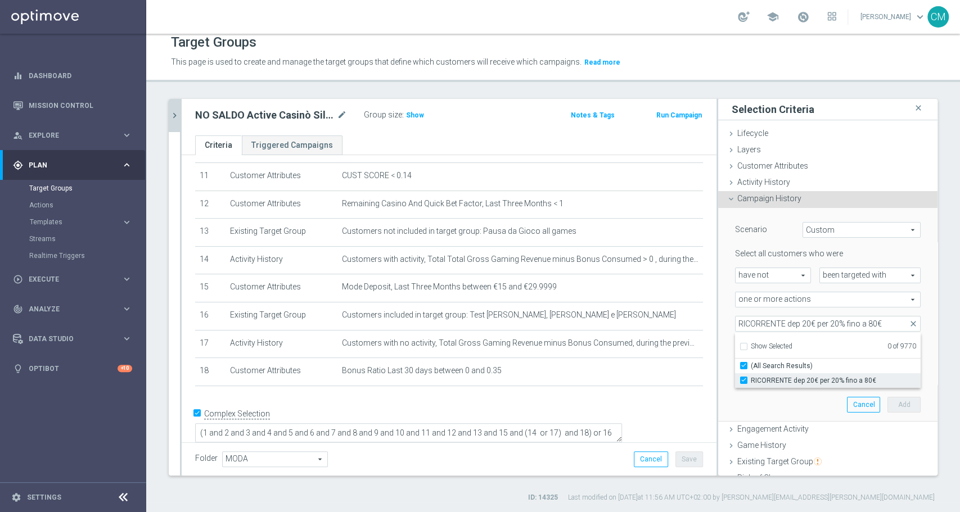
checkbox input "true"
click at [727, 305] on div "one or more actions one or more actions arrow_drop_down search" at bounding box center [828, 300] width 202 height 16
click at [755, 325] on span "RICORRENTE dep 20€ per 20% fino a 80€" at bounding box center [828, 324] width 184 height 15
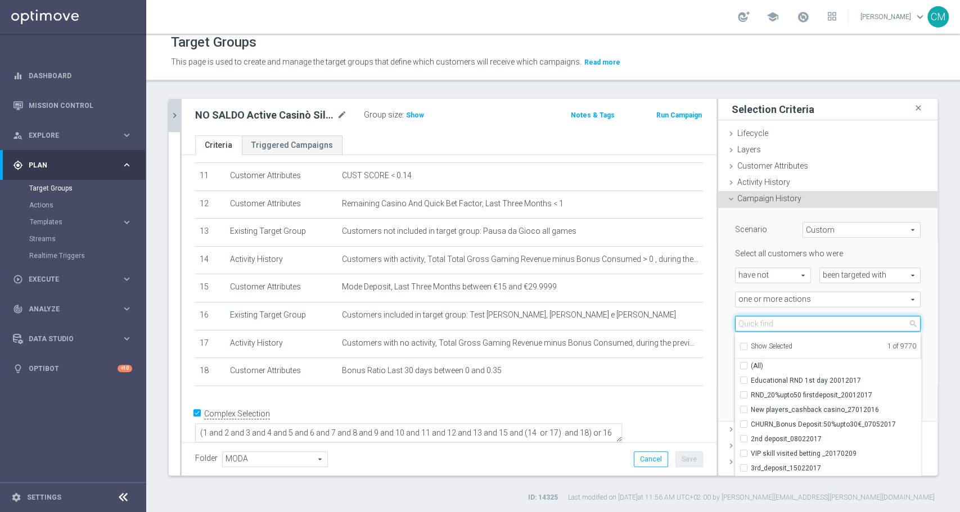
click at [755, 325] on input "search" at bounding box center [828, 324] width 186 height 16
paste input "RICORRENTE DEP fasce up to 20000"
type input "RICORRENTE DEP fasce up to 20000"
checkbox input "true"
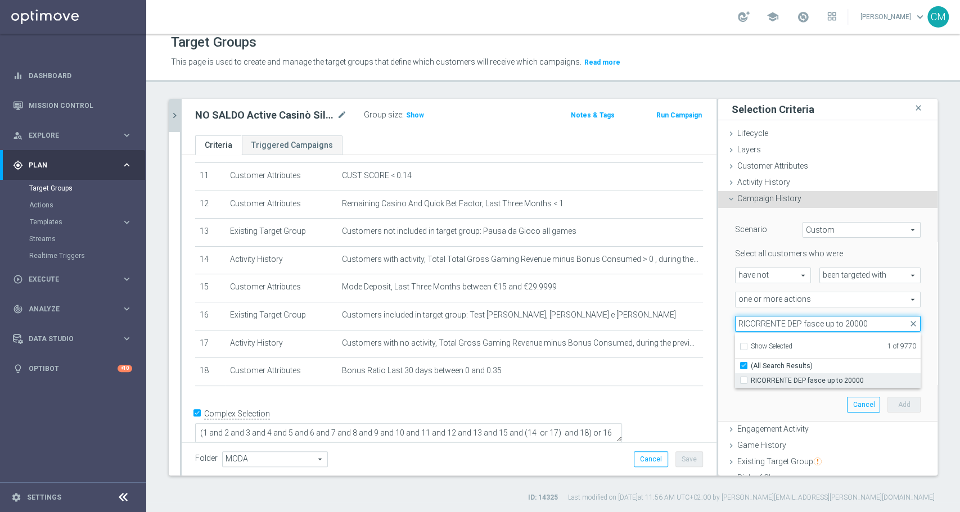
type input "RICORRENTE DEP fasce up to 20000"
click at [800, 379] on span "RICORRENTE DEP fasce up to 20000" at bounding box center [836, 380] width 170 height 9
click at [751, 379] on input "RICORRENTE DEP fasce up to 20000" at bounding box center [746, 380] width 7 height 7
checkbox input "true"
type input "Selected 2 of 9770"
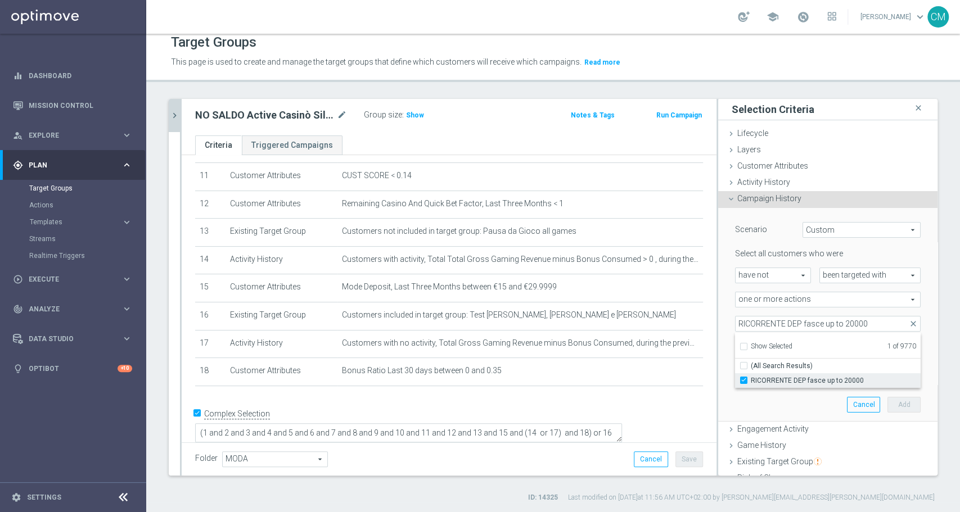
checkbox input "false"
click at [718, 314] on div "Scenario Custom Custom arrow_drop_down search Select all customers who were hav…" at bounding box center [827, 315] width 219 height 214
type input "0"
click at [842, 350] on input "0" at bounding box center [853, 348] width 34 height 16
click at [776, 371] on input "text" at bounding box center [770, 373] width 58 height 10
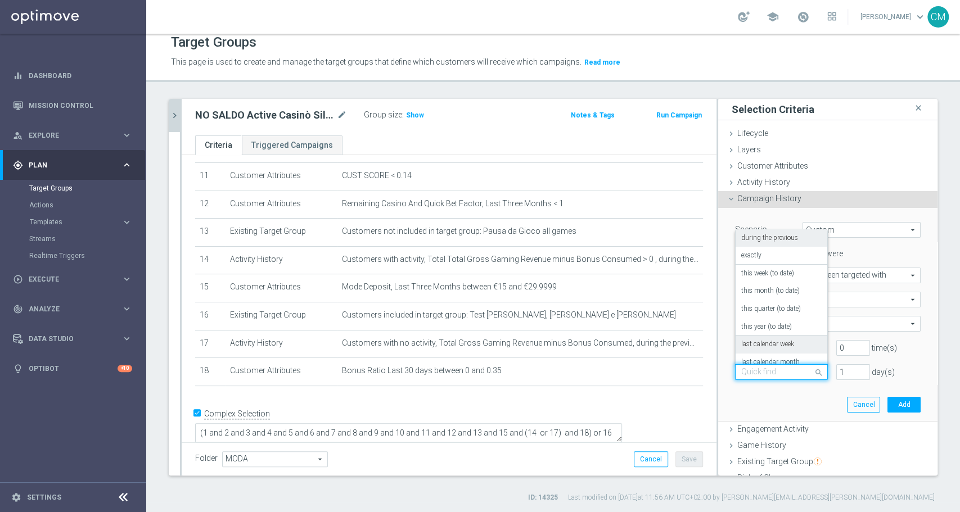
scroll to position [99, 0]
click at [760, 310] on div "on this date" at bounding box center [781, 317] width 80 height 18
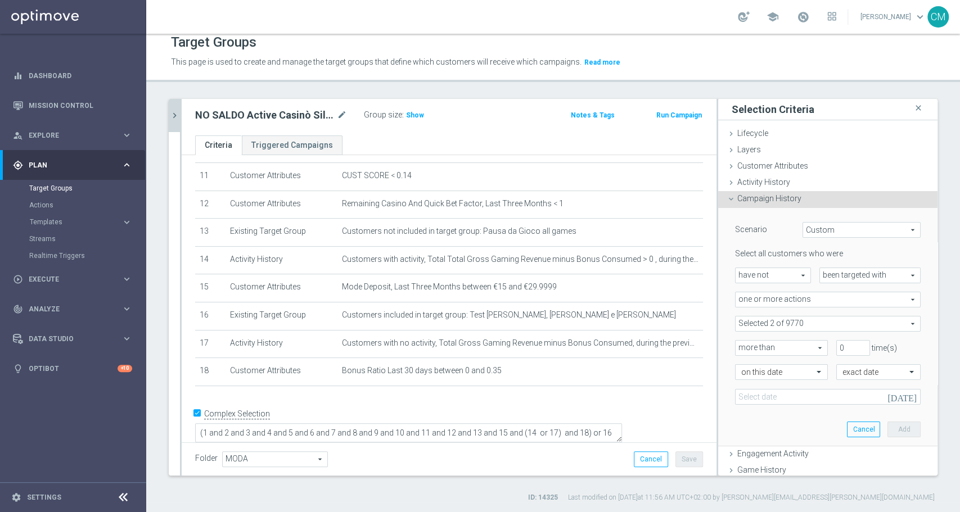
click at [890, 400] on icon "[DATE]" at bounding box center [903, 395] width 33 height 12
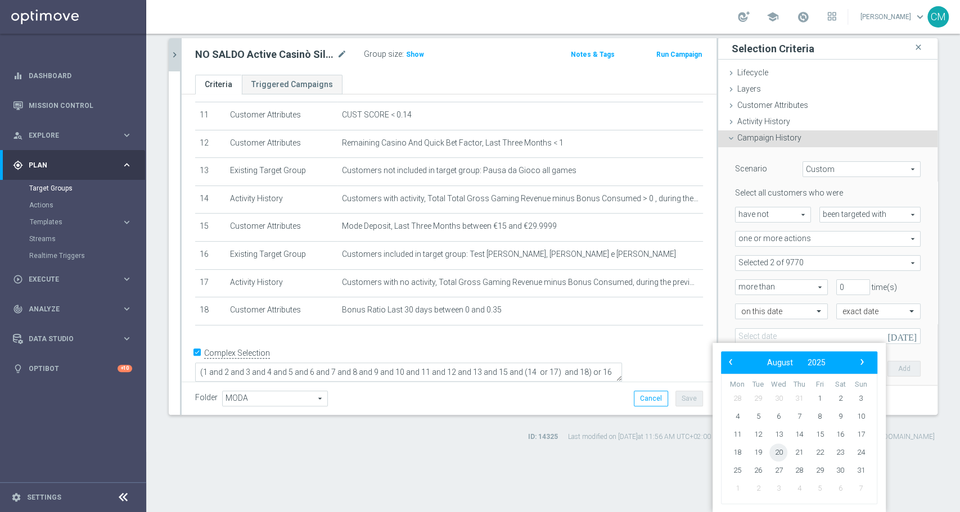
scroll to position [0, 0]
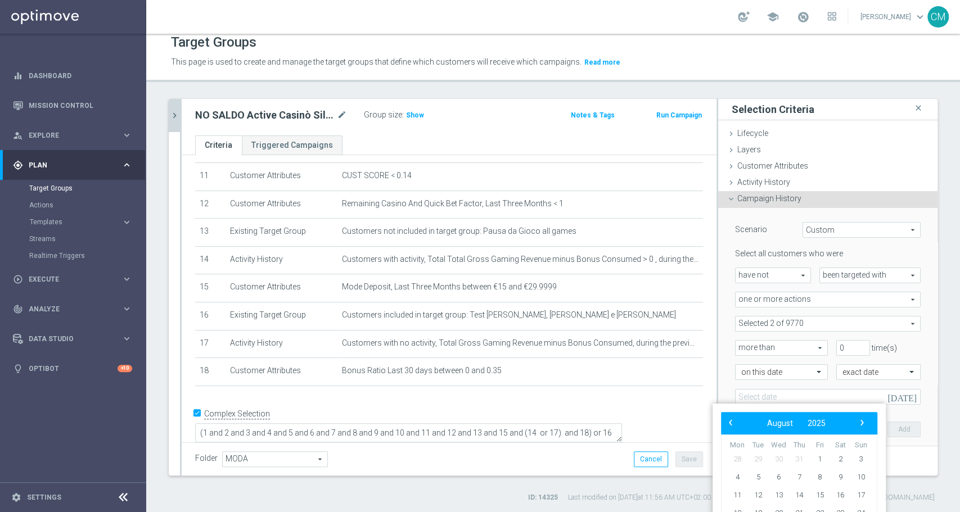
click at [887, 398] on icon "[DATE]" at bounding box center [903, 395] width 33 height 12
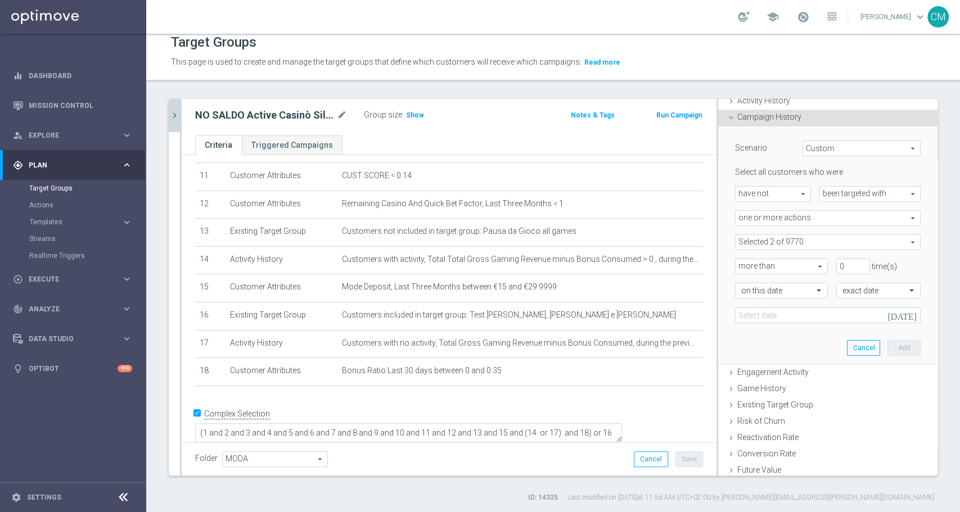
scroll to position [86, 0]
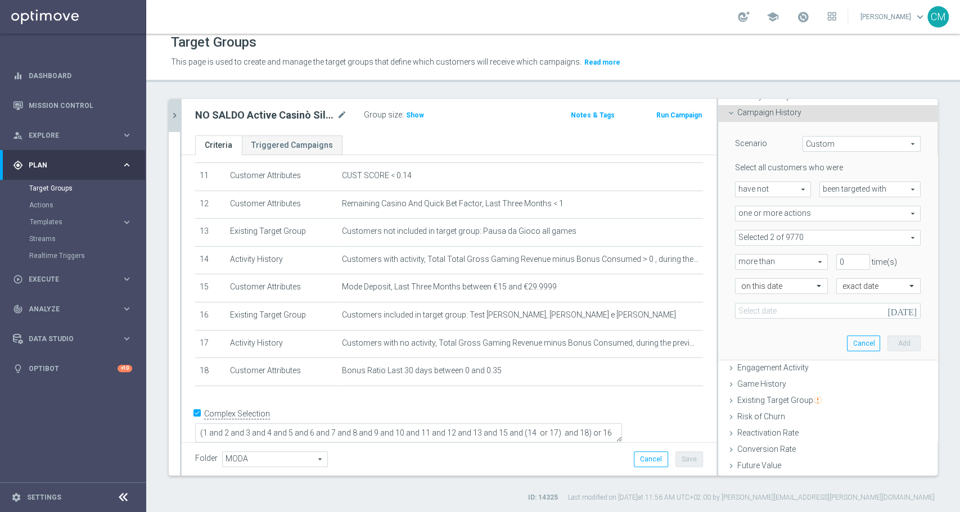
click at [889, 310] on icon "[DATE]" at bounding box center [903, 309] width 33 height 12
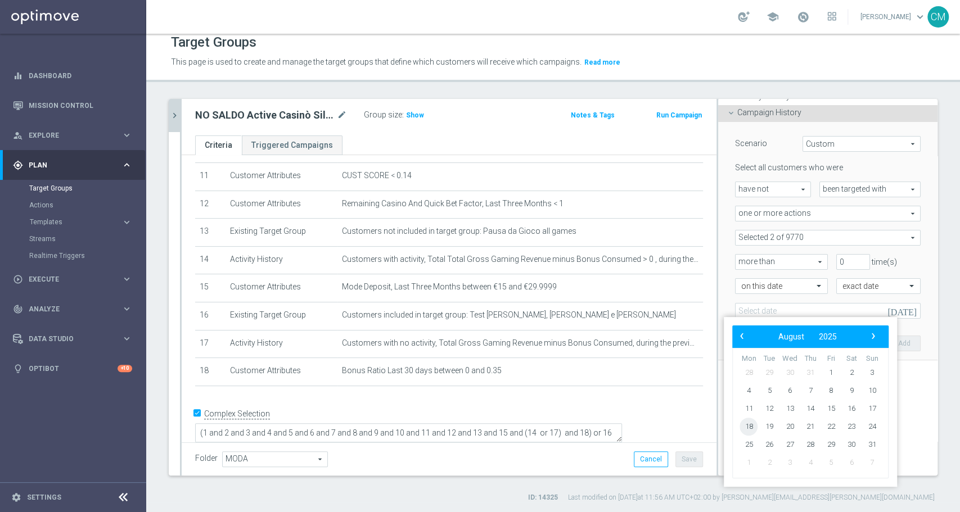
click at [750, 425] on span "18" at bounding box center [749, 427] width 18 height 18
type input "[DATE]"
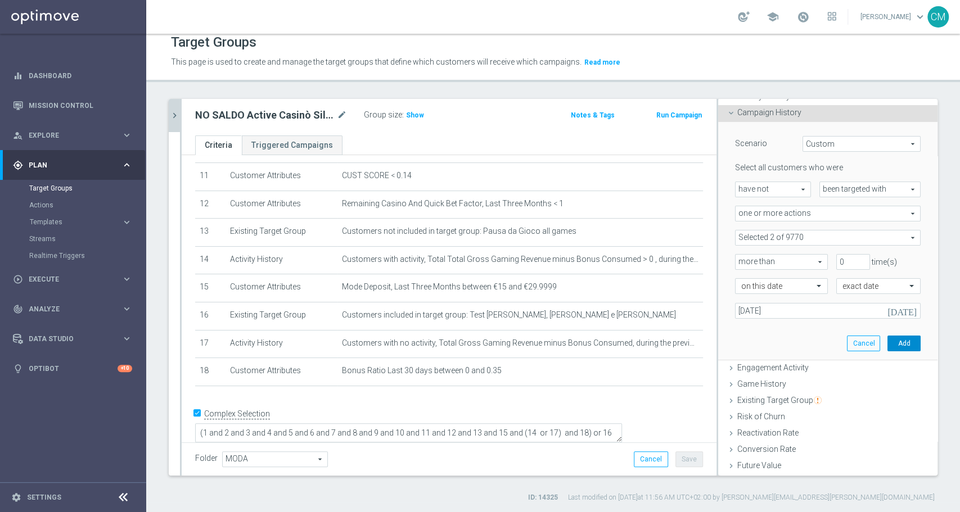
click at [887, 344] on button "Add" at bounding box center [903, 344] width 33 height 16
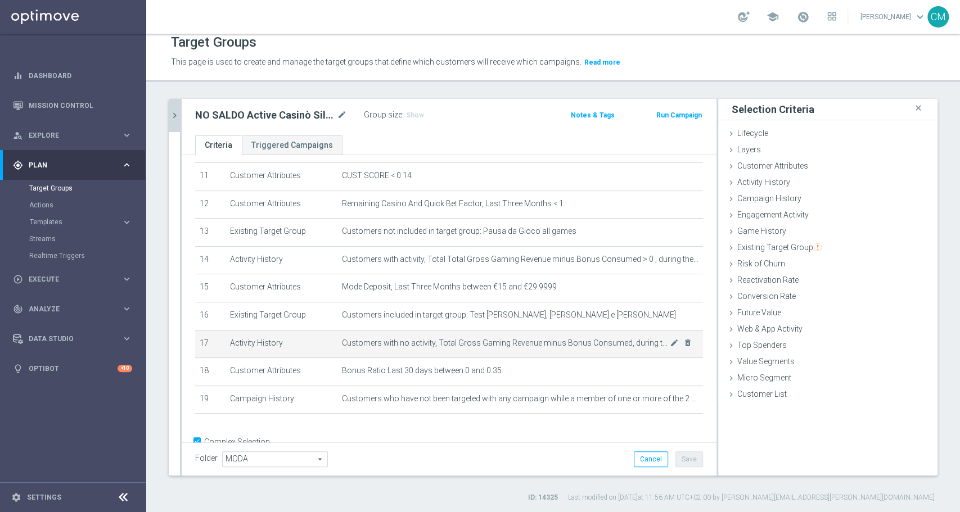
scroll to position [341, 0]
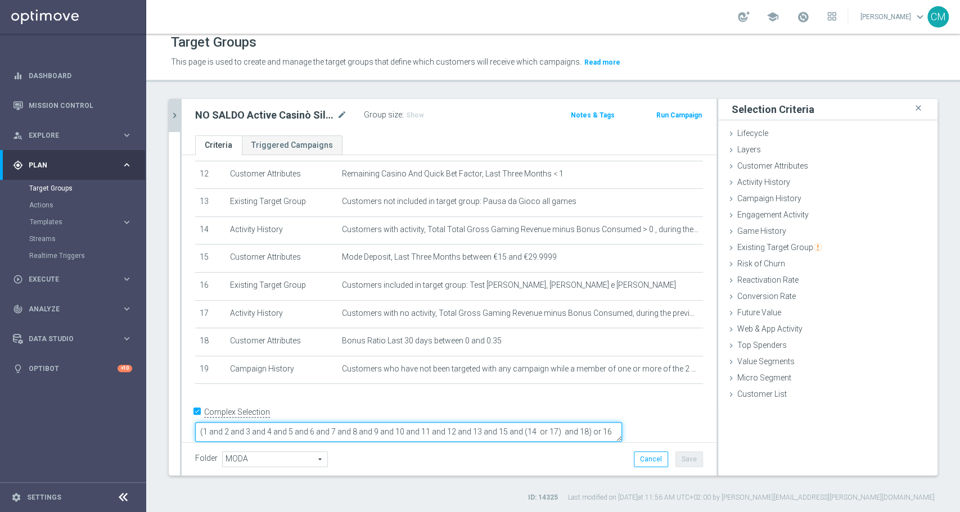
click at [290, 422] on textarea "(1 and 2 and 3 and 4 and 5 and 6 and 7 and 8 and 9 and 10 and 11 and 12 and 13 …" at bounding box center [408, 432] width 427 height 20
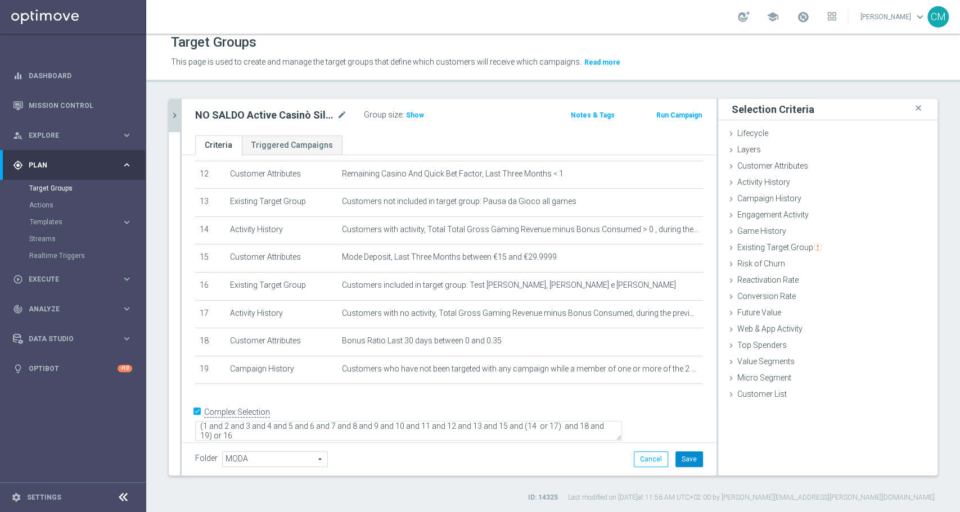
click at [677, 456] on button "Save" at bounding box center [689, 460] width 28 height 16
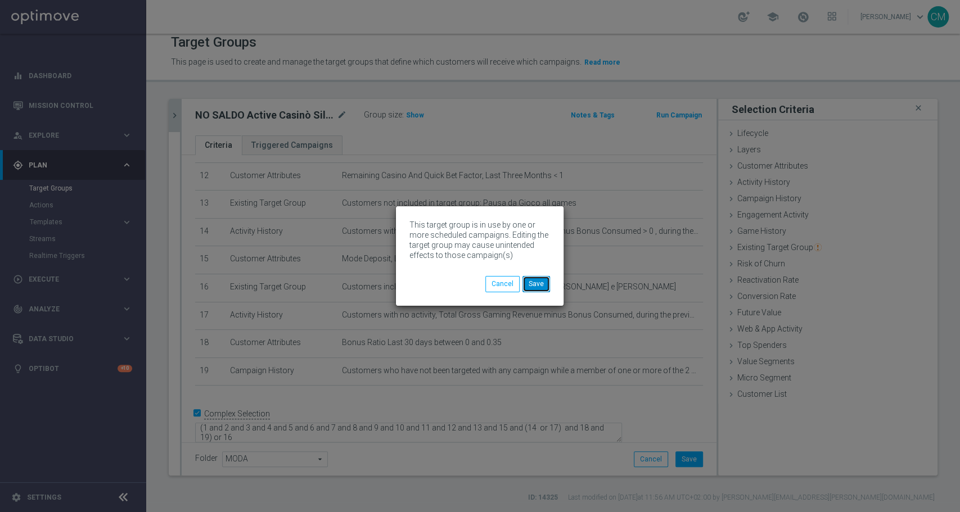
click at [541, 284] on button "Save" at bounding box center [536, 284] width 28 height 16
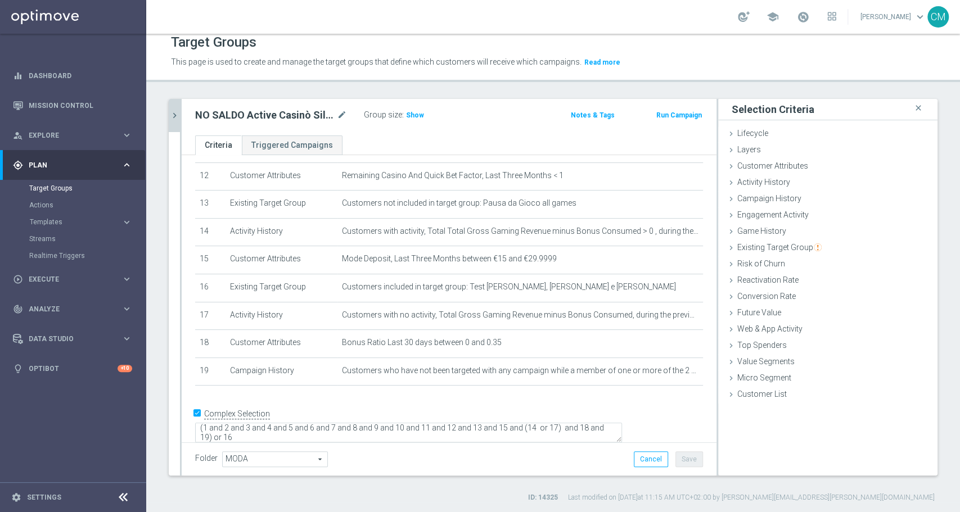
click at [170, 110] on icon "chevron_right" at bounding box center [174, 115] width 11 height 11
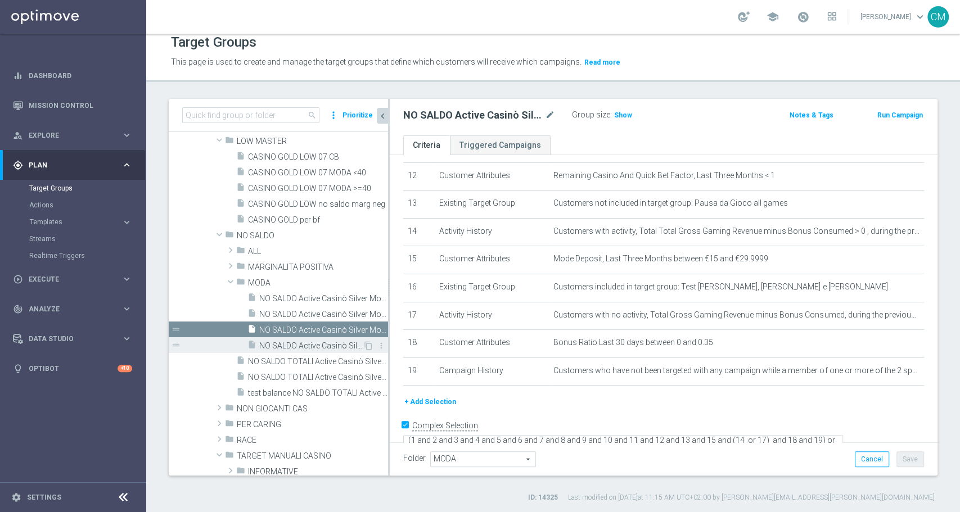
click at [277, 344] on span "NO SALDO Active Casinò Silver Moda 30-59,99" at bounding box center [310, 346] width 103 height 10
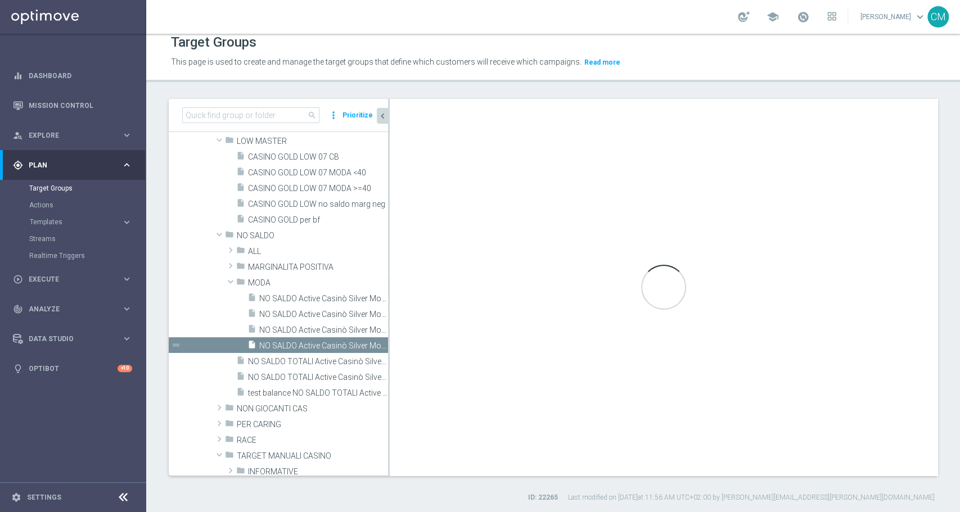
type textarea "(1 and 2 and 3 and 4 and 5 and 6 and 7 and 8 and 9 and 10 and 11 and 12 and 13 …"
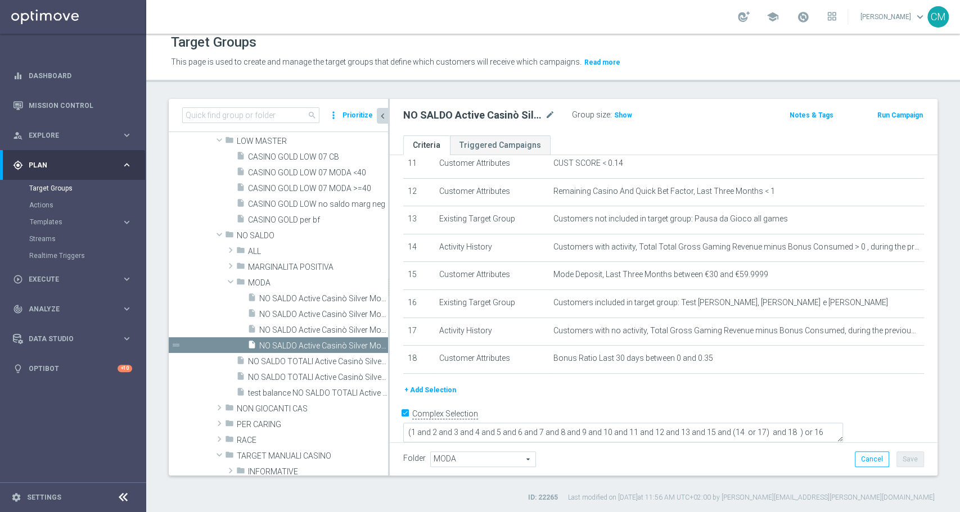
click at [437, 391] on button "+ Add Selection" at bounding box center [430, 390] width 54 height 12
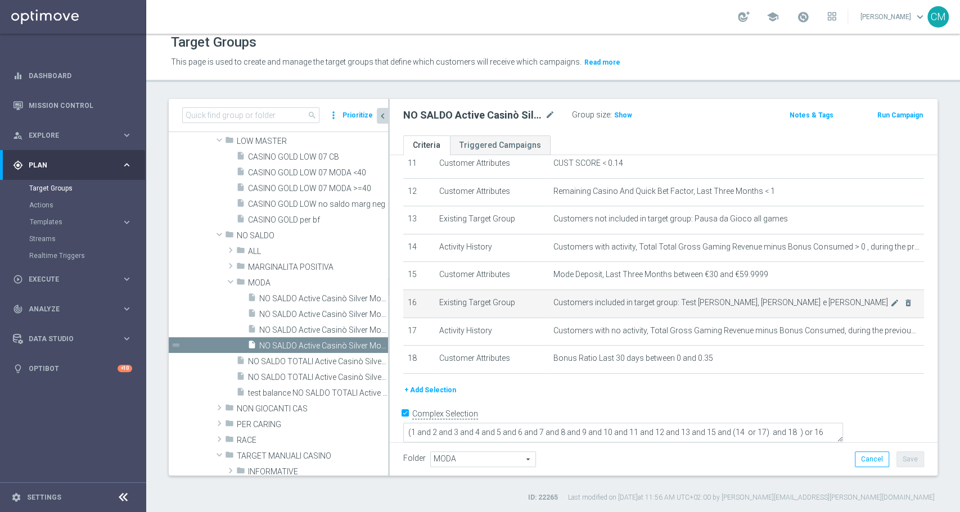
scroll to position [311, 0]
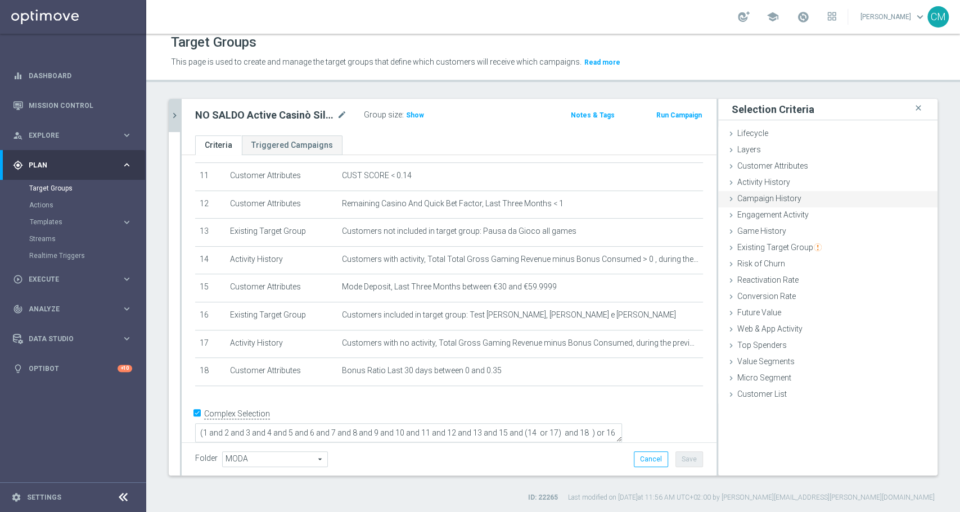
click at [770, 200] on span "Campaign History" at bounding box center [769, 198] width 64 height 9
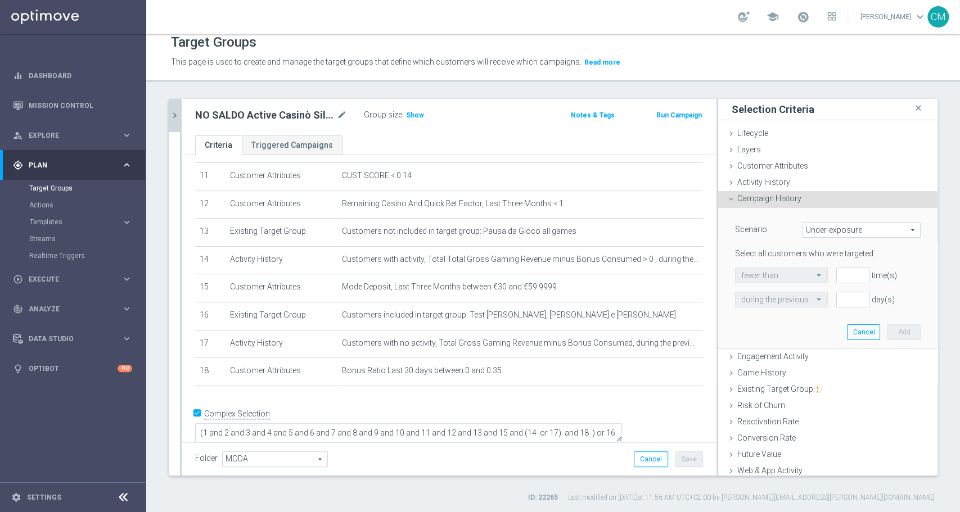
click at [809, 227] on span "Under-exposure" at bounding box center [861, 230] width 117 height 15
click at [821, 300] on span "Custom" at bounding box center [862, 304] width 106 height 9
type input "Custom"
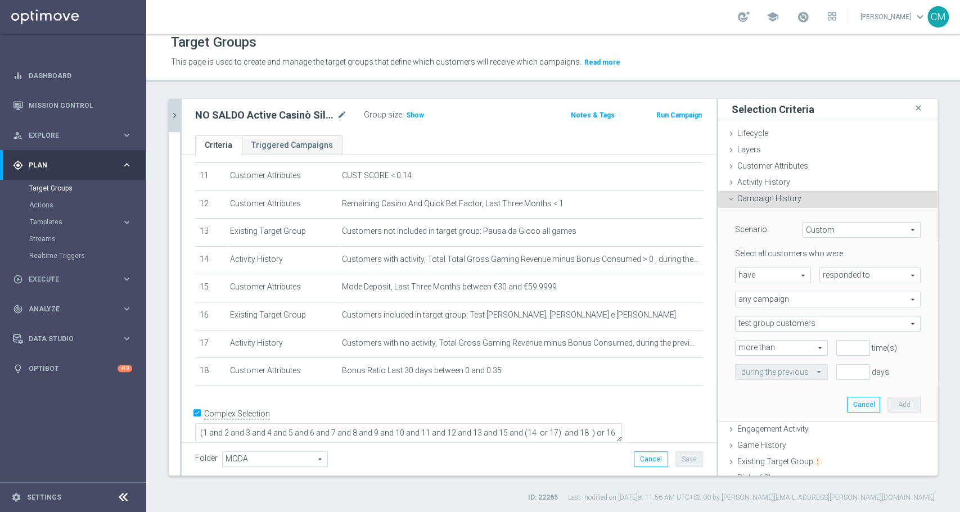
click at [770, 274] on span "have" at bounding box center [773, 275] width 75 height 15
click at [781, 308] on span "have not" at bounding box center [773, 306] width 64 height 9
type input "have not"
click at [837, 272] on span "responded to" at bounding box center [870, 275] width 100 height 15
click at [837, 310] on label "been targeted with" at bounding box center [870, 306] width 100 height 15
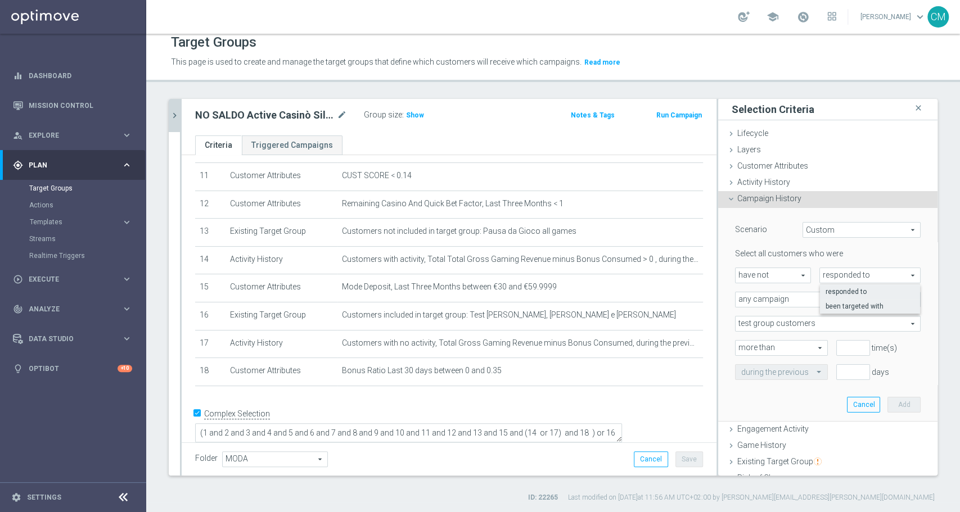
type input "been targeted with"
click at [794, 294] on span "any campaign" at bounding box center [828, 299] width 184 height 15
click at [796, 341] on span "one or more actions" at bounding box center [827, 345] width 173 height 9
type input "one or more actions"
click at [789, 326] on span at bounding box center [828, 324] width 184 height 15
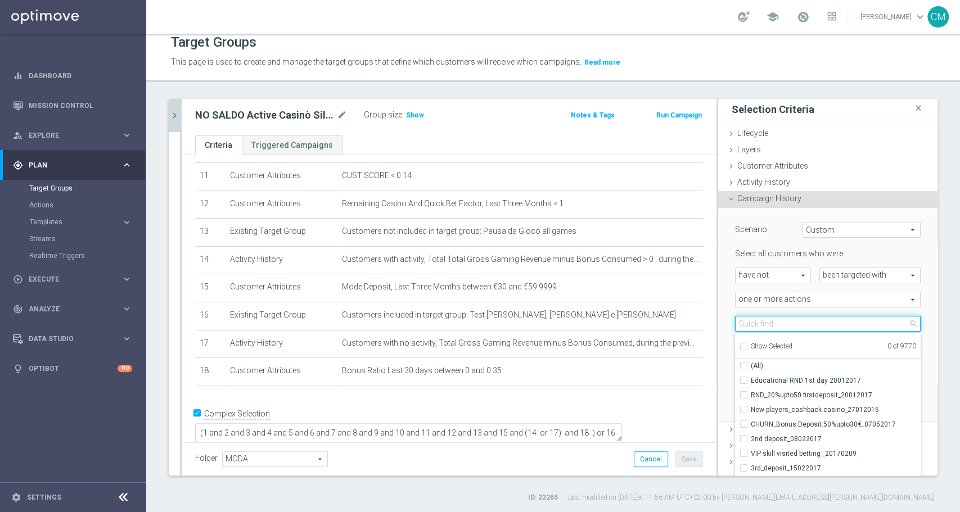
click at [789, 326] on input "search" at bounding box center [828, 324] width 186 height 16
paste input "RICORRENTE DEP fasce up to 20000"
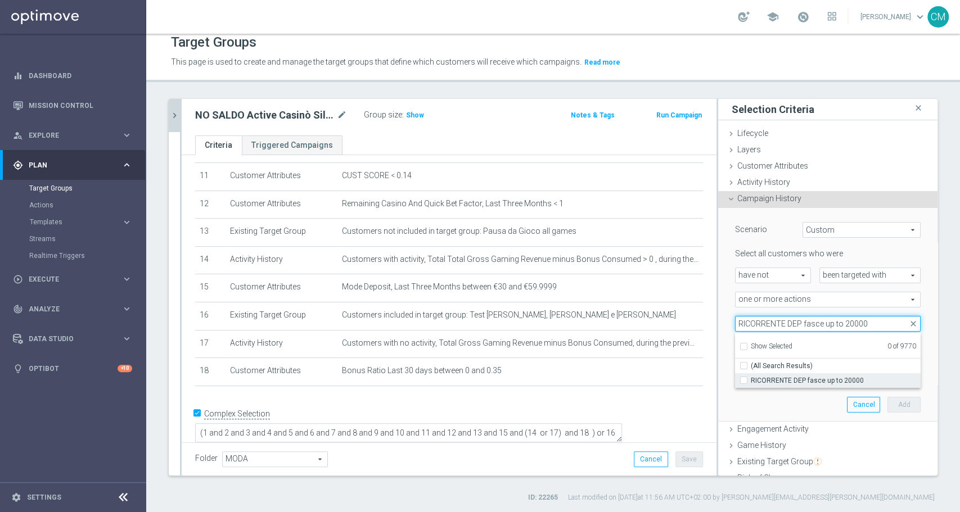
type input "RICORRENTE DEP fasce up to 20000"
click at [805, 380] on span "RICORRENTE DEP fasce up to 20000" at bounding box center [836, 380] width 170 height 9
click at [751, 380] on input "RICORRENTE DEP fasce up to 20000" at bounding box center [746, 380] width 7 height 7
checkbox input "true"
type input "RICORRENTE DEP fasce up to 20000"
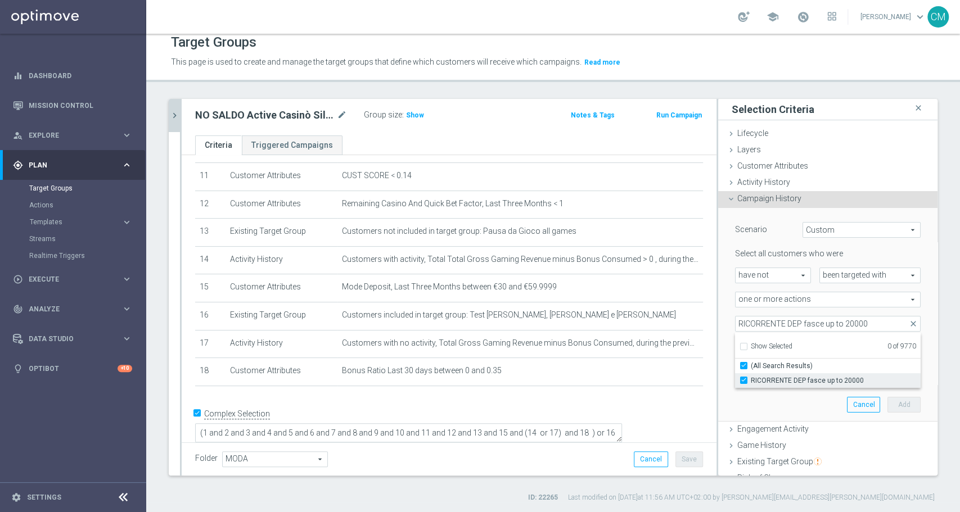
checkbox input "true"
click at [727, 317] on div "RICORRENTE DEP fasce up to 20000 RICORRENTE DEP fasce up to 20000 arrow_drop_do…" at bounding box center [828, 324] width 202 height 16
click at [774, 317] on span "RICORRENTE DEP fasce up to 20000" at bounding box center [828, 324] width 184 height 15
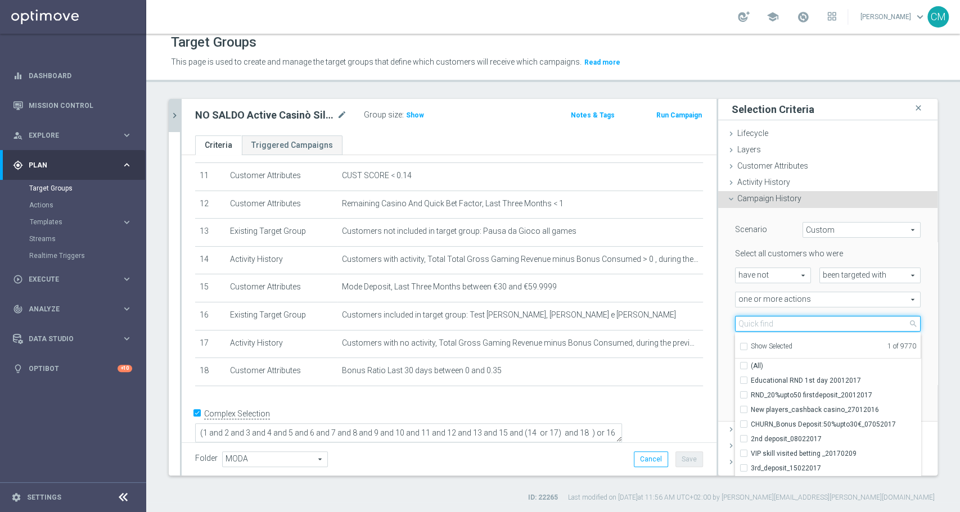
click at [771, 321] on input "search" at bounding box center [828, 324] width 186 height 16
paste input "RICORRENTE dep 20€ per 20% fino a 80€"
type input "RICORRENTE dep 20€ per 20% fino a 80€"
checkbox input "true"
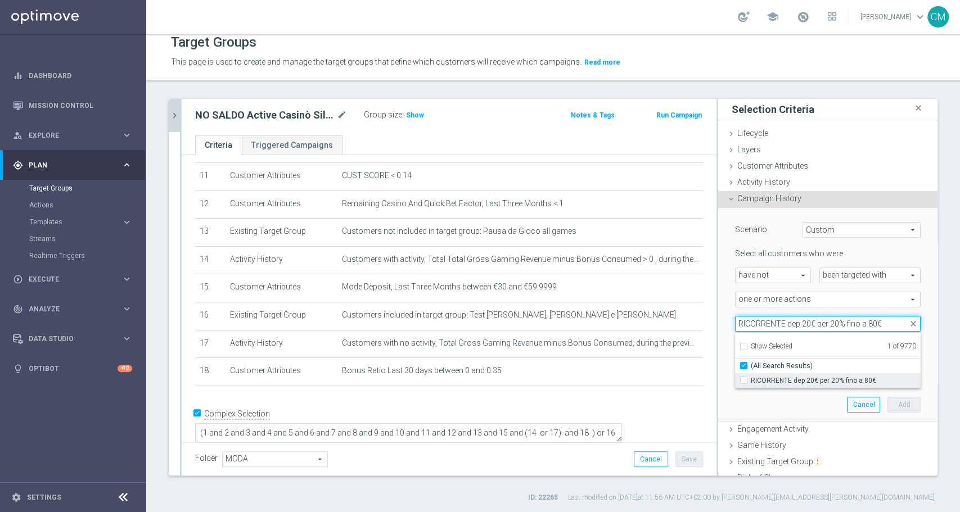
type input "RICORRENTE dep 20€ per 20% fino a 80€"
click at [802, 376] on span "RICORRENTE dep 20€ per 20% fino a 80€" at bounding box center [836, 380] width 170 height 9
click at [751, 377] on input "RICORRENTE dep 20€ per 20% fino a 80€" at bounding box center [746, 380] width 7 height 7
checkbox input "true"
type input "Selected 2 of 9770"
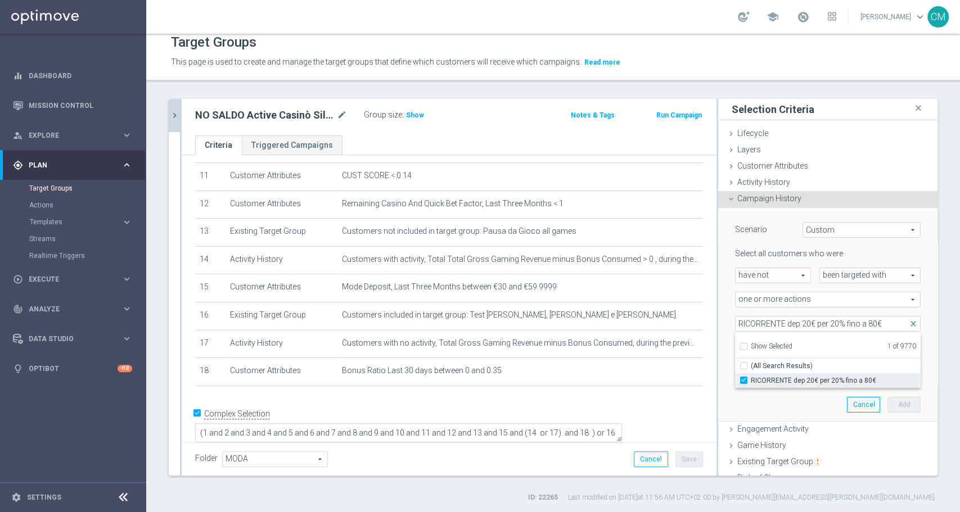
checkbox input "false"
click at [727, 309] on div "Scenario Custom Custom arrow_drop_down search Select all customers who were hav…" at bounding box center [828, 314] width 202 height 213
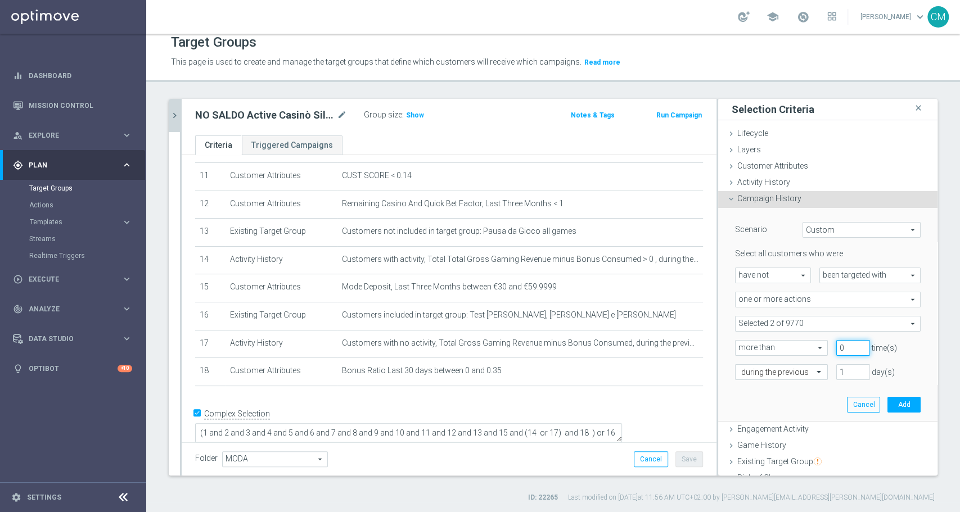
type input "0"
click at [839, 351] on input "0" at bounding box center [853, 348] width 34 height 16
click at [793, 368] on div at bounding box center [782, 373] width 92 height 10
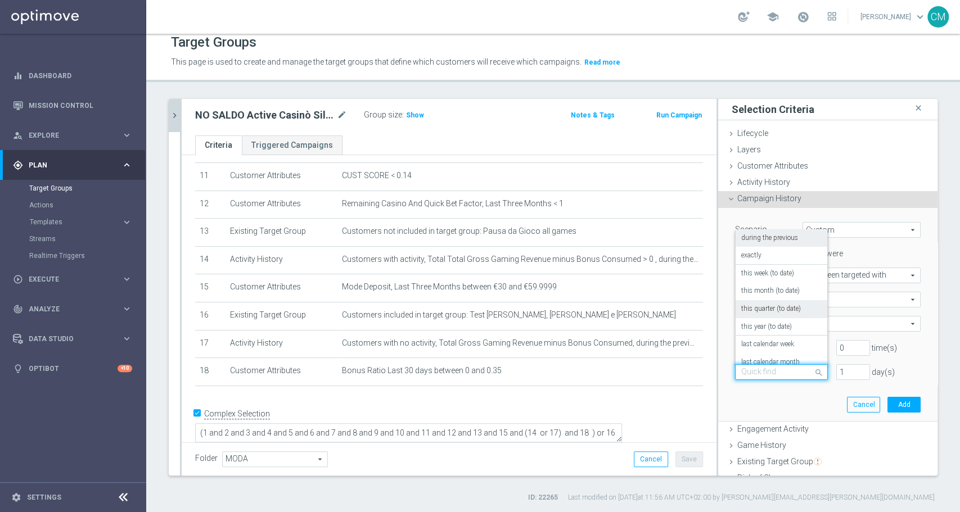
scroll to position [99, 0]
click at [761, 318] on label "on this date" at bounding box center [758, 317] width 34 height 9
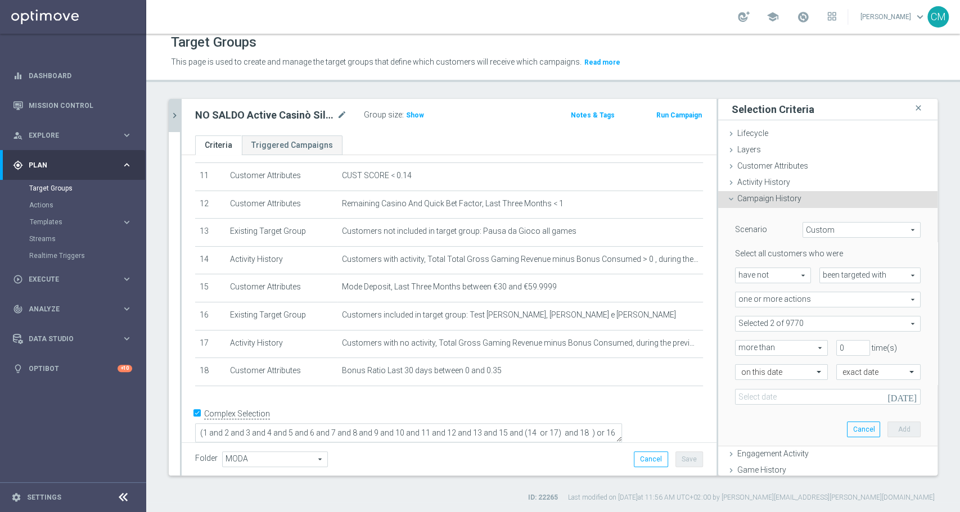
click at [891, 394] on icon "[DATE]" at bounding box center [903, 395] width 33 height 12
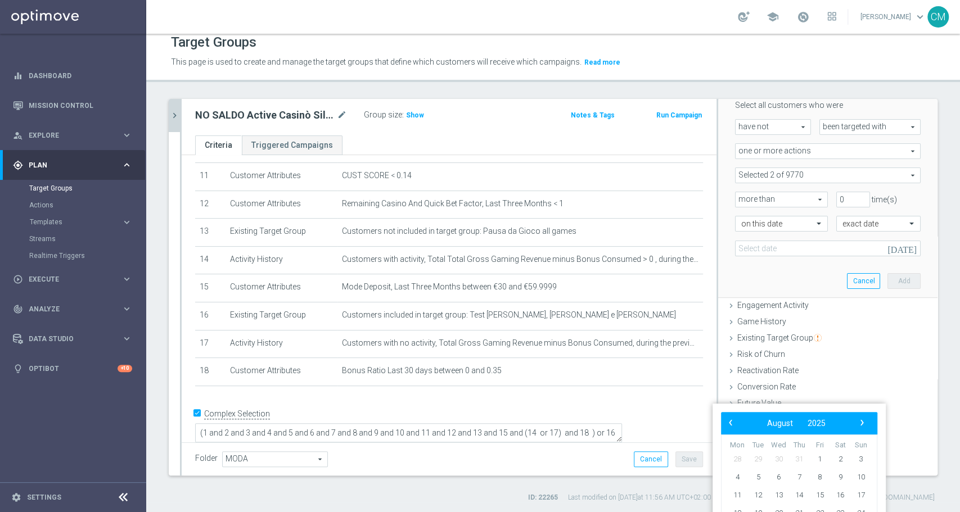
scroll to position [166, 0]
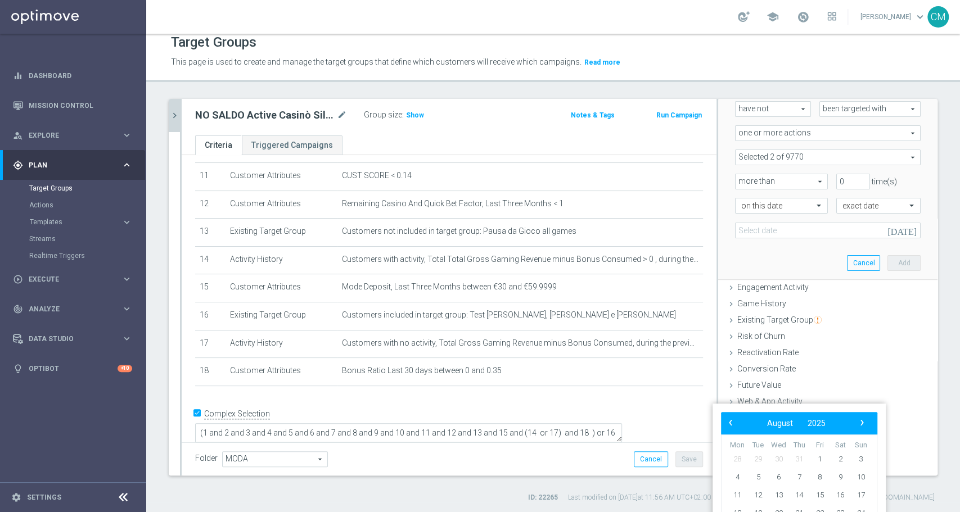
click at [877, 233] on div "[DATE]" at bounding box center [828, 231] width 186 height 16
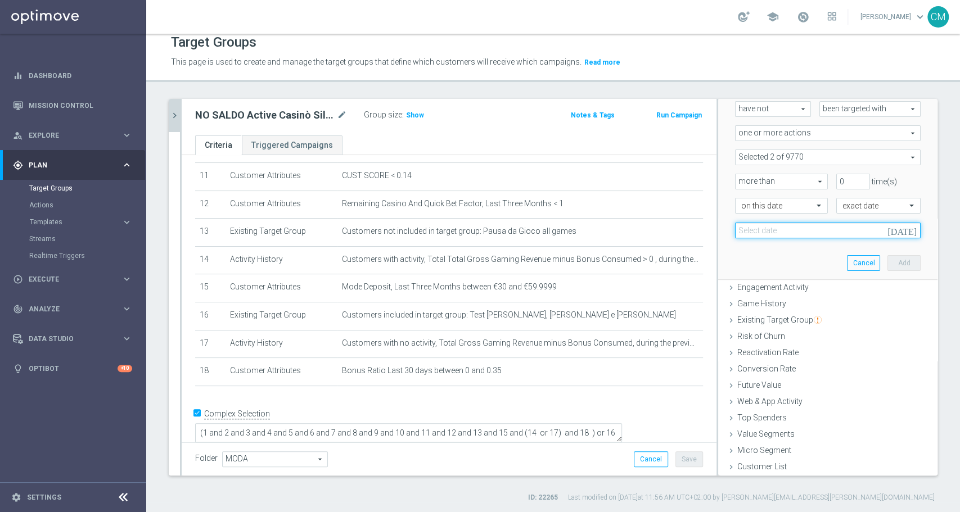
click at [882, 232] on input at bounding box center [828, 231] width 186 height 16
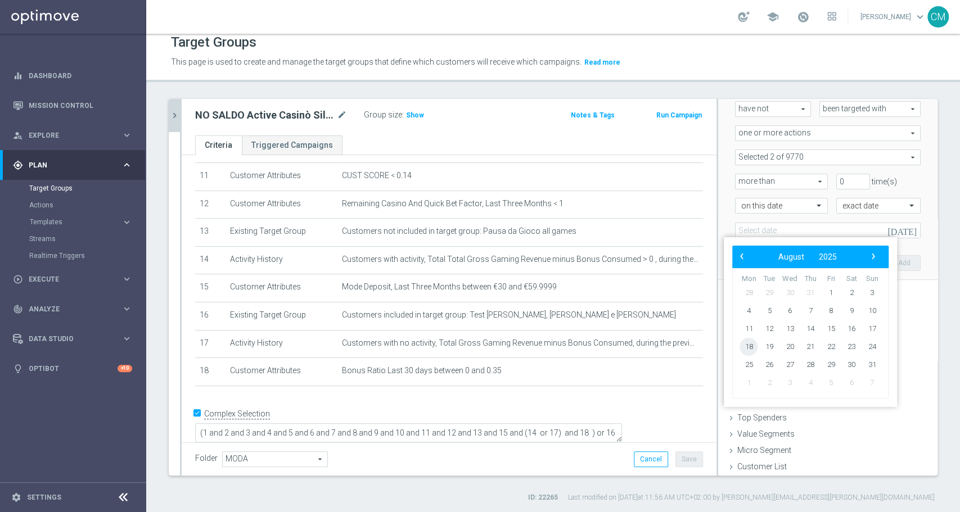
click at [746, 344] on span "18" at bounding box center [749, 347] width 18 height 18
type input "[DATE]"
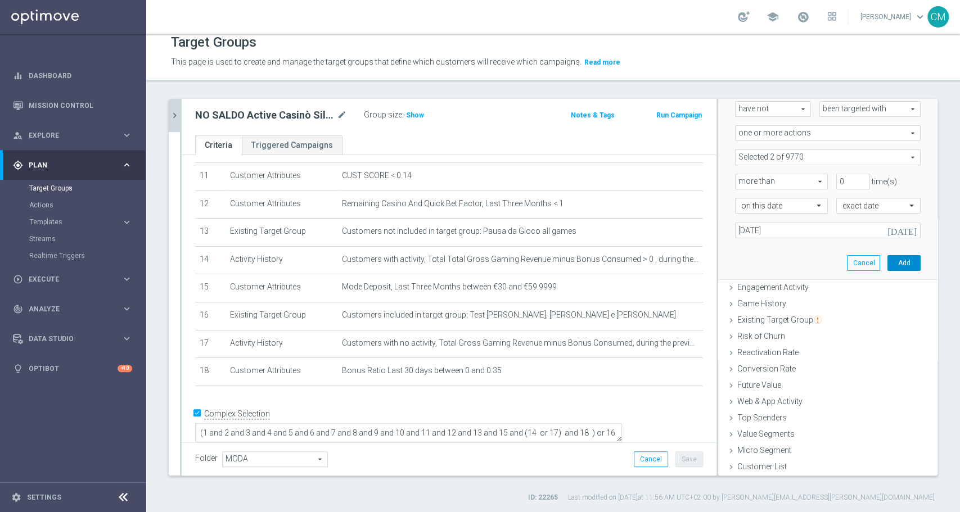
click at [887, 259] on button "Add" at bounding box center [903, 263] width 33 height 16
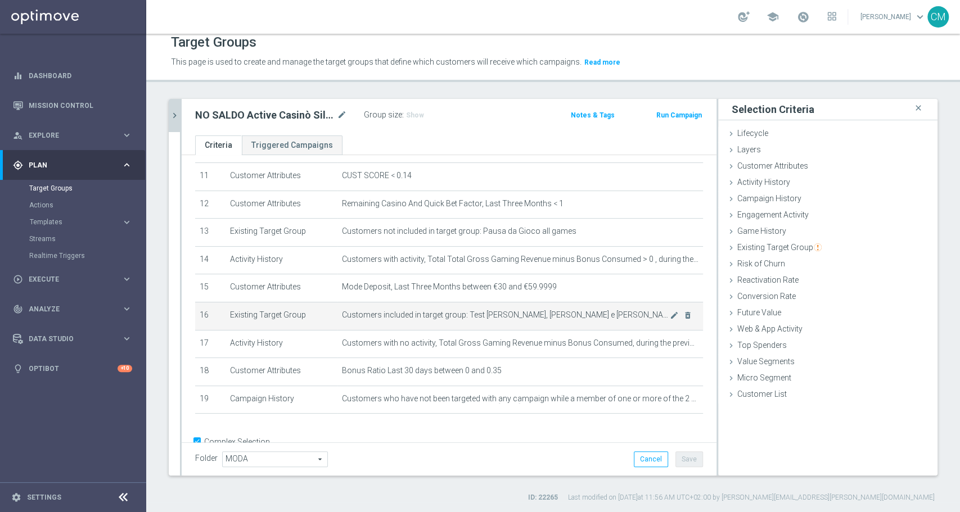
scroll to position [341, 0]
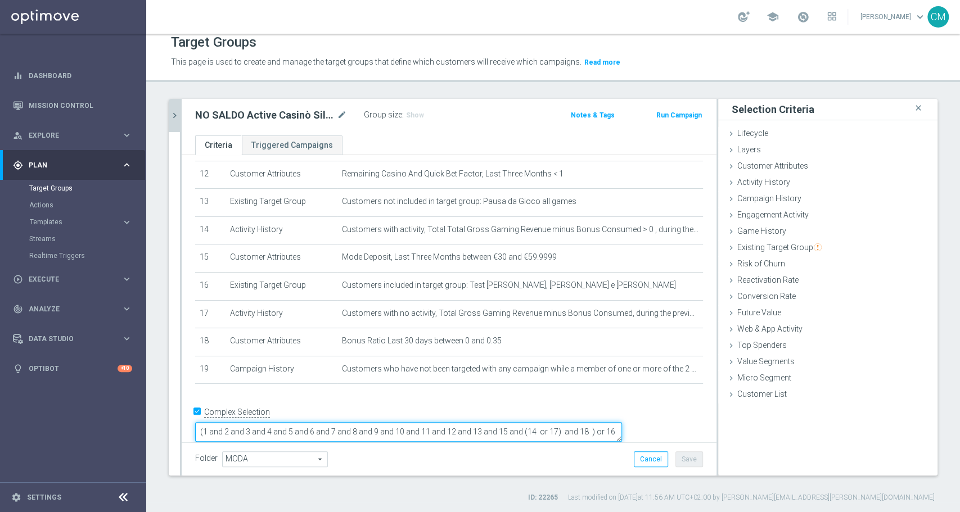
click at [292, 422] on textarea "(1 and 2 and 3 and 4 and 5 and 6 and 7 and 8 and 9 and 10 and 11 and 12 and 13 …" at bounding box center [408, 432] width 427 height 20
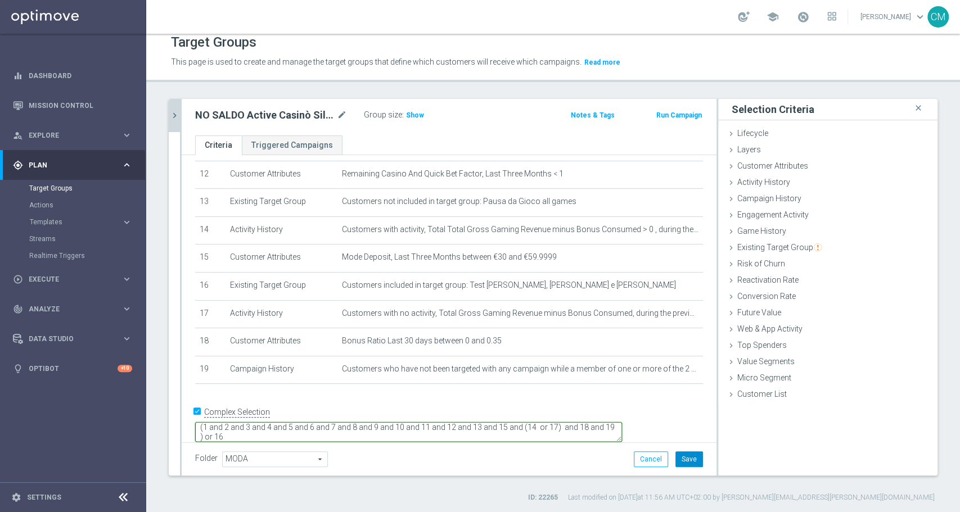
type textarea "(1 and 2 and 3 and 4 and 5 and 6 and 7 and 8 and 9 and 10 and 11 and 12 and 13 …"
click at [678, 452] on button "Save" at bounding box center [689, 460] width 28 height 16
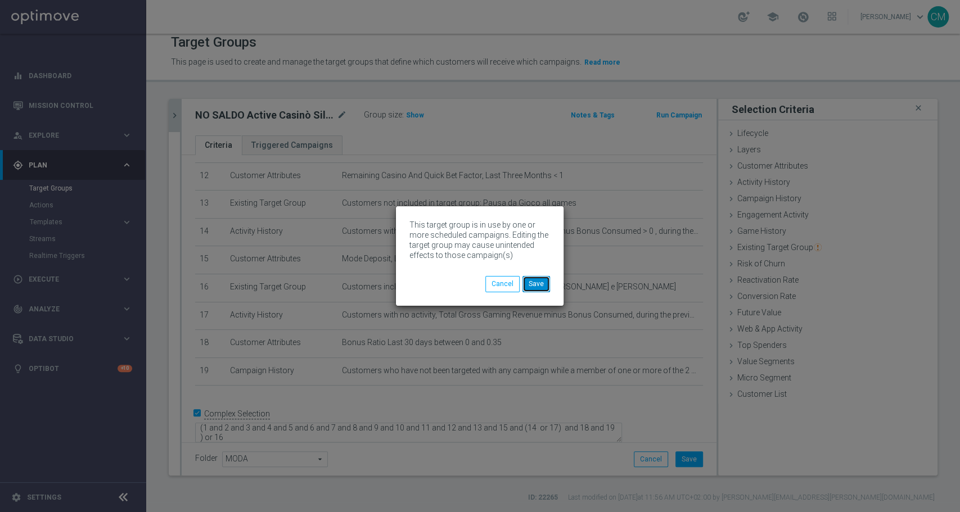
click at [540, 283] on button "Save" at bounding box center [536, 284] width 28 height 16
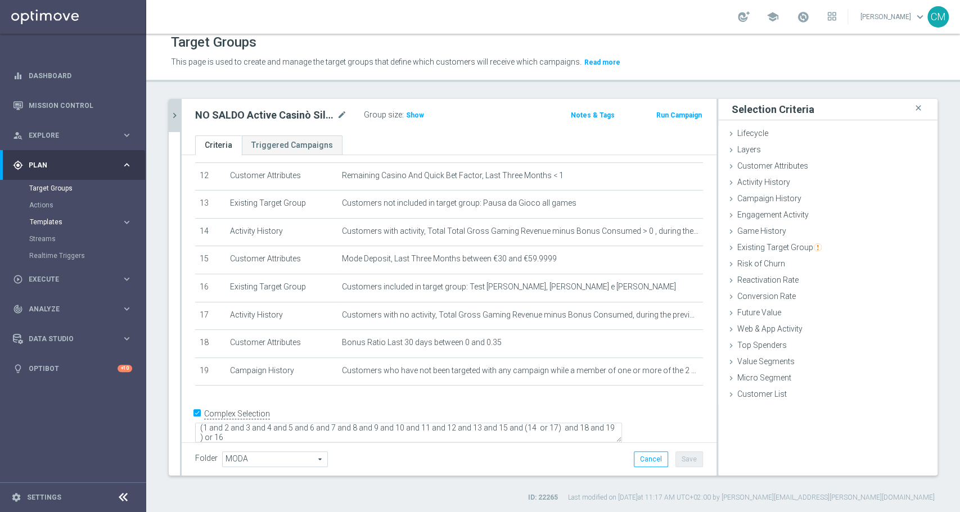
click at [61, 223] on span "Templates" at bounding box center [70, 222] width 80 height 7
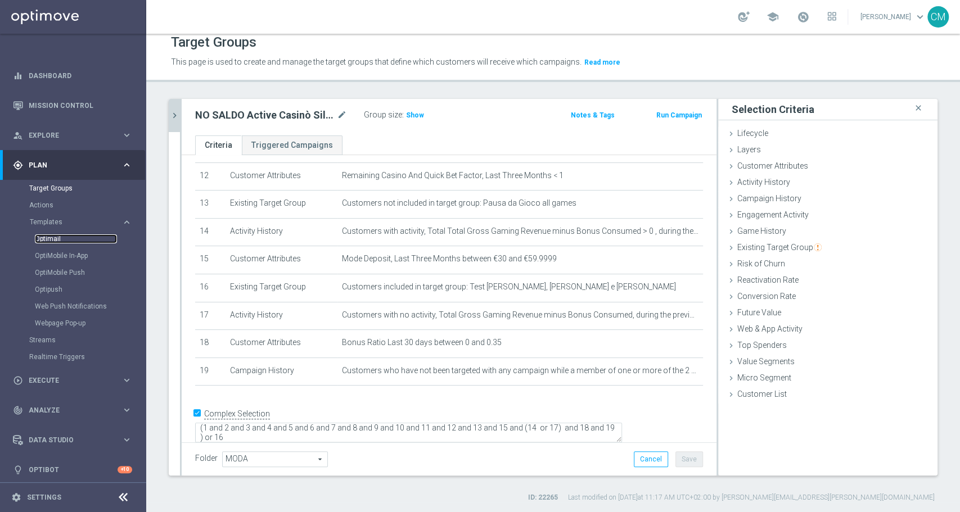
click at [57, 238] on link "Optimail" at bounding box center [76, 239] width 82 height 9
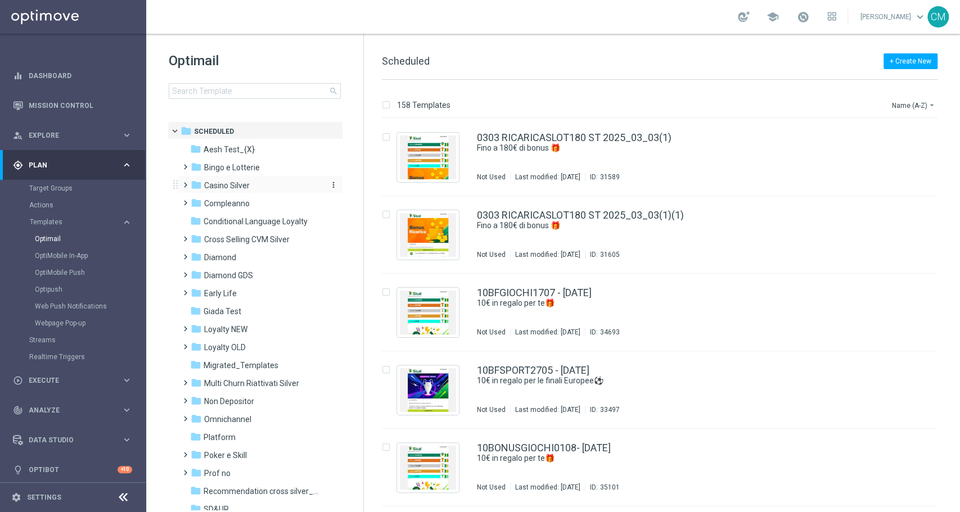
click at [220, 190] on span "Casino Silver" at bounding box center [227, 186] width 46 height 10
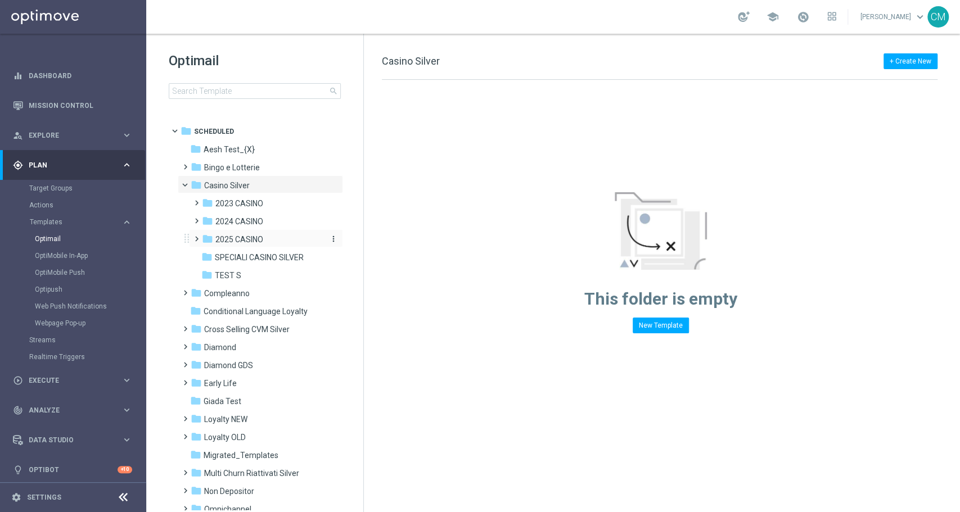
click at [237, 240] on span "2025 CASINO" at bounding box center [239, 240] width 48 height 10
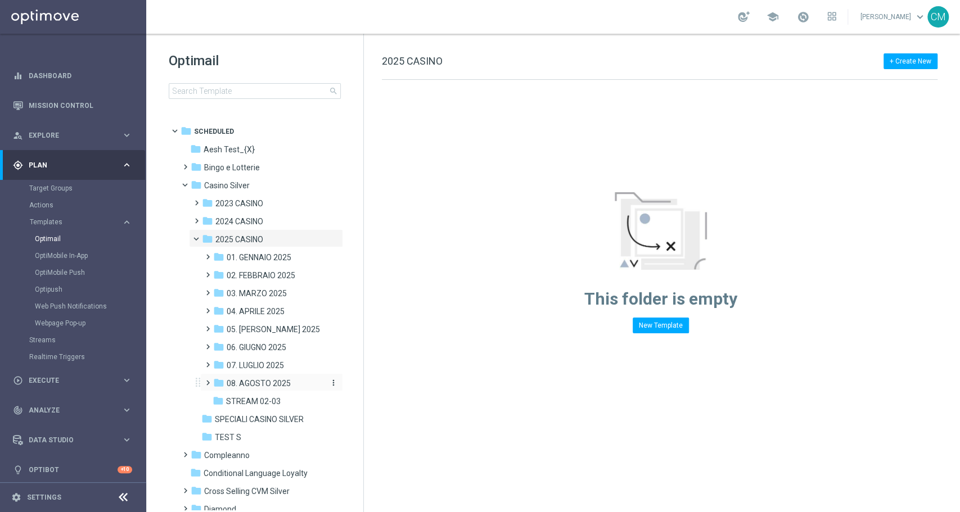
click at [287, 381] on span "08. AGOSTO 2025" at bounding box center [259, 383] width 64 height 10
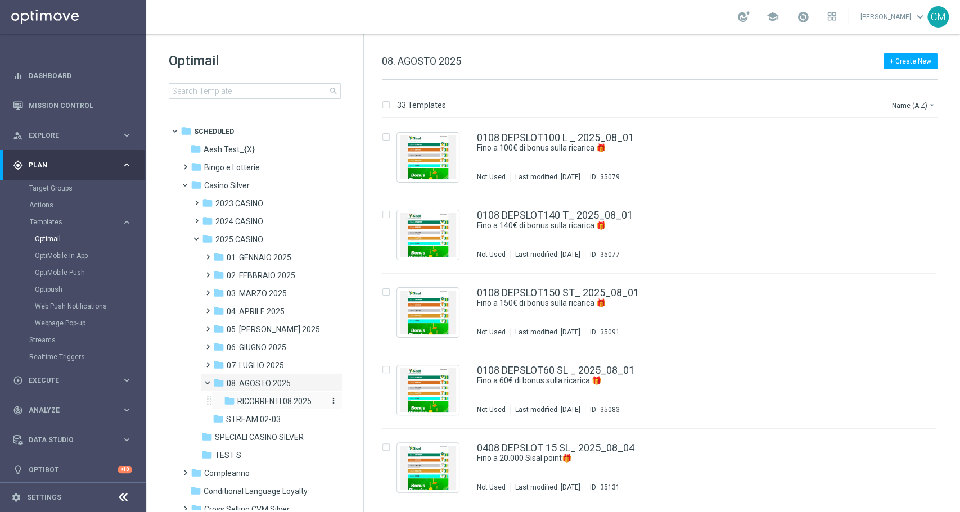
click at [278, 403] on span "RICORRENTI 08.2025" at bounding box center [274, 401] width 74 height 10
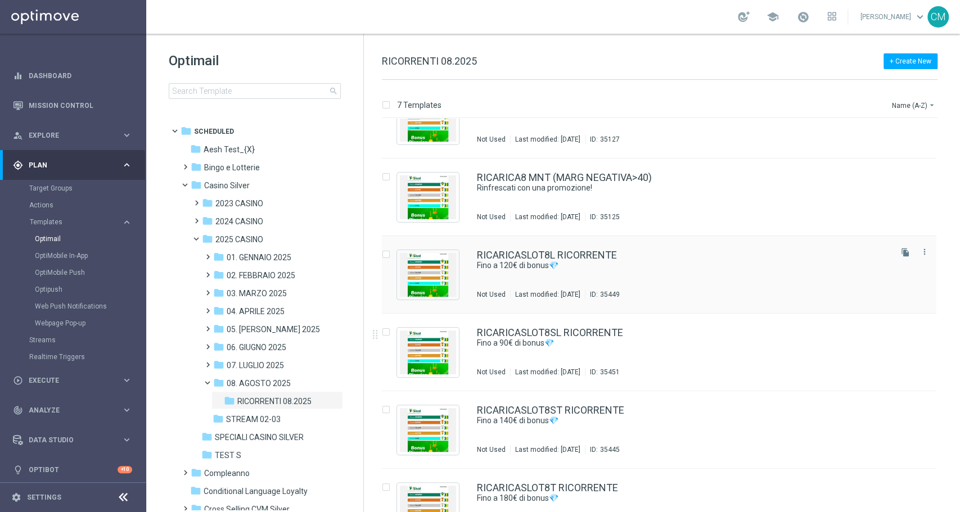
scroll to position [149, 0]
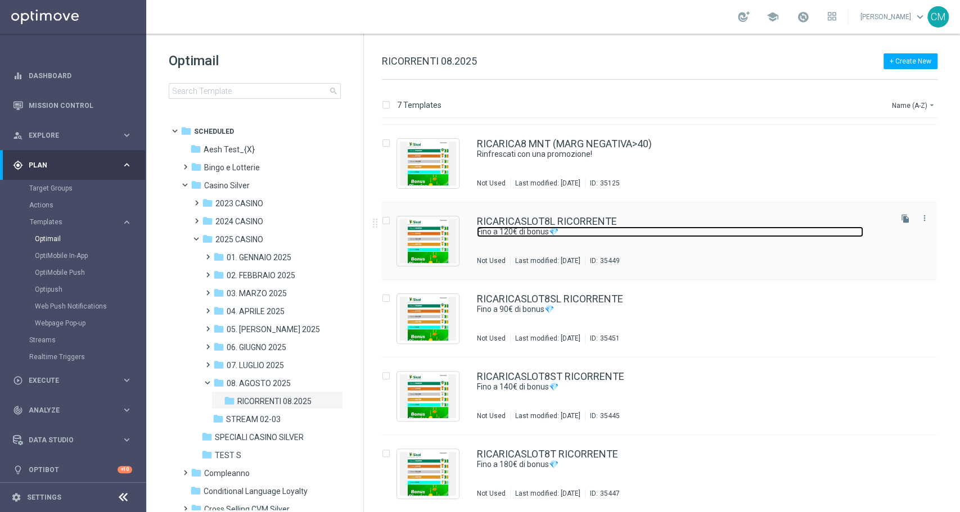
click at [659, 227] on link "Fino a 120€ di bonus💎" at bounding box center [670, 232] width 386 height 11
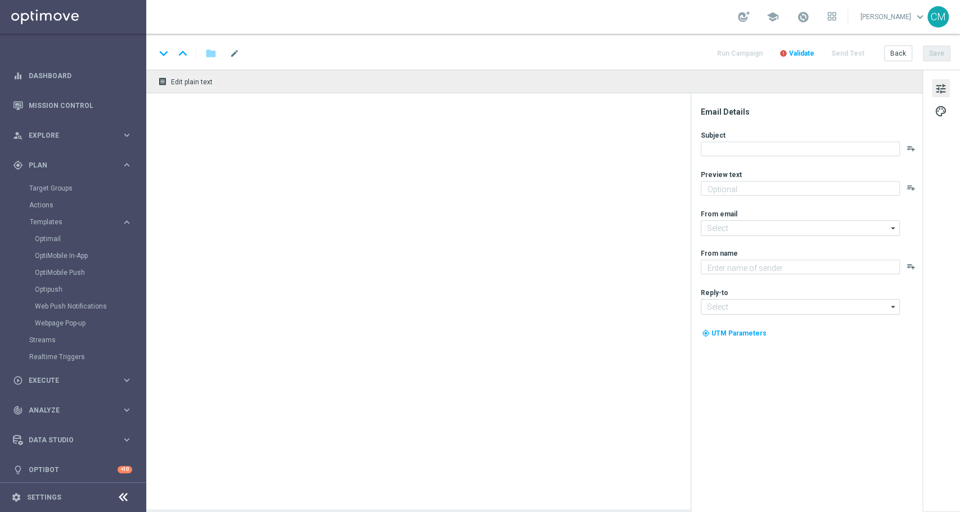
type textarea "Vuoi scoprire la nuova promozione per te?"
type input "[EMAIL_ADDRESS][DOMAIN_NAME]"
type textarea "Sisal"
type input "[EMAIL_ADDRESS][DOMAIN_NAME]"
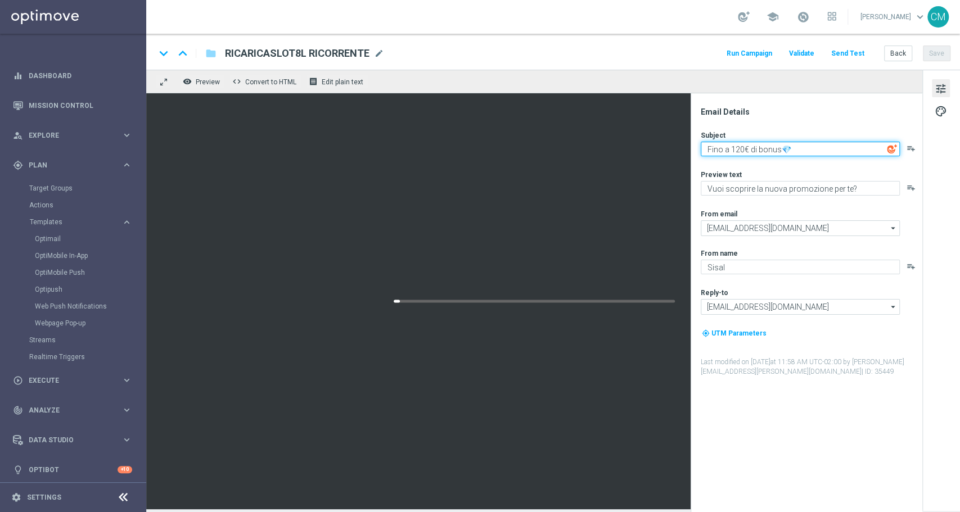
drag, startPoint x: 816, startPoint y: 147, endPoint x: 578, endPoint y: 158, distance: 238.1
click at [578, 158] on div "remove_red_eye Preview code Convert to HTML receipt Edit plain text Email Detai…" at bounding box center [553, 290] width 814 height 440
paste textarea "[ESCLUSIVO] Fino a 80€ di bonus per te"
click at [783, 150] on textarea "[ESCLUSIVO] Fino a 80€ di bonus per te" at bounding box center [800, 149] width 199 height 15
type textarea "[ESCLUSIVO] Fino a 120€ di bonus per te"
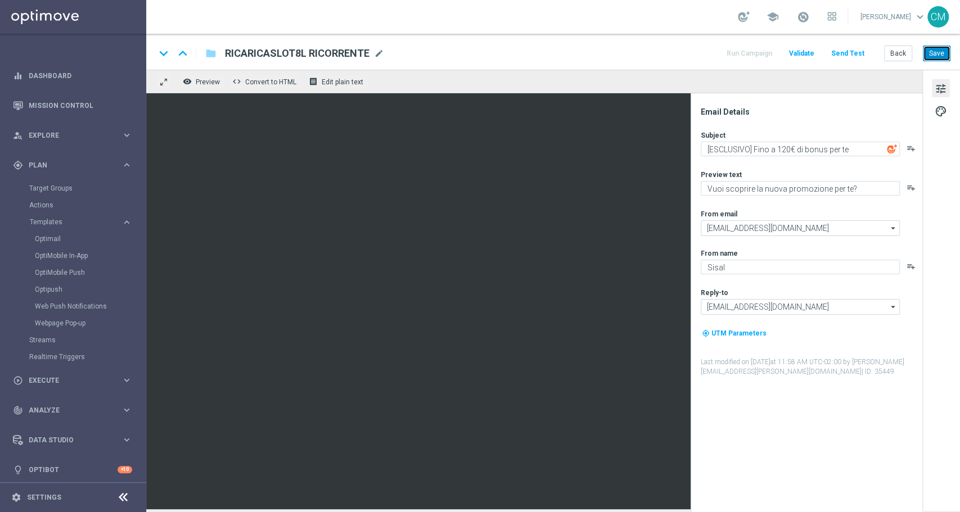
click at [940, 55] on button "Save" at bounding box center [937, 54] width 28 height 16
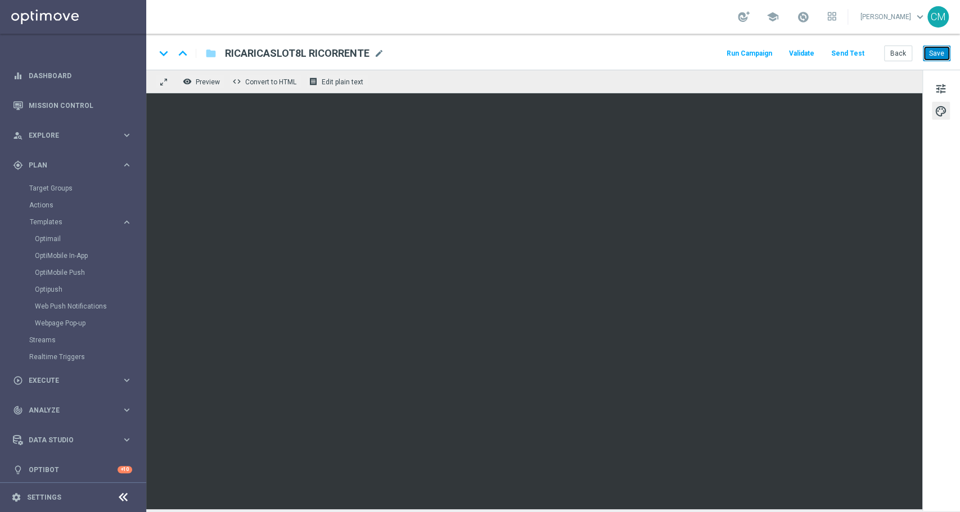
click at [941, 56] on button "Save" at bounding box center [937, 54] width 28 height 16
click at [937, 44] on div "keyboard_arrow_down keyboard_arrow_up folder RICARICASLOT8L RICORRENTE RICARICA…" at bounding box center [553, 52] width 814 height 36
click at [937, 50] on button "Save" at bounding box center [937, 54] width 28 height 16
click at [899, 52] on button "Back" at bounding box center [898, 54] width 28 height 16
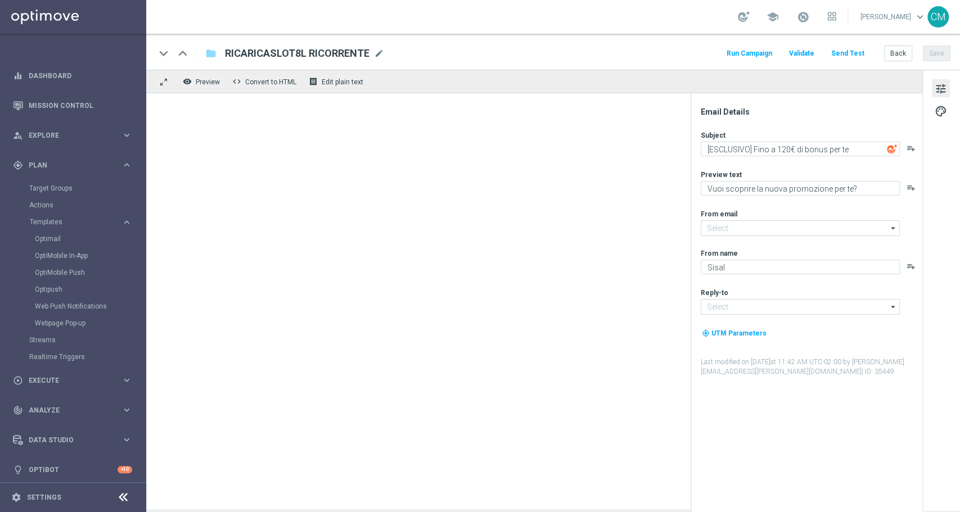
type input "[EMAIL_ADDRESS][DOMAIN_NAME]"
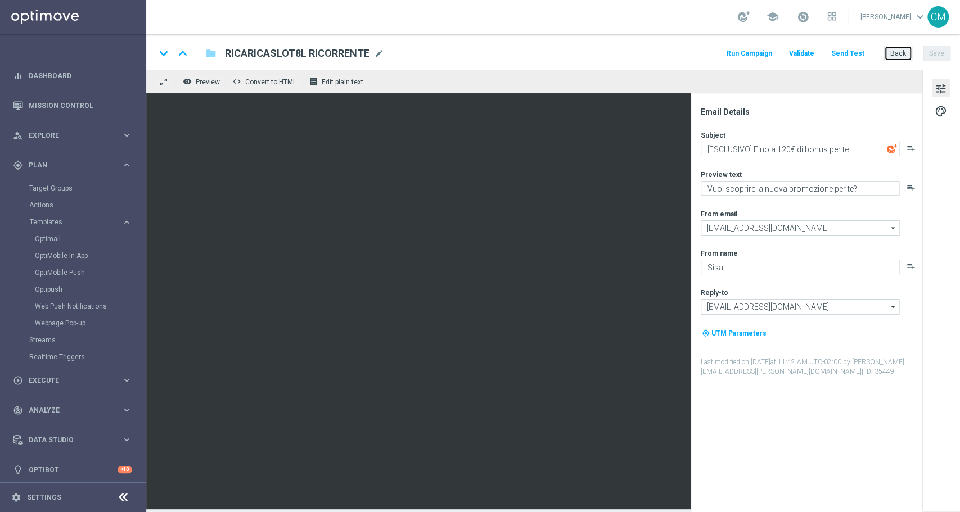
click at [887, 52] on button "Back" at bounding box center [898, 54] width 28 height 16
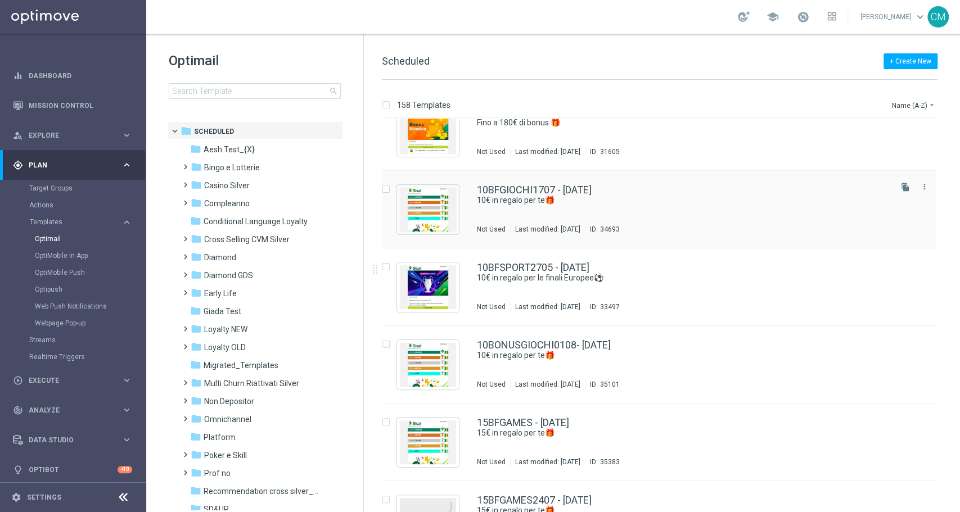
scroll to position [105, 0]
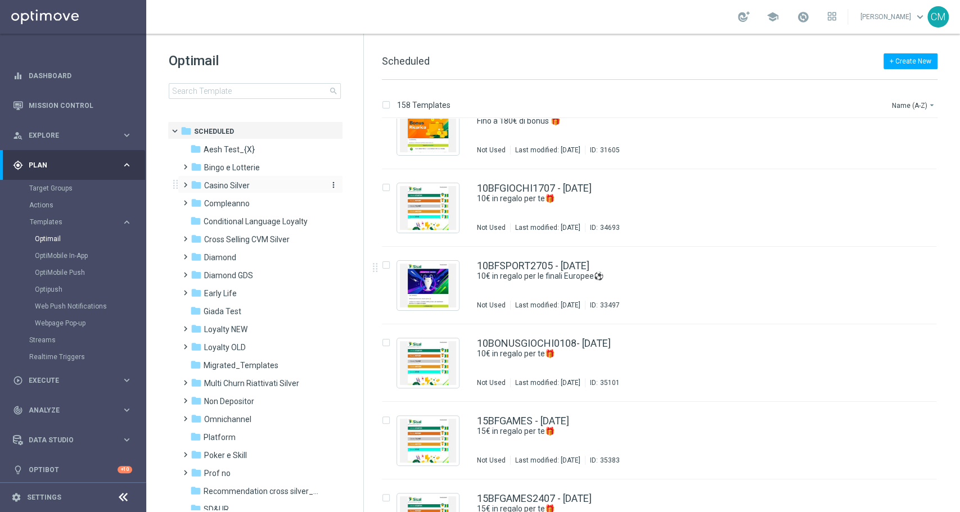
click at [247, 191] on div "folder Casino Silver" at bounding box center [255, 185] width 129 height 13
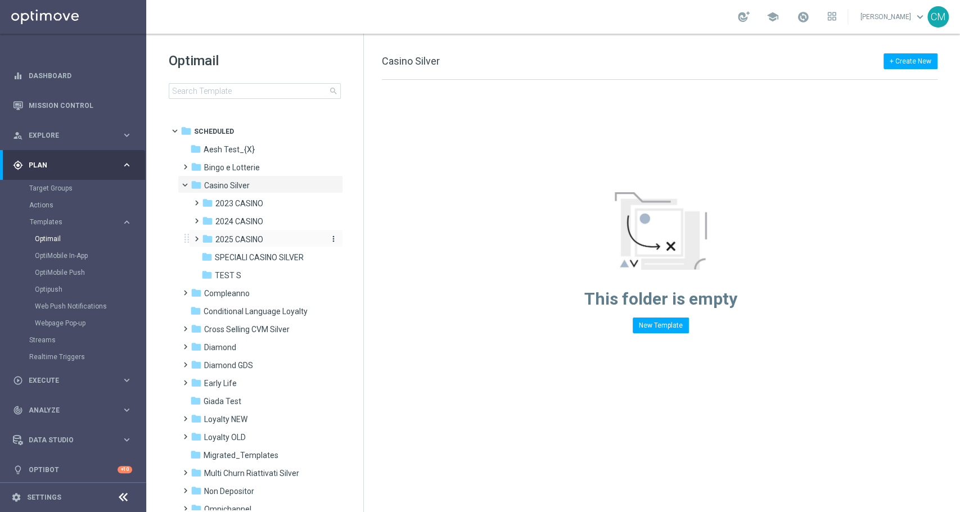
click at [259, 245] on div "folder 2025 CASINO" at bounding box center [262, 239] width 120 height 13
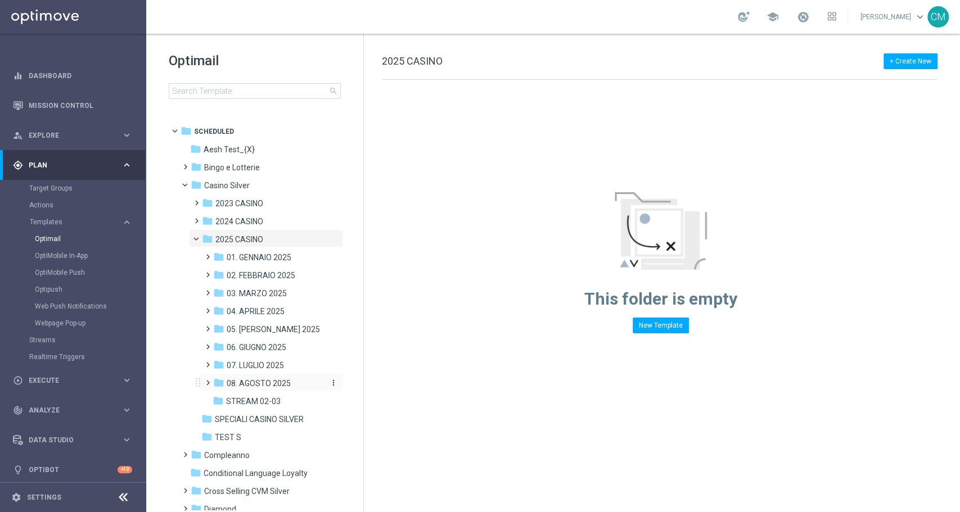
click at [262, 385] on span "08. AGOSTO 2025" at bounding box center [259, 383] width 64 height 10
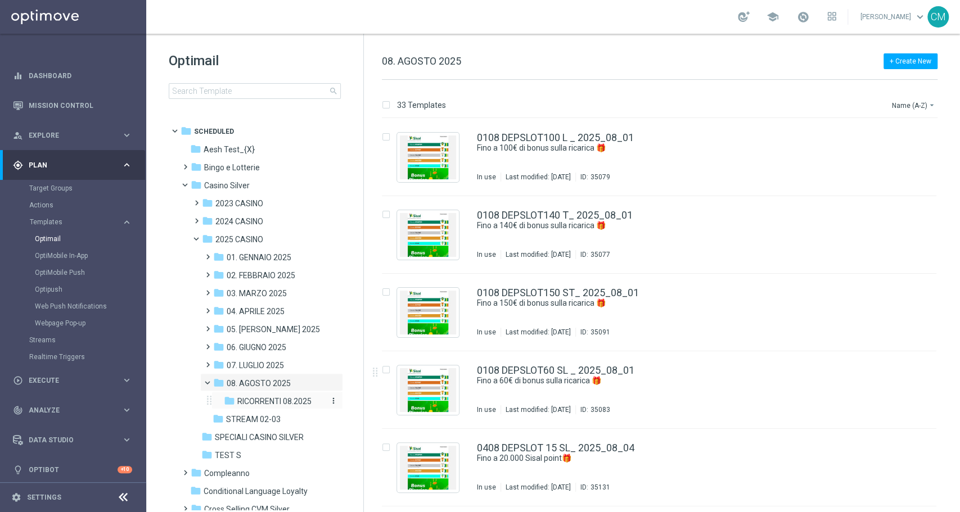
click at [267, 400] on span "RICORRENTI 08.2025" at bounding box center [274, 401] width 74 height 10
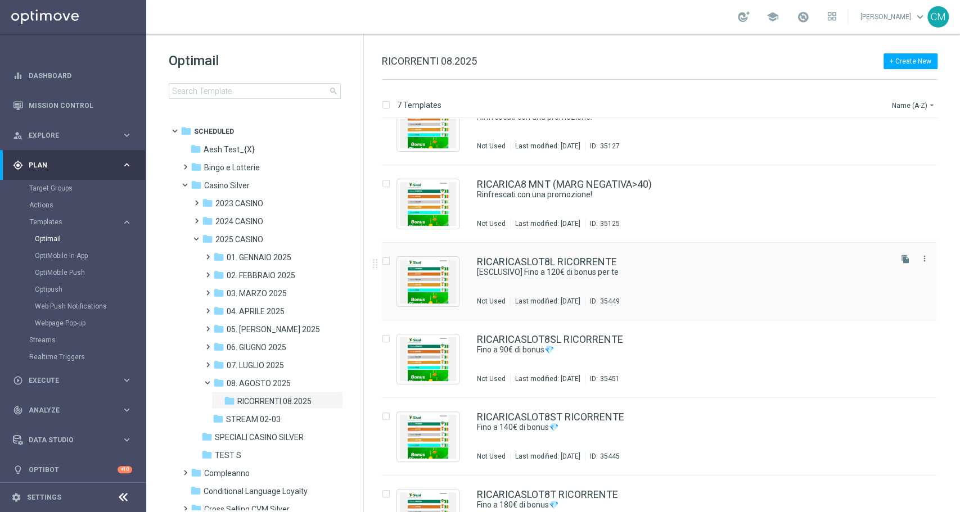
scroll to position [111, 0]
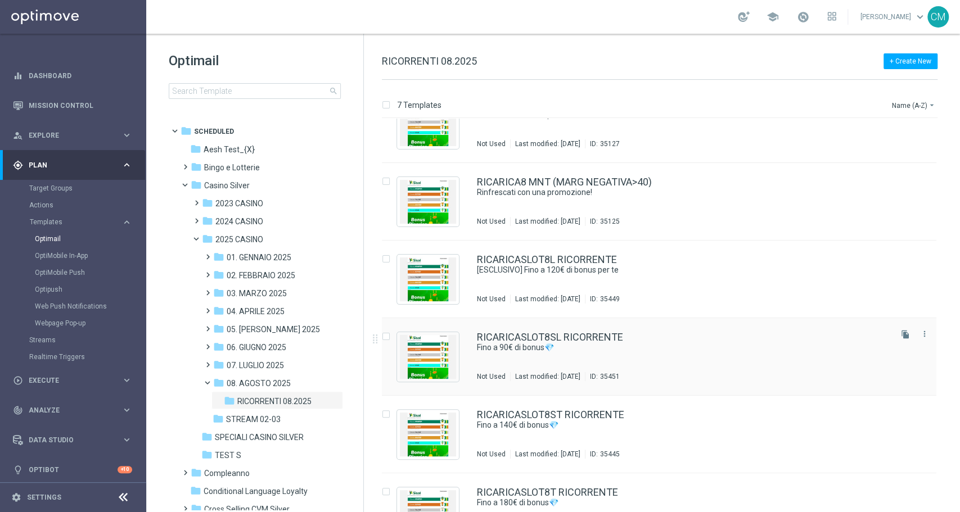
click at [674, 336] on div "RICARICASLOT8SL RICORRENTE" at bounding box center [683, 337] width 412 height 10
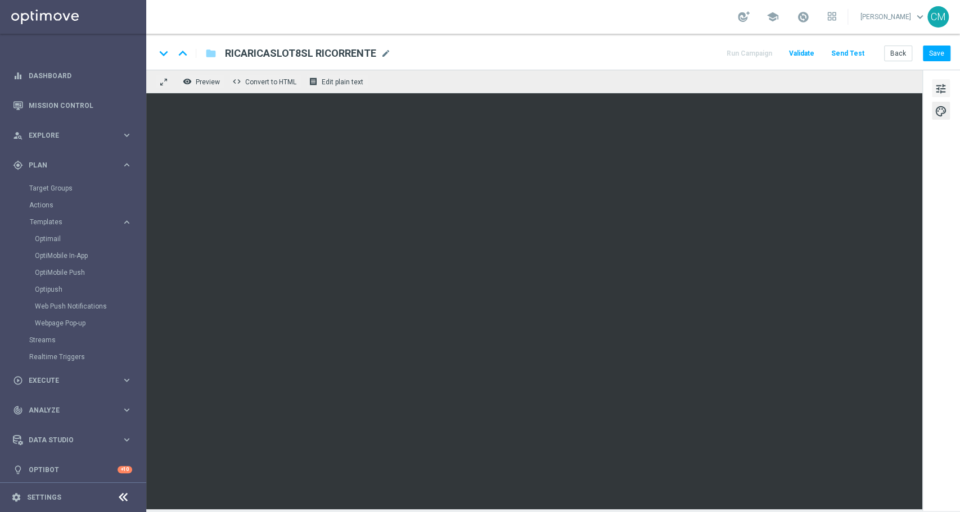
click at [940, 88] on span "tune" at bounding box center [941, 89] width 12 height 15
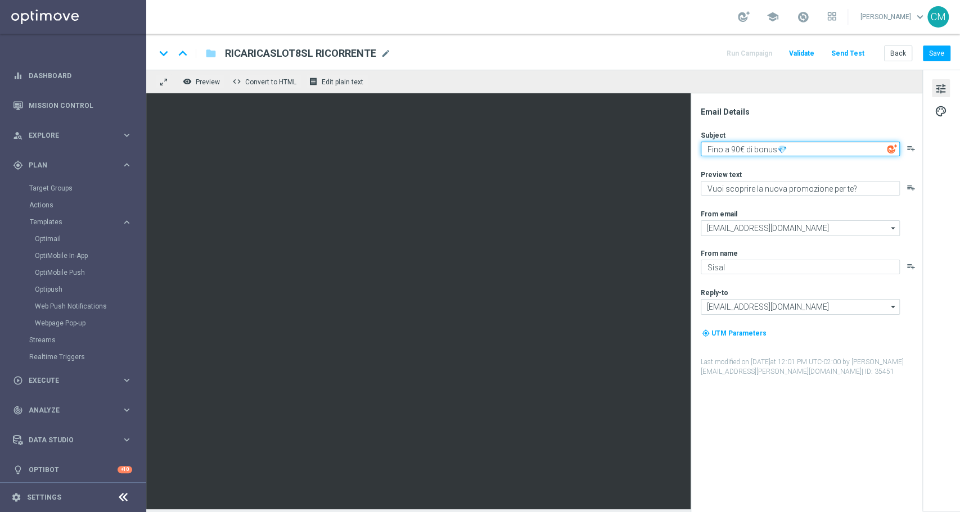
paste textarea "[ESCLUSIVO] Fino a 80€ di bonus per te"
click at [778, 148] on textarea "[ESCLUSIVO] Fino a 80€ di bonus per te" at bounding box center [800, 149] width 199 height 15
type textarea "[ESCLUSIVO] Fino a 90€ di bonus per te"
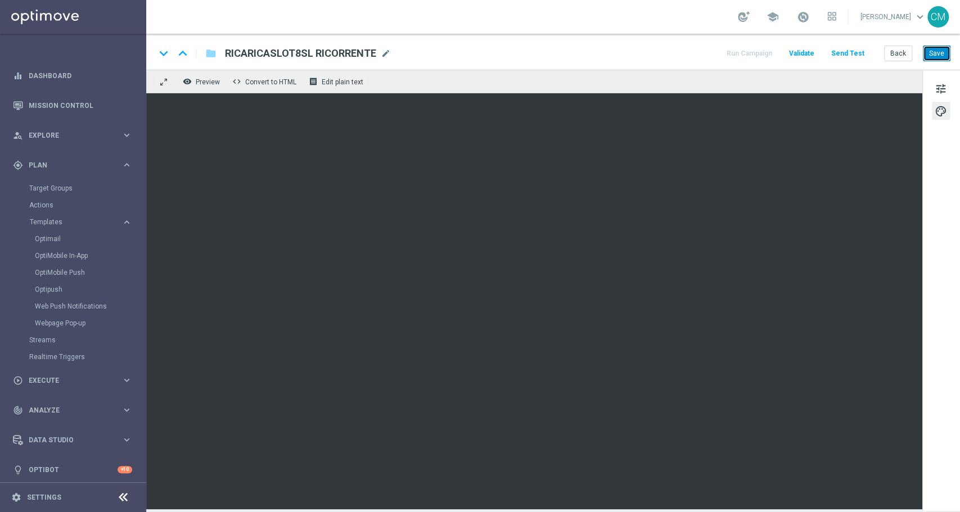
click at [930, 55] on button "Save" at bounding box center [937, 54] width 28 height 16
click at [904, 53] on button "Back" at bounding box center [898, 54] width 28 height 16
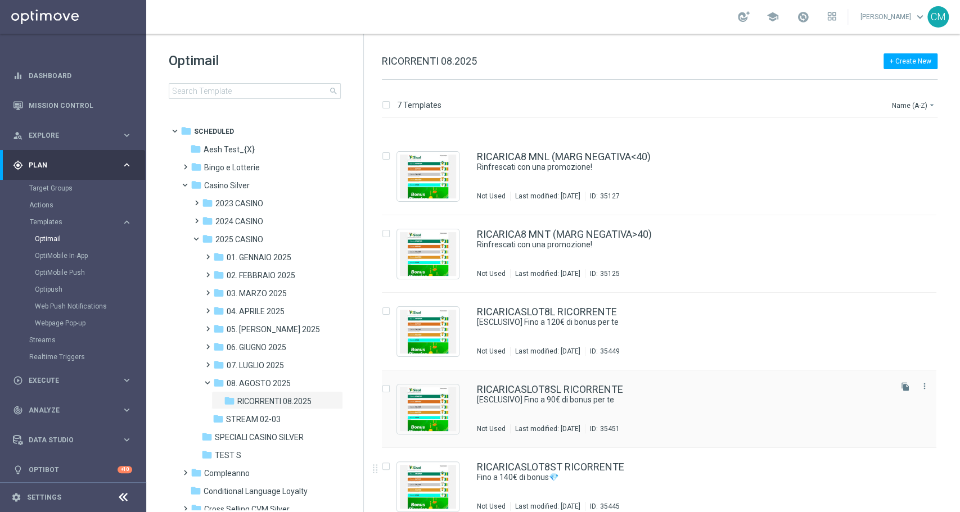
scroll to position [149, 0]
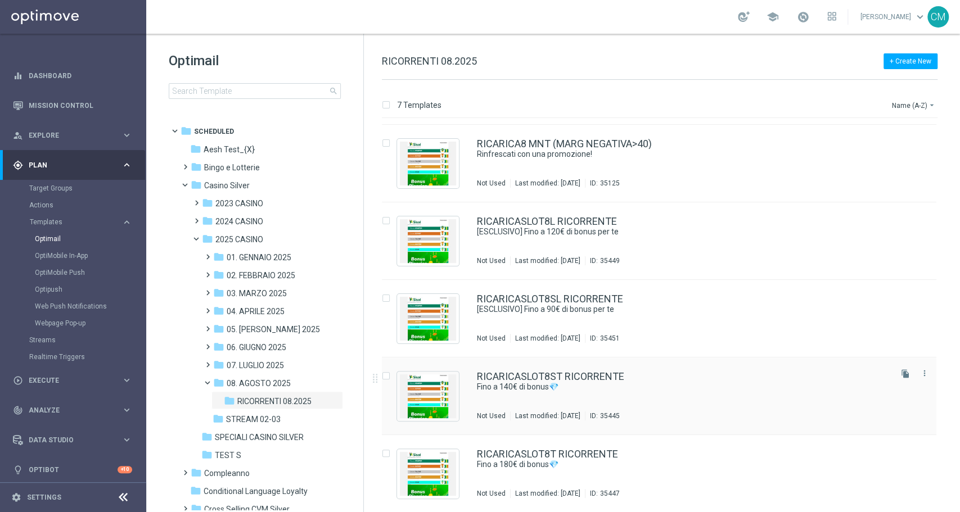
click at [599, 393] on div "RICARICASLOT8ST RICORRENTE Fino a 140€ di bonus💎 Not Used Last modified: Thursd…" at bounding box center [683, 396] width 412 height 49
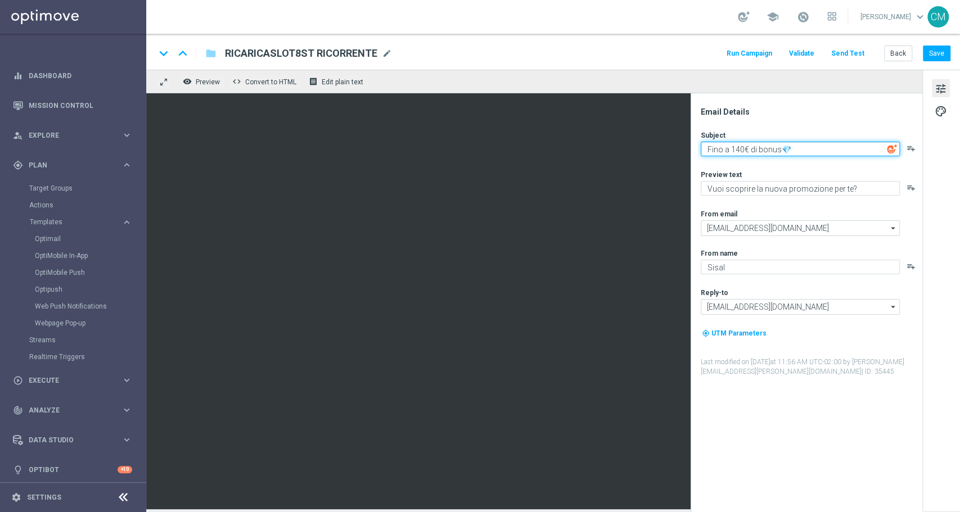
paste textarea "[ESCLUSIVO] Fino a 80€ di bonus per te"
click at [782, 151] on textarea "[ESCLUSIVO] Fino a 80€ di bonus per te" at bounding box center [800, 149] width 199 height 15
type textarea "[ESCLUSIVO] Fino a 140€ di bonus per te"
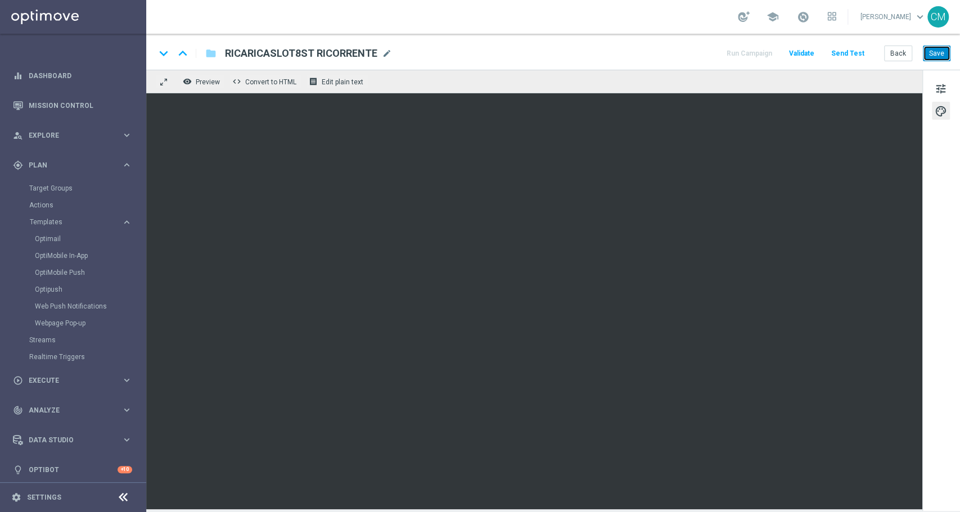
click at [943, 50] on button "Save" at bounding box center [937, 54] width 28 height 16
click at [942, 90] on span "tune" at bounding box center [941, 89] width 12 height 15
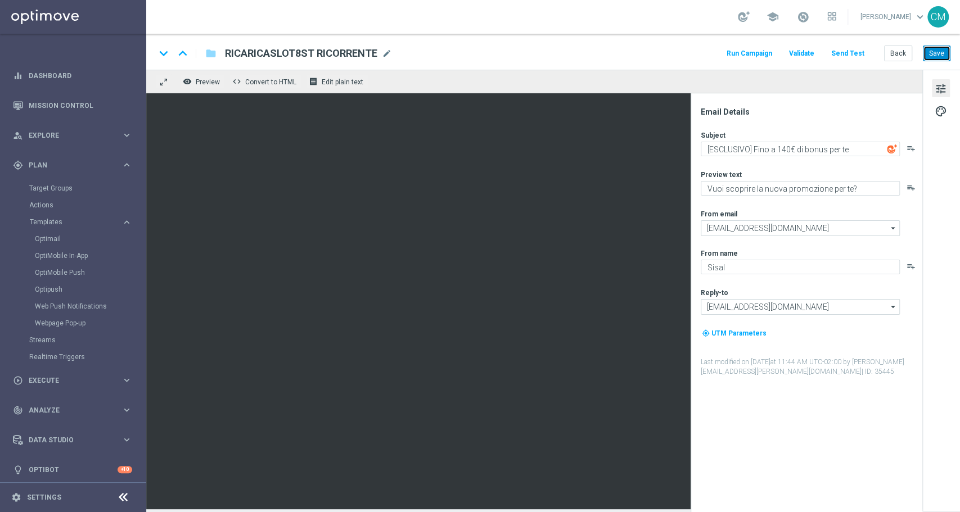
click at [936, 60] on button "Save" at bounding box center [937, 54] width 28 height 16
click at [909, 52] on button "Back" at bounding box center [898, 54] width 28 height 16
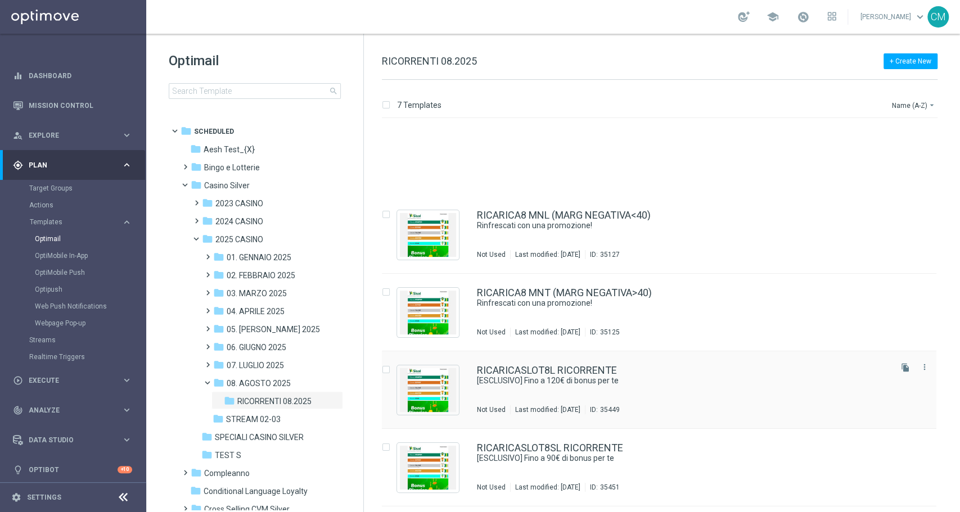
scroll to position [149, 0]
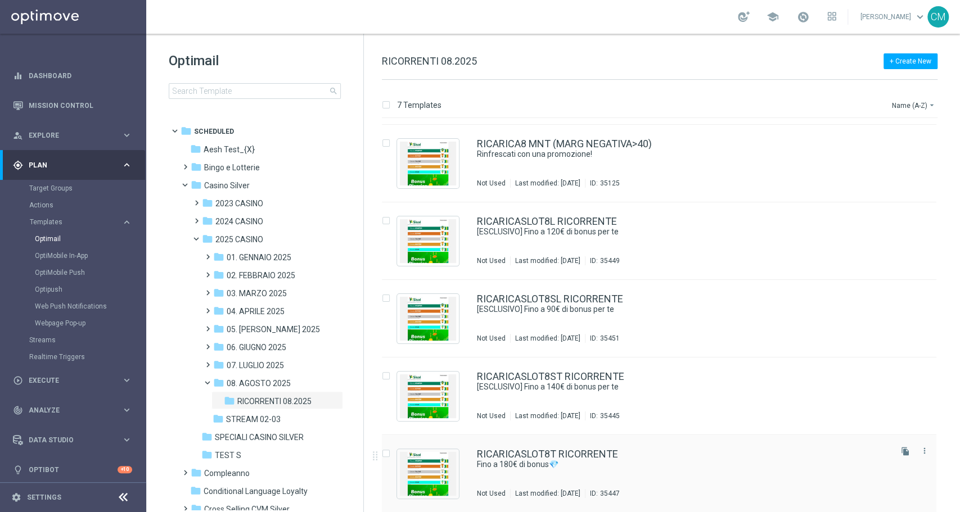
click at [606, 442] on div "RICARICASLOT8T RICORRENTE Fino a 180€ di bonus💎 Not Used Last modified: Thursda…" at bounding box center [659, 474] width 554 height 78
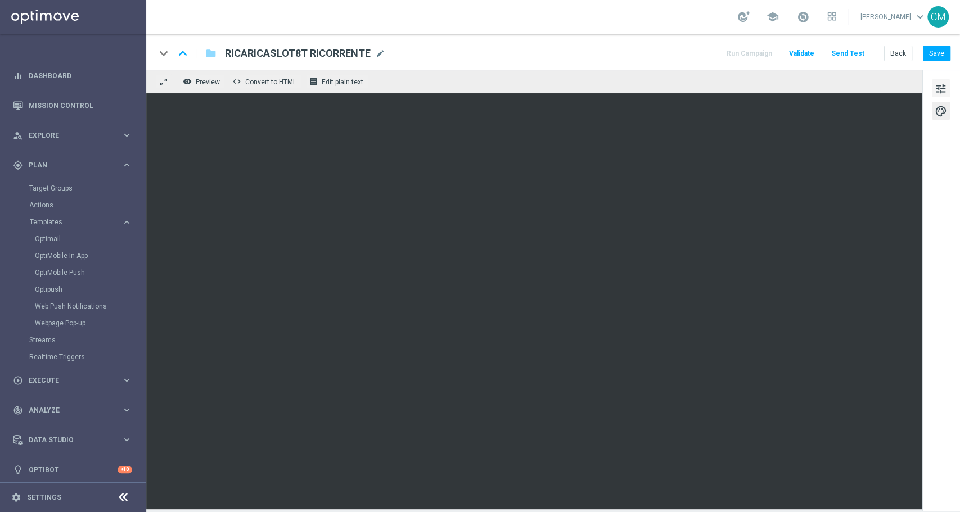
click at [945, 87] on span "tune" at bounding box center [941, 89] width 12 height 15
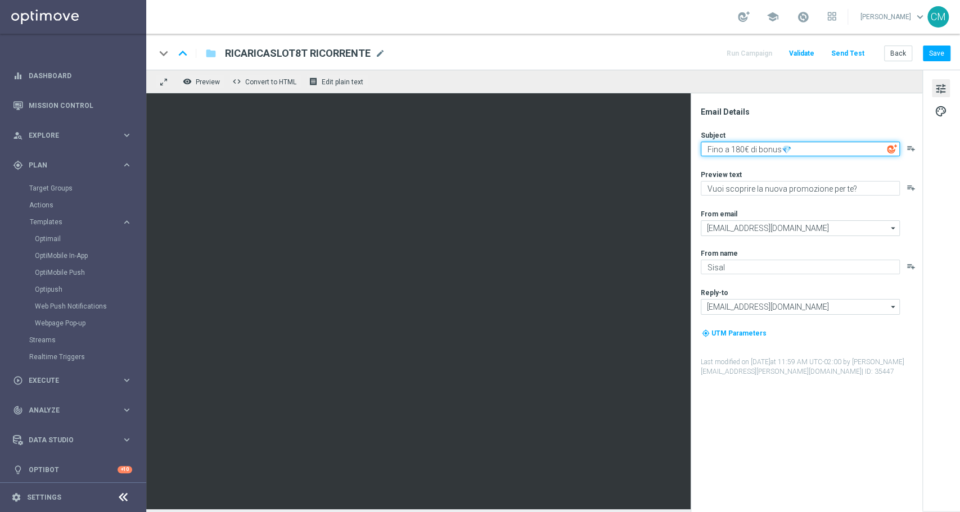
paste textarea "[ESCLUSIVO] Fino a 80€ di bonus per te"
click at [777, 147] on textarea "[ESCLUSIVO] Fino a 80€ di bonus per te" at bounding box center [800, 149] width 199 height 15
type textarea "[ESCLUSIVO] Fino a 180€ di bonus per te"
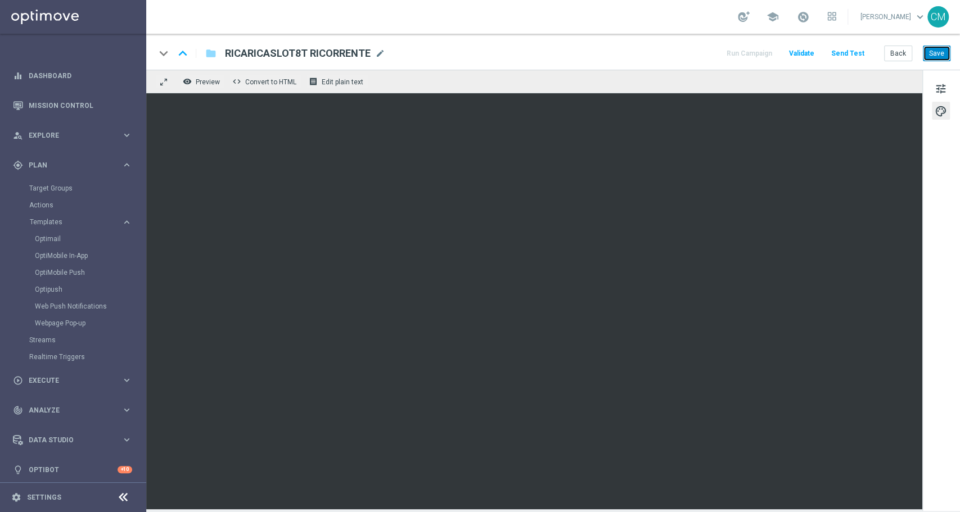
click at [941, 49] on button "Save" at bounding box center [937, 54] width 28 height 16
click at [932, 85] on button "tune" at bounding box center [941, 88] width 18 height 18
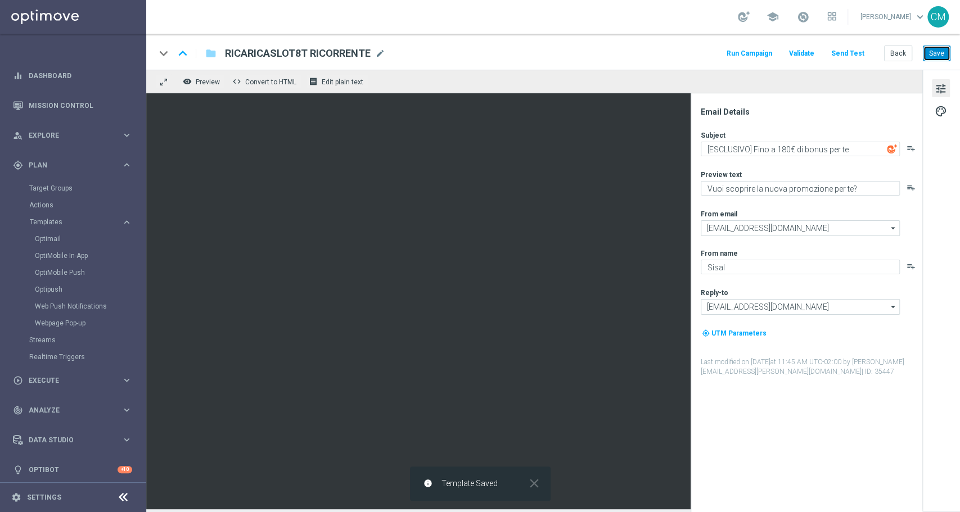
click at [938, 58] on button "Save" at bounding box center [937, 54] width 28 height 16
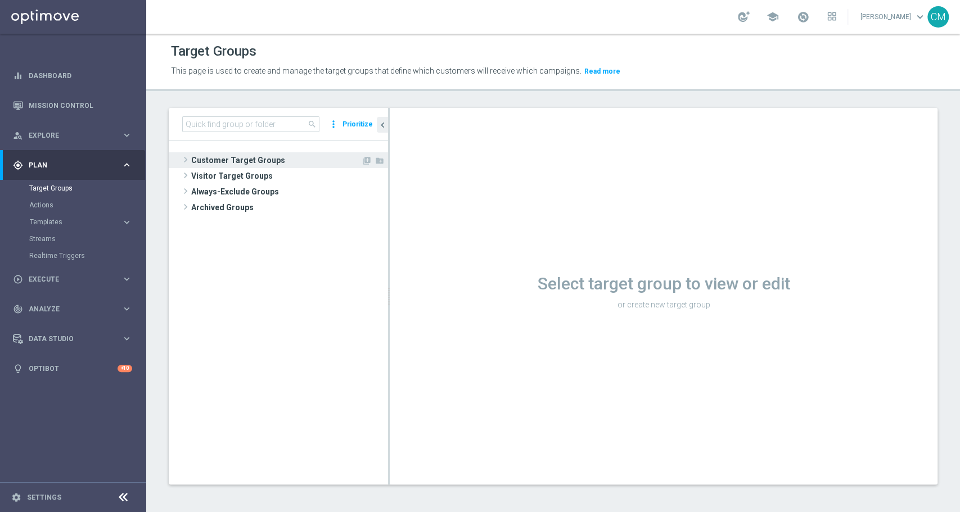
click at [247, 158] on span "Customer Target Groups" at bounding box center [276, 160] width 170 height 16
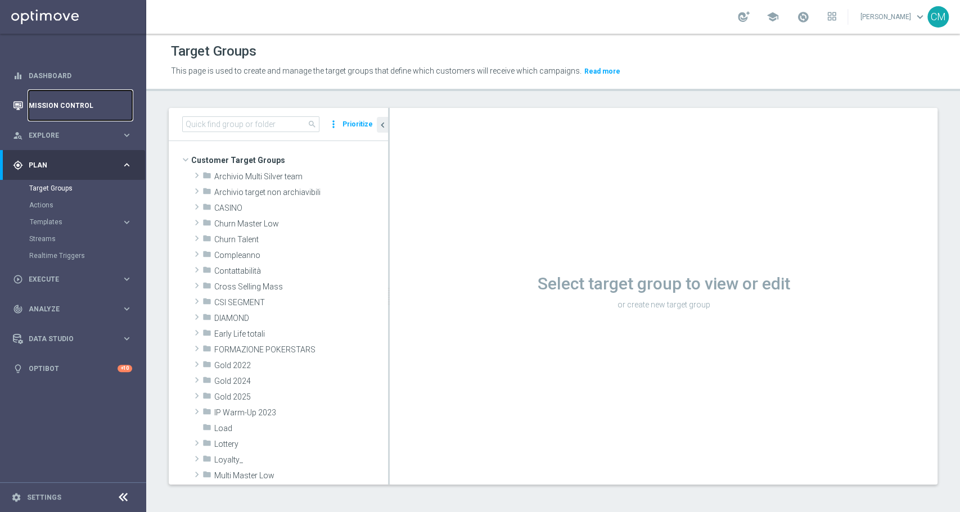
click at [49, 105] on link "Mission Control" at bounding box center [80, 106] width 103 height 30
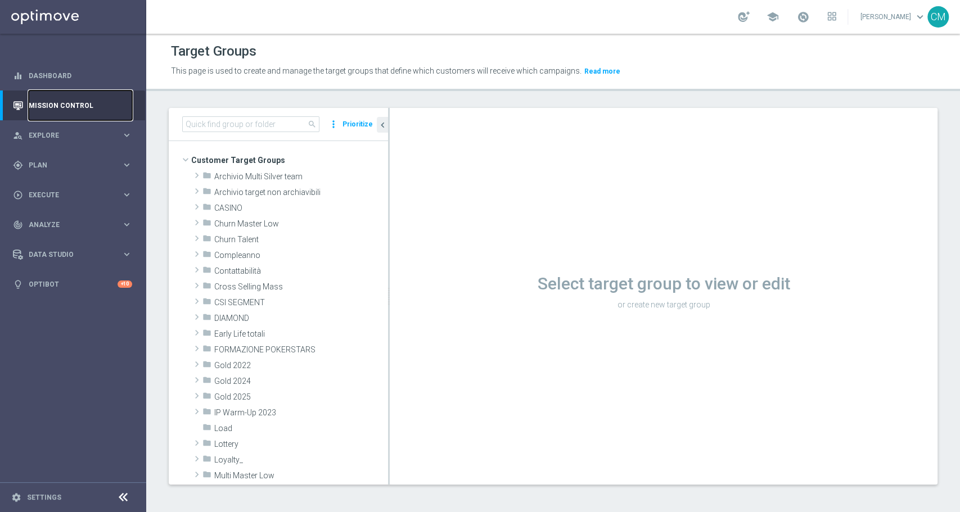
click at [49, 105] on link "Mission Control" at bounding box center [80, 106] width 103 height 30
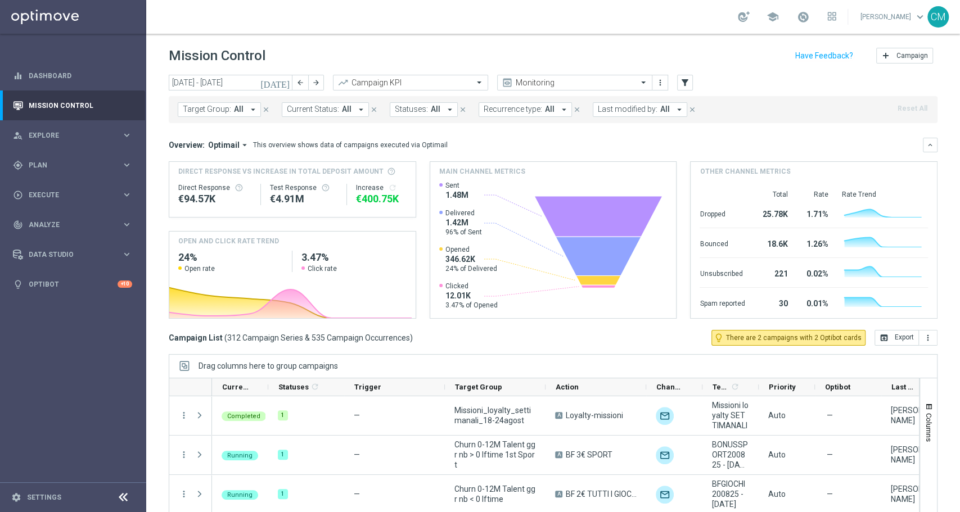
click at [286, 79] on icon "[DATE]" at bounding box center [275, 83] width 30 height 10
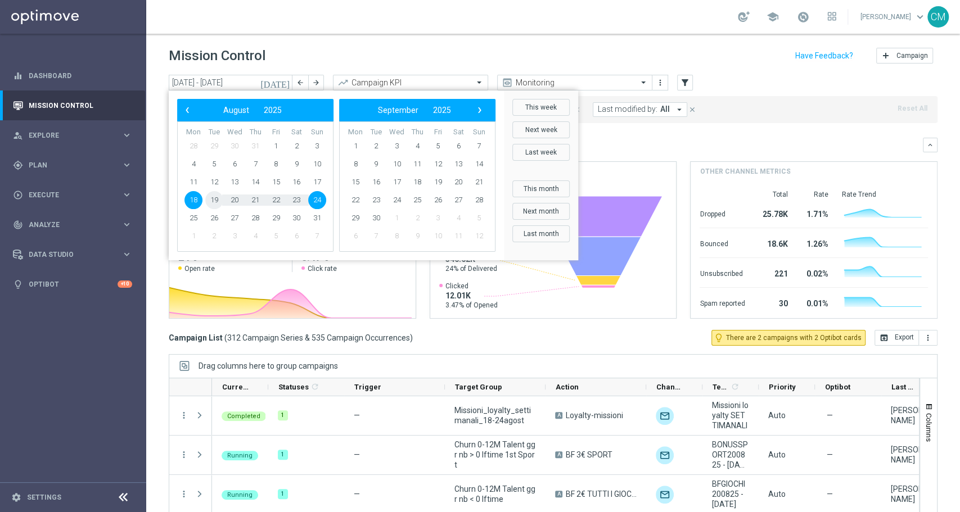
click at [220, 202] on span "19" at bounding box center [214, 200] width 18 height 18
type input "[DATE] - [DATE]"
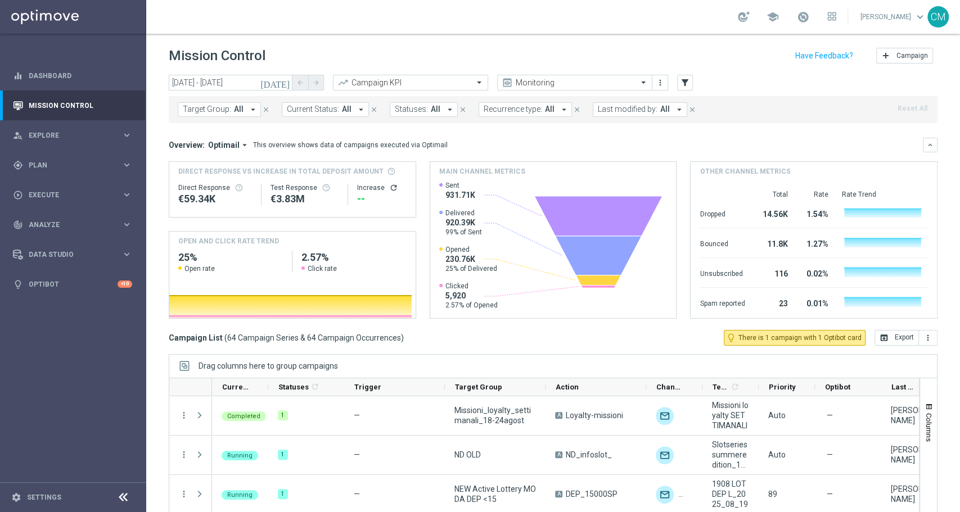
click at [632, 111] on span "Last modified by:" at bounding box center [628, 110] width 60 height 10
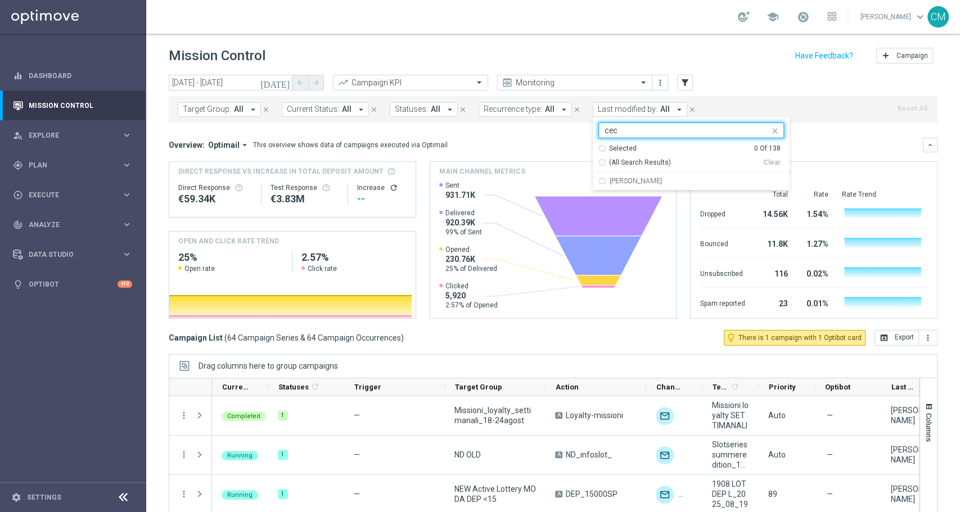
click at [644, 170] on div "Selected 0 Of 138 (All Search Results) Clear" at bounding box center [691, 158] width 197 height 29
click at [647, 177] on div "[PERSON_NAME]" at bounding box center [691, 181] width 186 height 18
type input "cec"
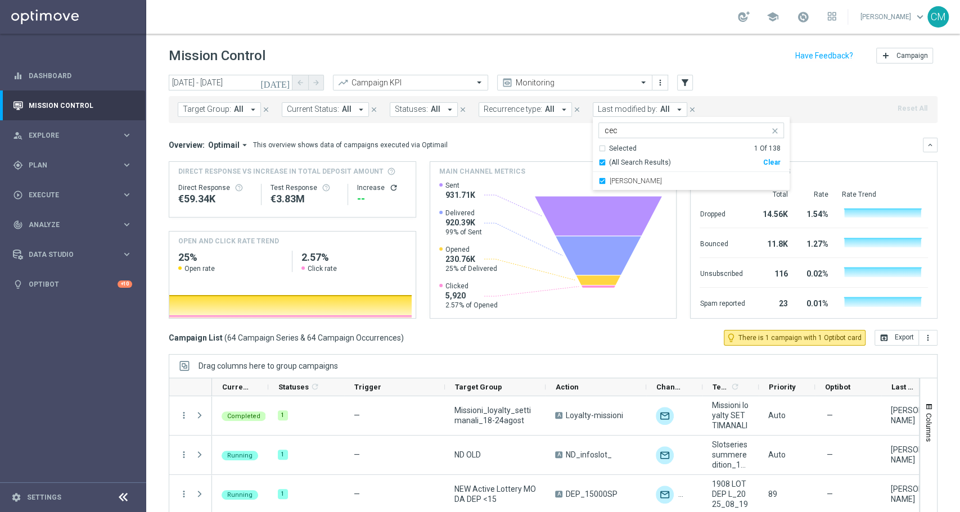
click at [811, 136] on mini-dashboard "Overview: Optimail arrow_drop_down This overview shows data of campaigns execut…" at bounding box center [553, 226] width 769 height 207
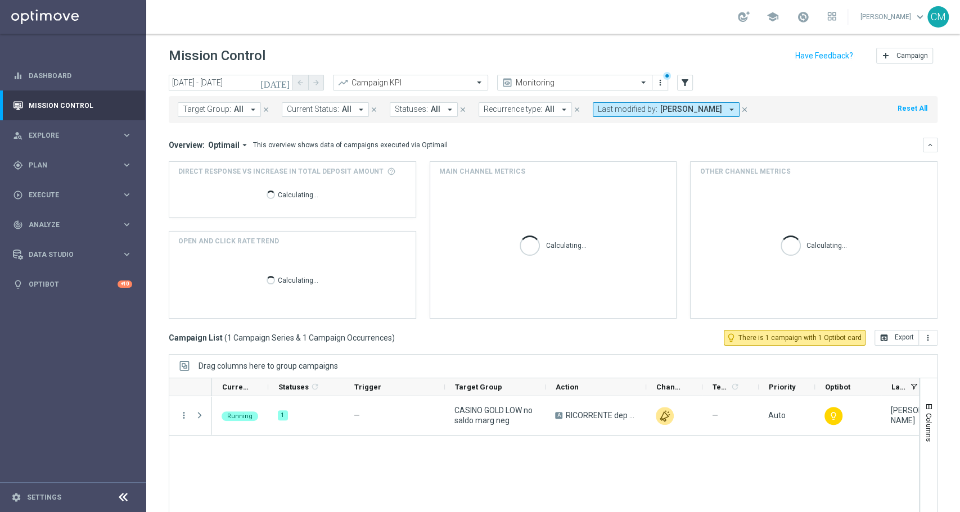
scroll to position [49, 0]
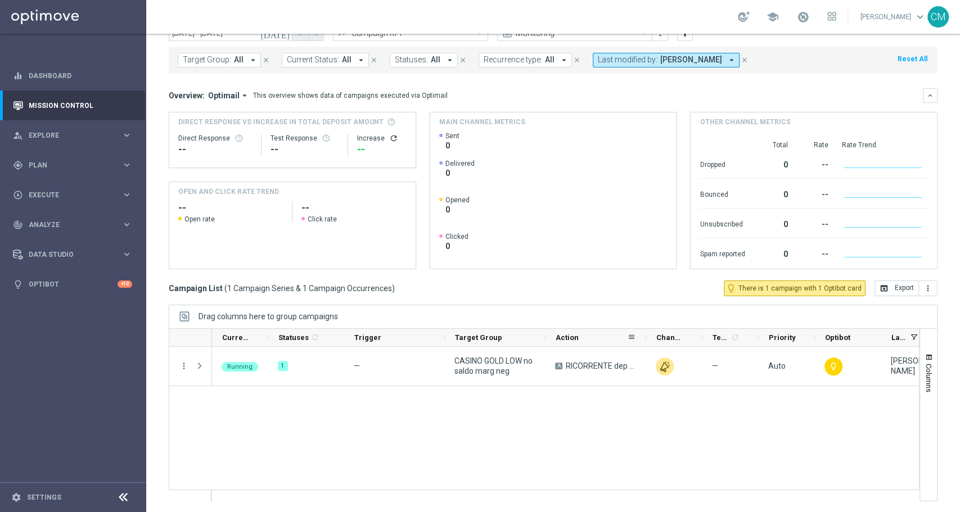
click at [643, 339] on div "Action" at bounding box center [595, 338] width 101 height 18
drag, startPoint x: 644, startPoint y: 339, endPoint x: 730, endPoint y: 339, distance: 85.5
click at [733, 336] on div at bounding box center [735, 337] width 4 height 17
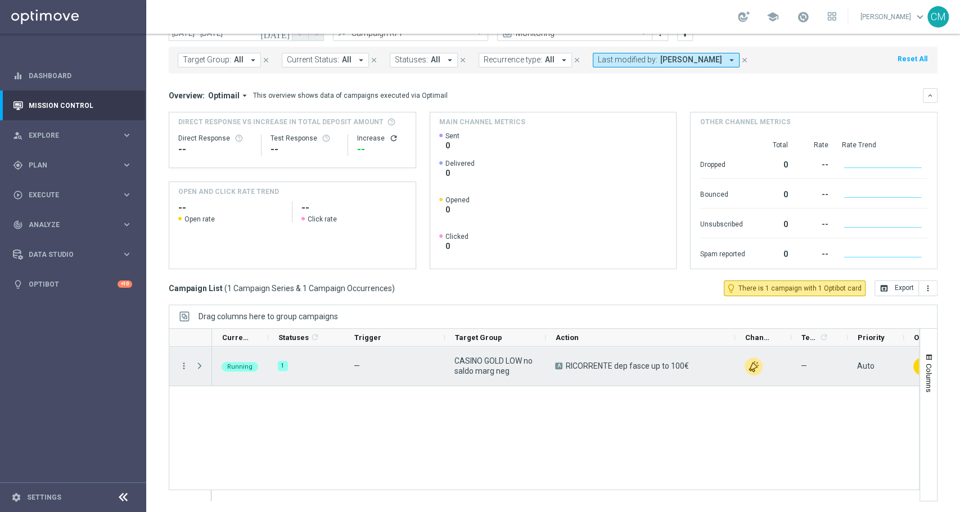
drag, startPoint x: 644, startPoint y: 369, endPoint x: 568, endPoint y: 367, distance: 76.5
click at [568, 367] on div "A RICORRENTE dep [PERSON_NAME] up to 100€" at bounding box center [640, 366] width 190 height 39
drag, startPoint x: 562, startPoint y: 365, endPoint x: 707, endPoint y: 377, distance: 145.6
click at [707, 377] on div "A RICORRENTE dep [PERSON_NAME] up to 100€" at bounding box center [640, 366] width 190 height 39
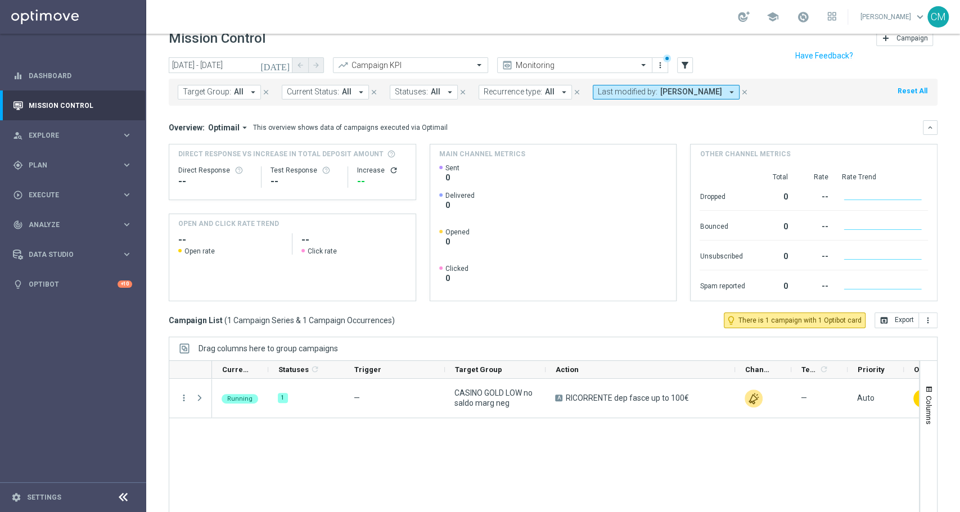
scroll to position [0, 0]
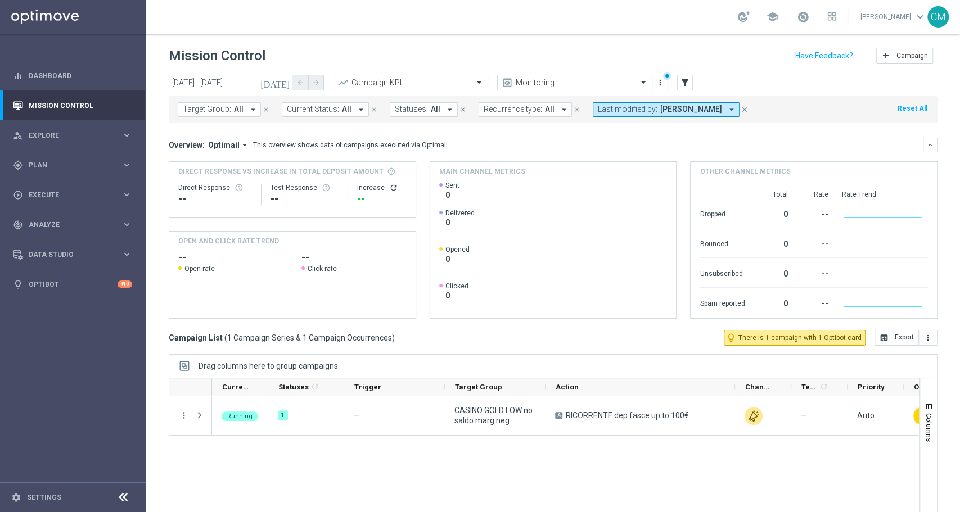
click at [304, 94] on div "Target Group: All arrow_drop_down close Current Status: All arrow_drop_down clo…" at bounding box center [553, 107] width 769 height 31
click at [285, 79] on icon "[DATE]" at bounding box center [275, 83] width 30 height 10
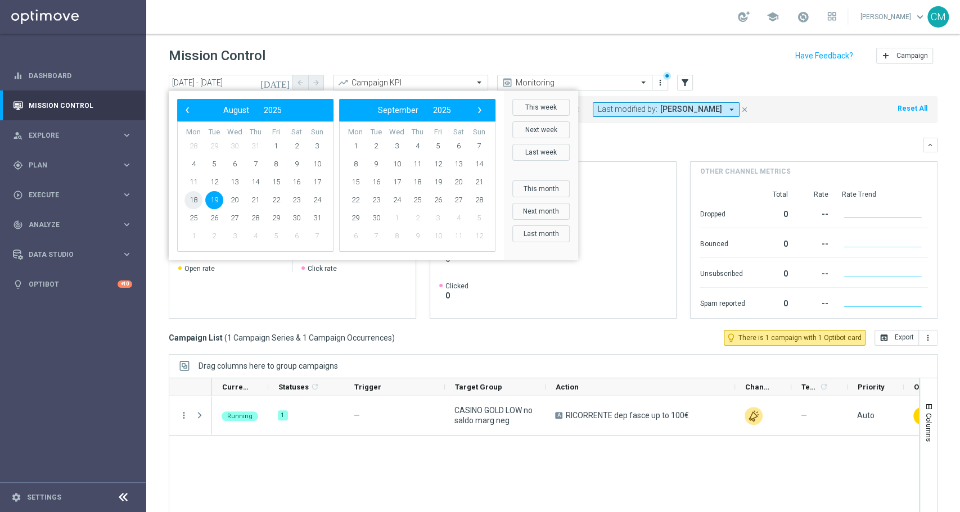
click at [190, 199] on span "18" at bounding box center [193, 200] width 18 height 18
type input "[DATE] - [DATE]"
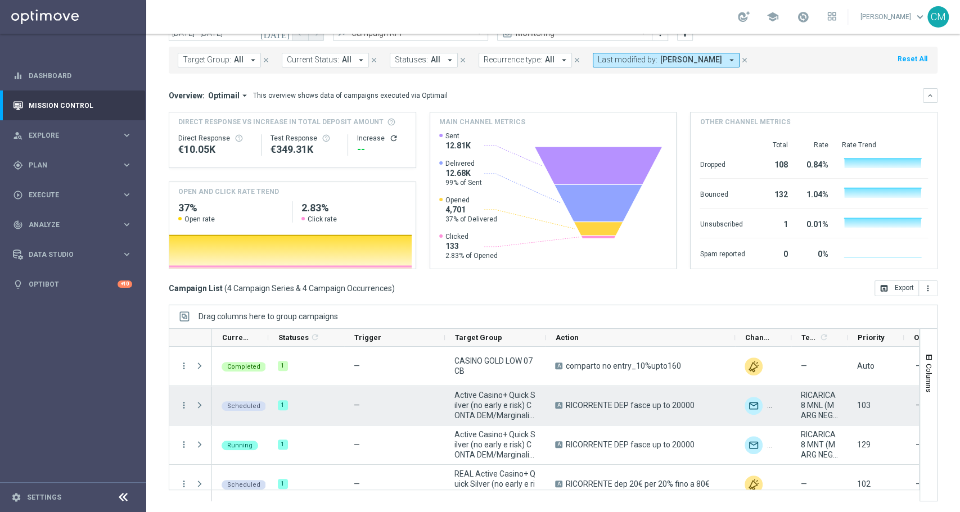
scroll to position [14, 0]
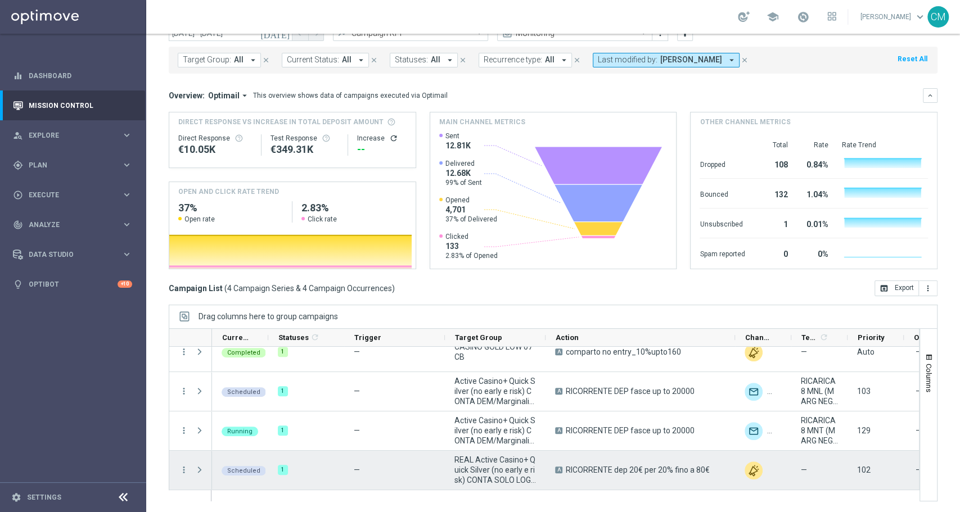
drag, startPoint x: 706, startPoint y: 468, endPoint x: 564, endPoint y: 472, distance: 142.3
click at [564, 472] on div "A RICORRENTE dep 20€ per 20% fino a 80€" at bounding box center [640, 470] width 190 height 39
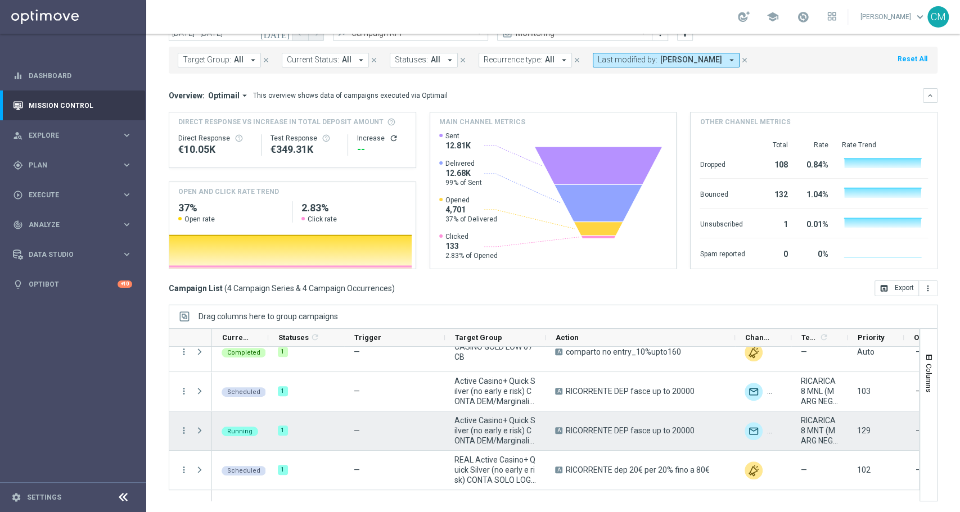
drag, startPoint x: 697, startPoint y: 430, endPoint x: 549, endPoint y: 438, distance: 148.1
click at [549, 438] on div "A RICORRENTE DEP fasce up to 20000" at bounding box center [640, 431] width 190 height 39
click at [701, 430] on div "A RICORRENTE DEP fasce up to 20000" at bounding box center [640, 431] width 190 height 39
drag, startPoint x: 701, startPoint y: 430, endPoint x: 562, endPoint y: 435, distance: 139.6
click at [562, 435] on div "A RICORRENTE DEP fasce up to 20000" at bounding box center [640, 431] width 190 height 39
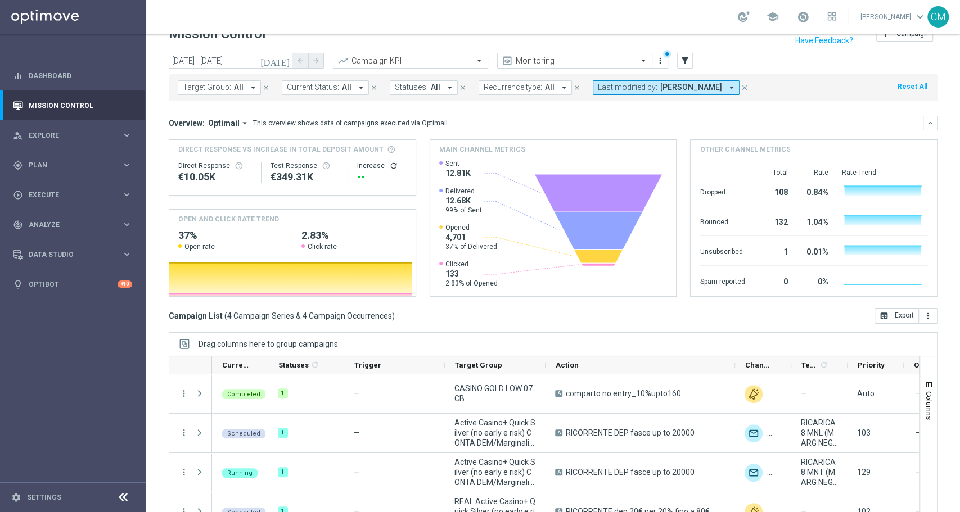
scroll to position [49, 0]
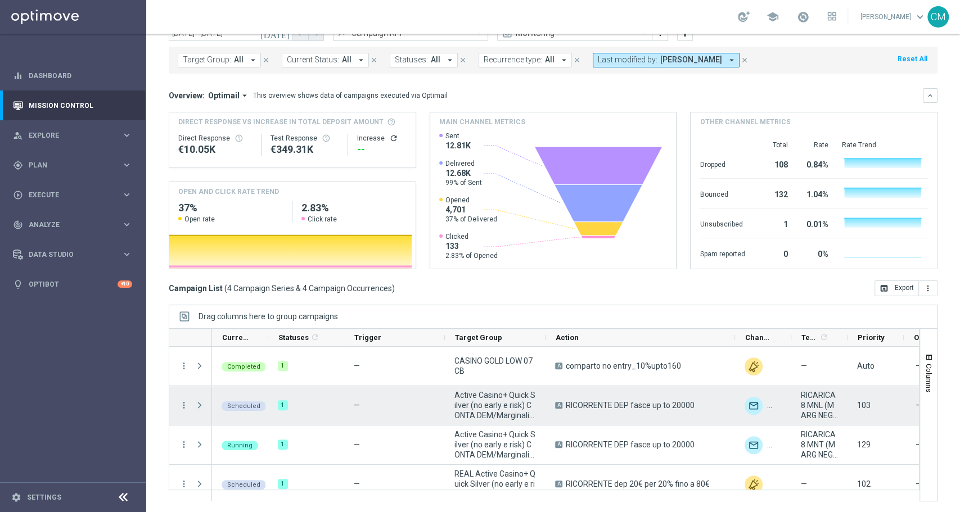
click at [200, 403] on span "Press SPACE to select this row." at bounding box center [200, 405] width 10 height 9
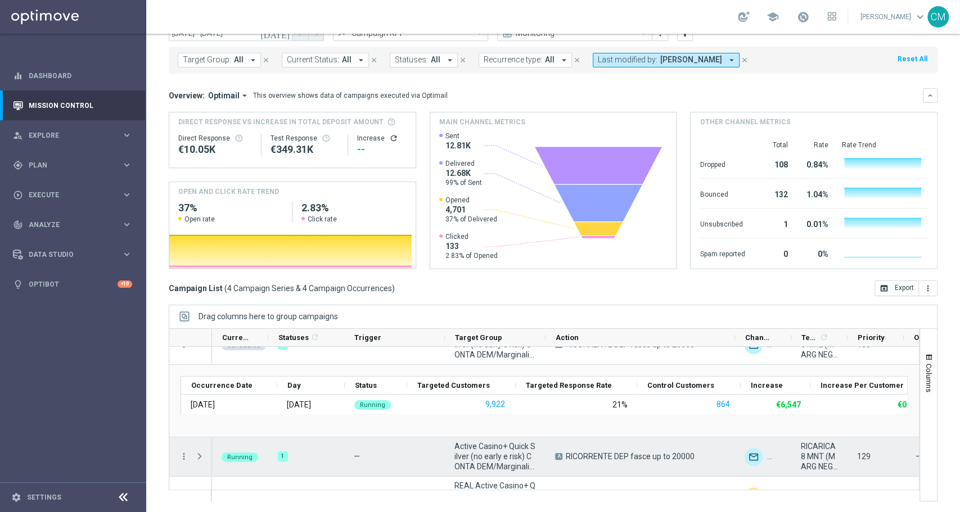
scroll to position [33, 0]
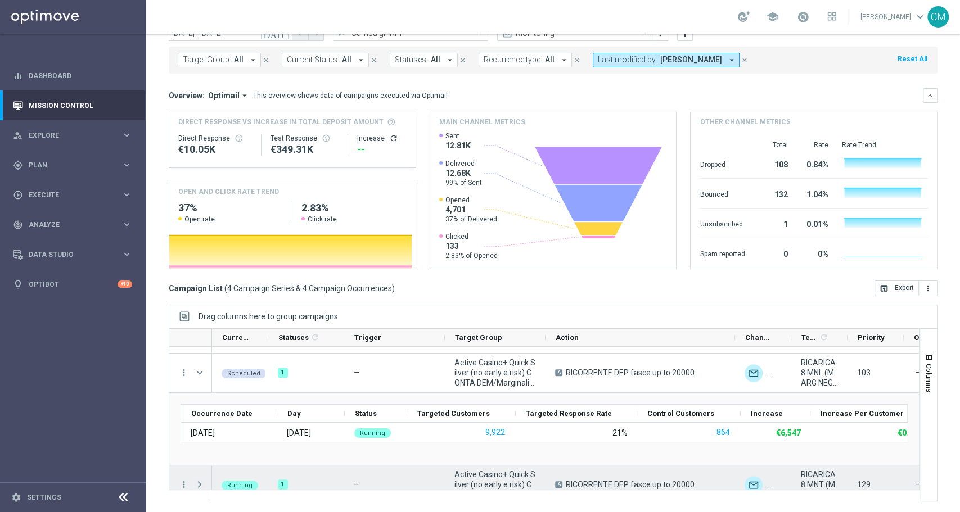
click at [198, 480] on span "Press SPACE to select this row." at bounding box center [200, 484] width 10 height 9
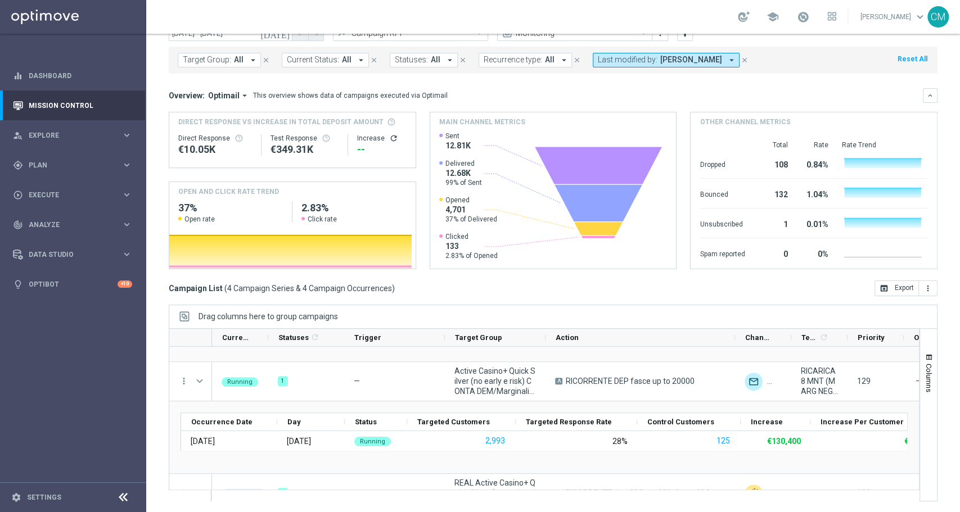
scroll to position [138, 0]
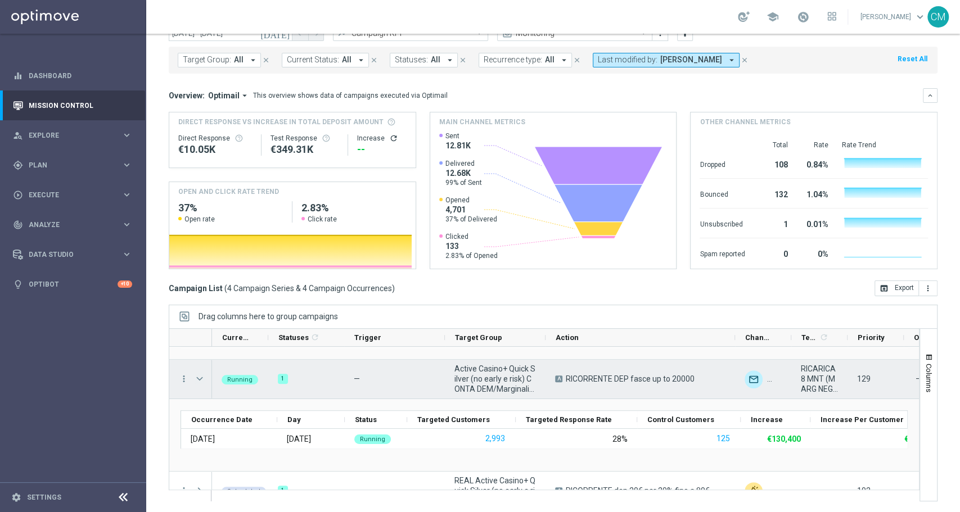
click at [199, 380] on span "Press SPACE to select this row." at bounding box center [200, 379] width 10 height 9
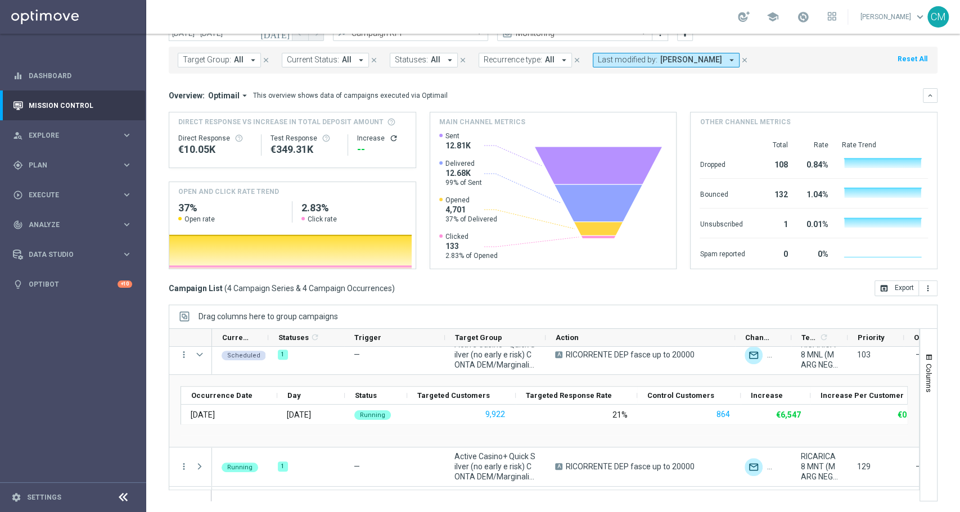
scroll to position [45, 0]
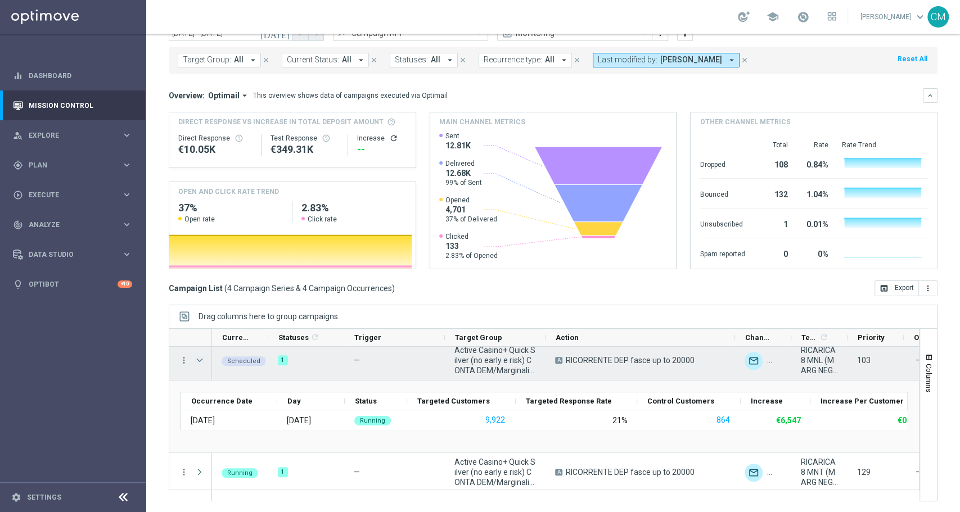
click at [201, 362] on span "Press SPACE to select this row." at bounding box center [200, 360] width 10 height 9
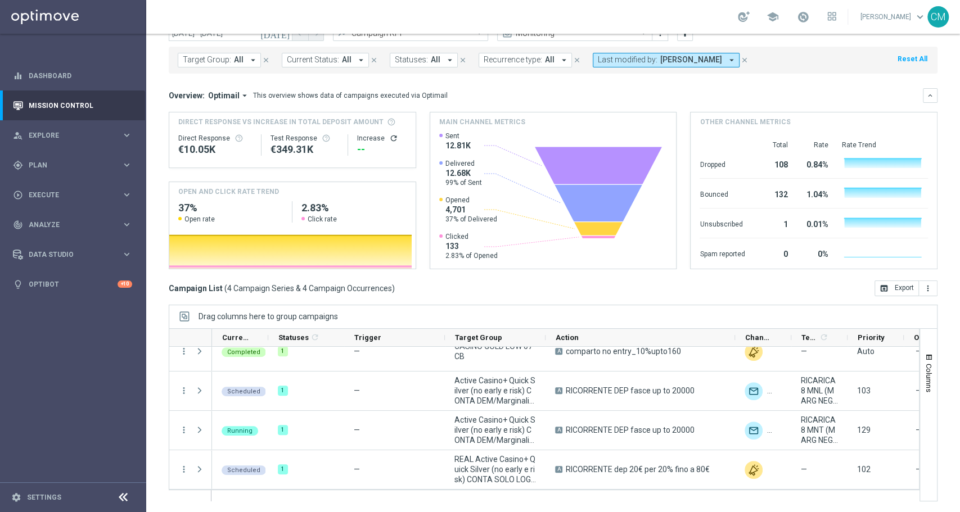
scroll to position [14, 0]
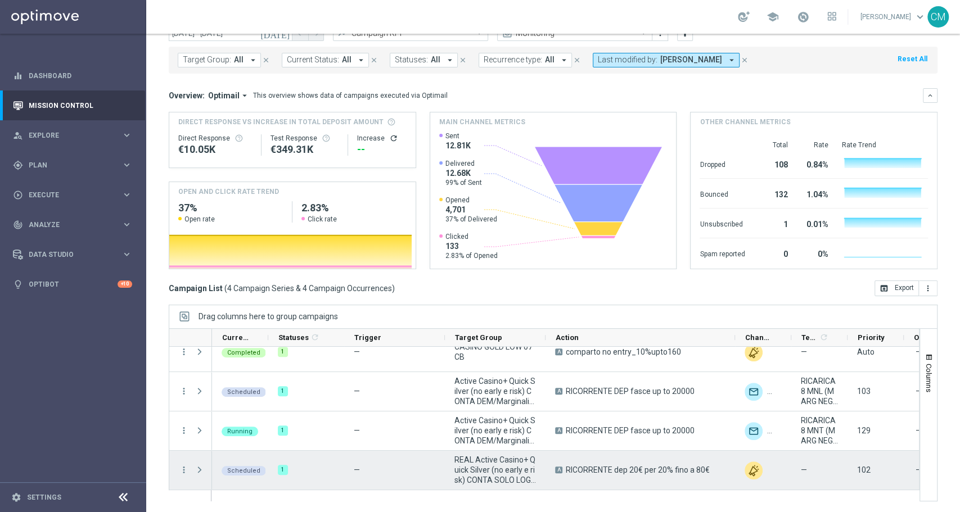
drag, startPoint x: 707, startPoint y: 469, endPoint x: 567, endPoint y: 470, distance: 140.6
click at [567, 470] on span "RICORRENTE dep 20€ per 20% fino a 80€" at bounding box center [638, 470] width 144 height 10
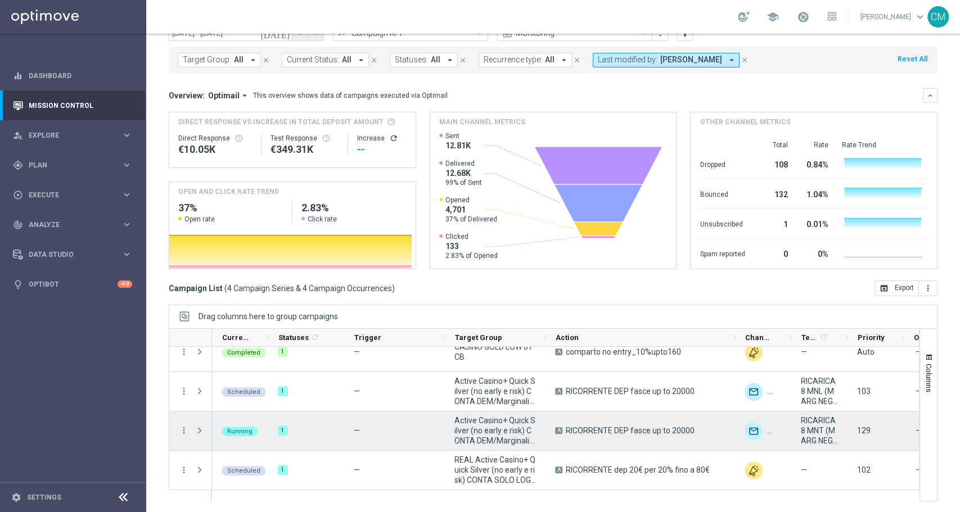
drag, startPoint x: 693, startPoint y: 427, endPoint x: 563, endPoint y: 429, distance: 129.4
click at [563, 429] on div "A RICORRENTE DEP fasce up to 20000" at bounding box center [624, 431] width 139 height 10
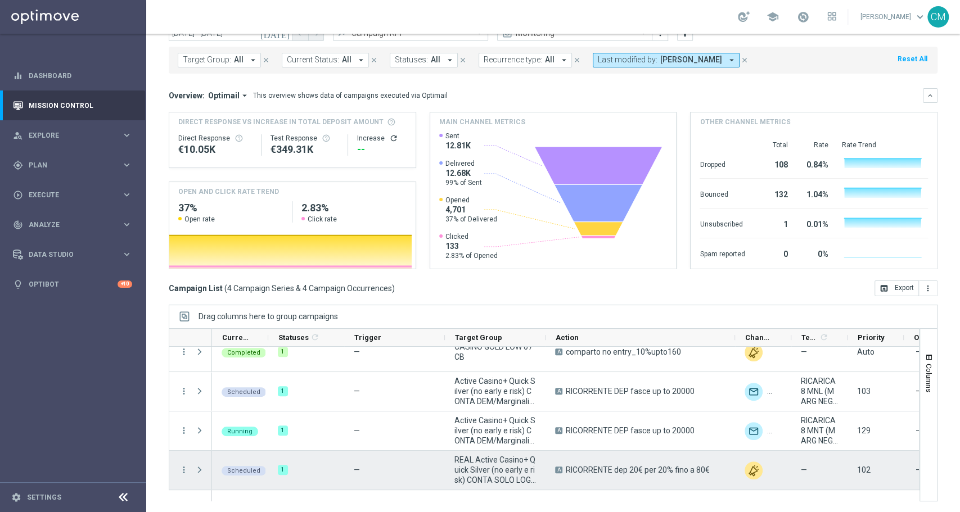
drag, startPoint x: 714, startPoint y: 470, endPoint x: 562, endPoint y: 475, distance: 151.3
click at [562, 475] on div "A RICORRENTE dep 20€ per 20% fino a 80€" at bounding box center [640, 470] width 190 height 39
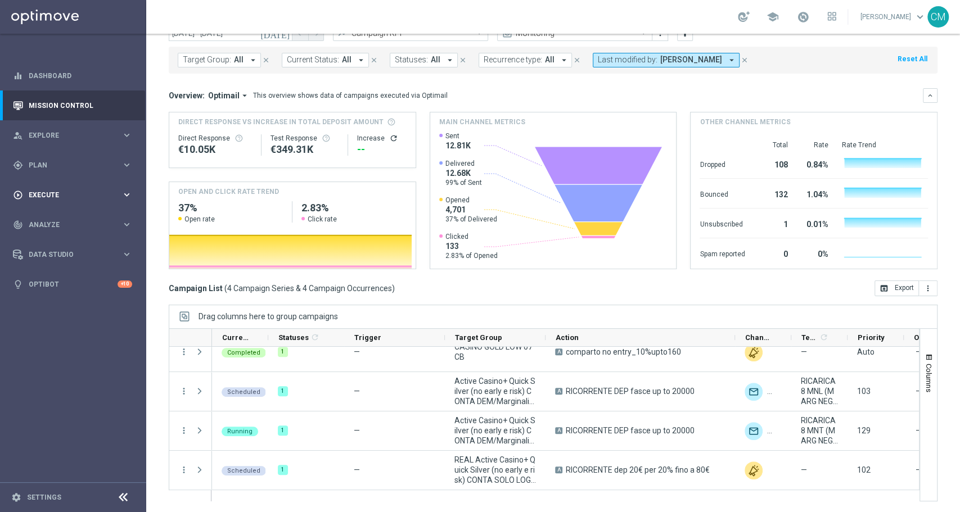
click at [69, 189] on div "play_circle_outline Execute keyboard_arrow_right" at bounding box center [72, 195] width 145 height 30
click at [78, 162] on span "Plan" at bounding box center [75, 165] width 93 height 7
click at [77, 226] on button "Templates keyboard_arrow_right" at bounding box center [80, 222] width 103 height 9
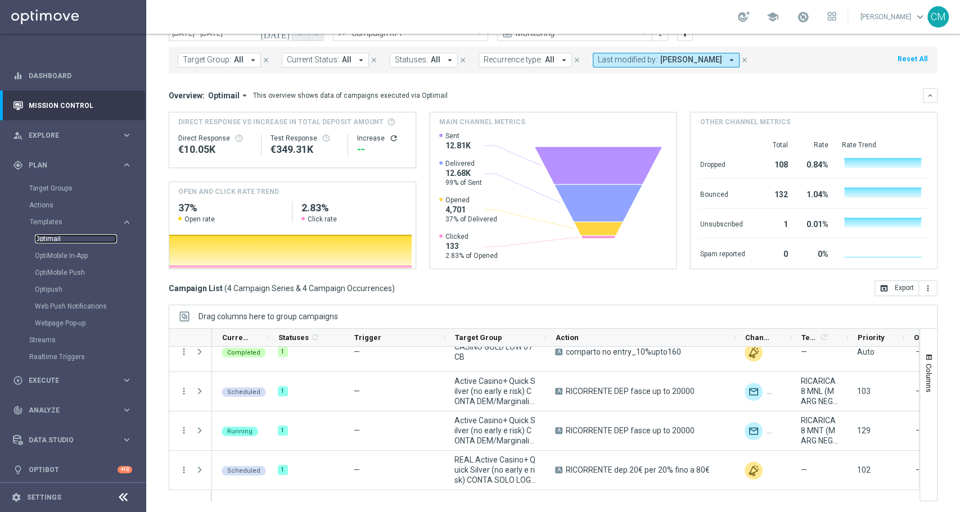
click at [61, 237] on link "Optimail" at bounding box center [76, 239] width 82 height 9
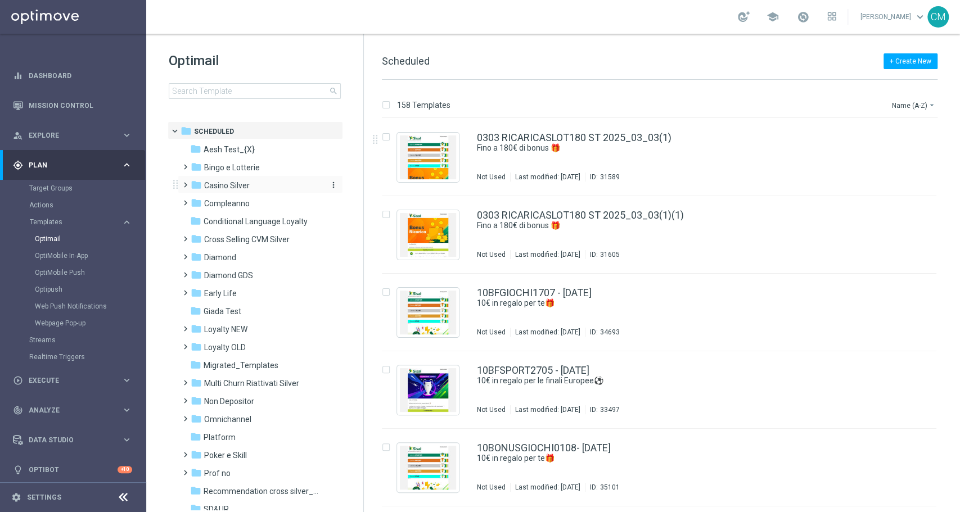
click at [213, 184] on span "Casino Silver" at bounding box center [227, 186] width 46 height 10
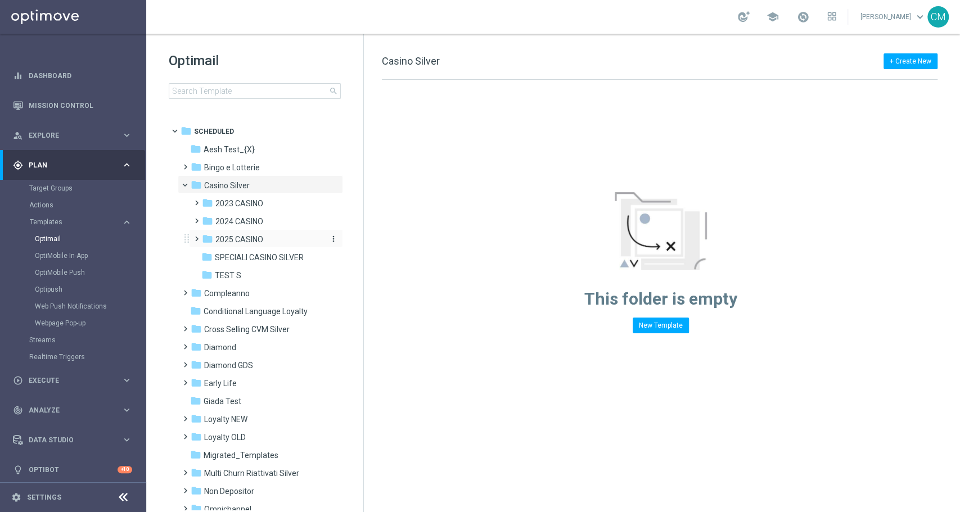
click at [244, 237] on span "2025 CASINO" at bounding box center [239, 240] width 48 height 10
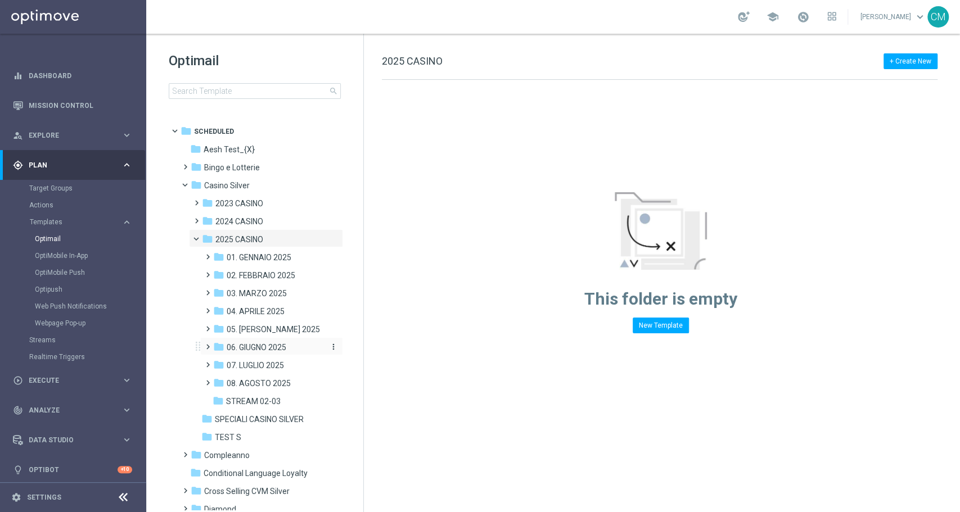
click at [251, 344] on span "06. GIUGNO 2025" at bounding box center [257, 347] width 60 height 10
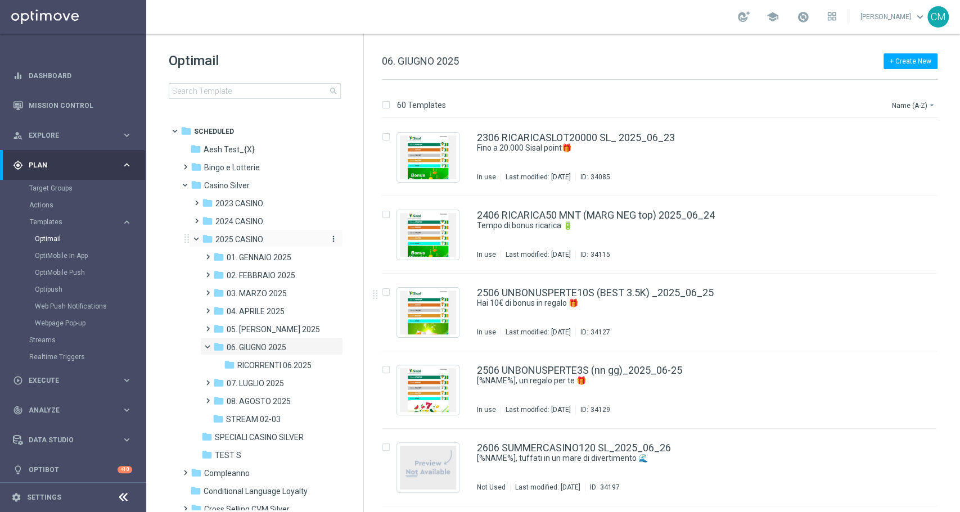
scroll to position [2795, 0]
click at [254, 328] on span "05. [PERSON_NAME] 2025" at bounding box center [273, 329] width 93 height 10
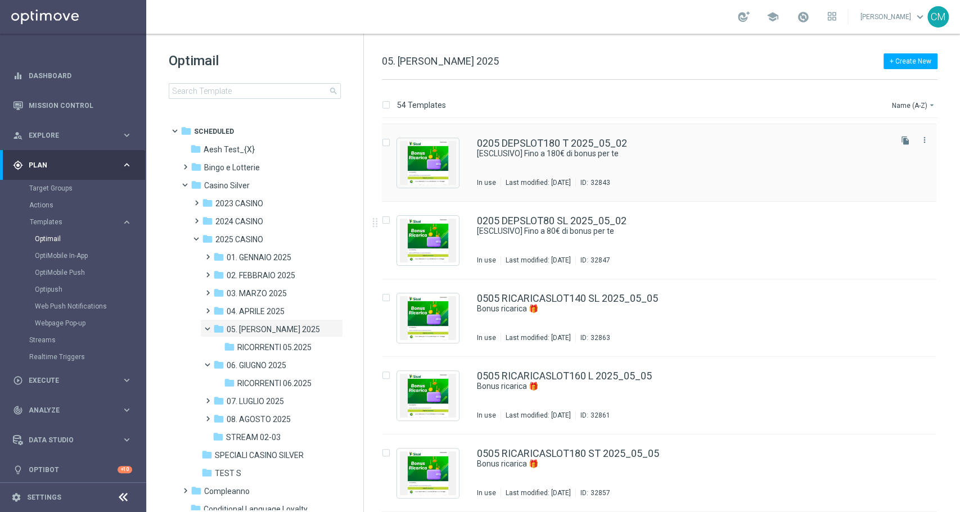
scroll to position [96, 0]
